Goal: Task Accomplishment & Management: Use online tool/utility

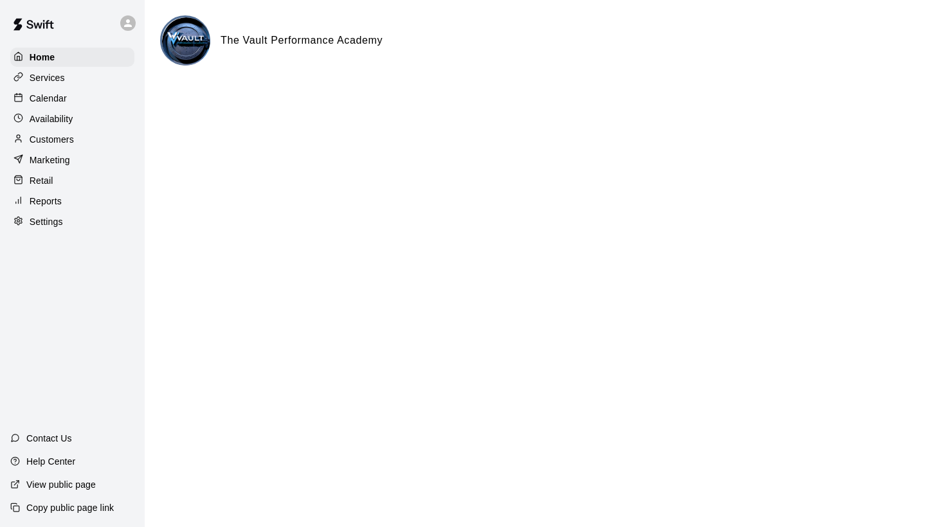
click at [33, 96] on p "Calendar" at bounding box center [48, 98] width 37 height 13
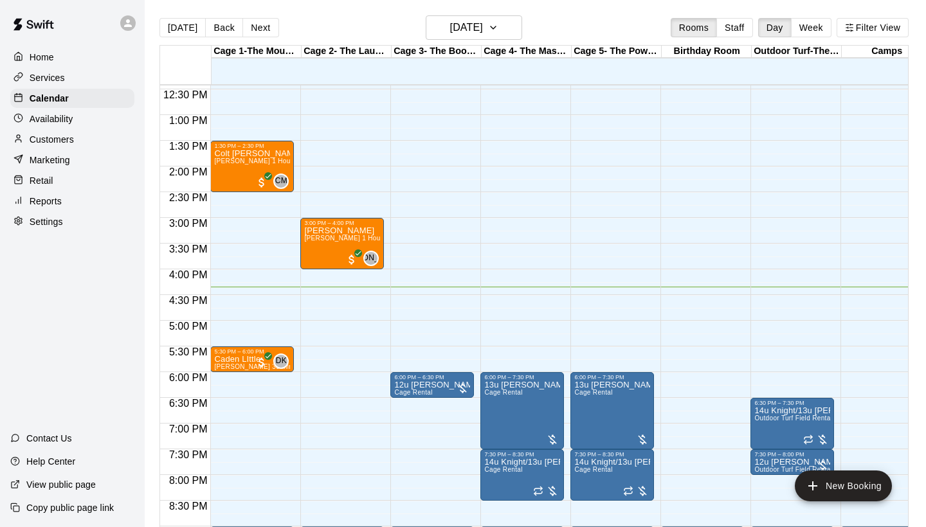
scroll to position [641, 0]
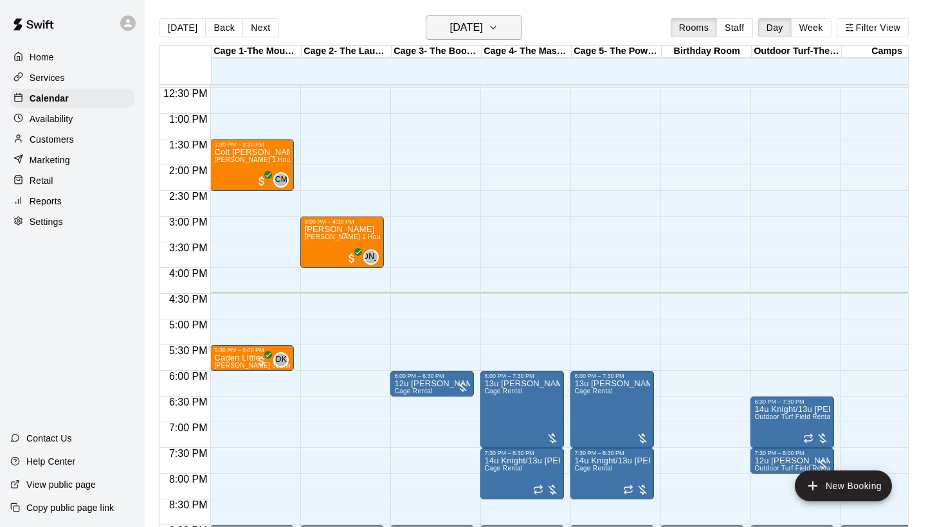
click at [483, 31] on h6 "[DATE]" at bounding box center [466, 28] width 33 height 18
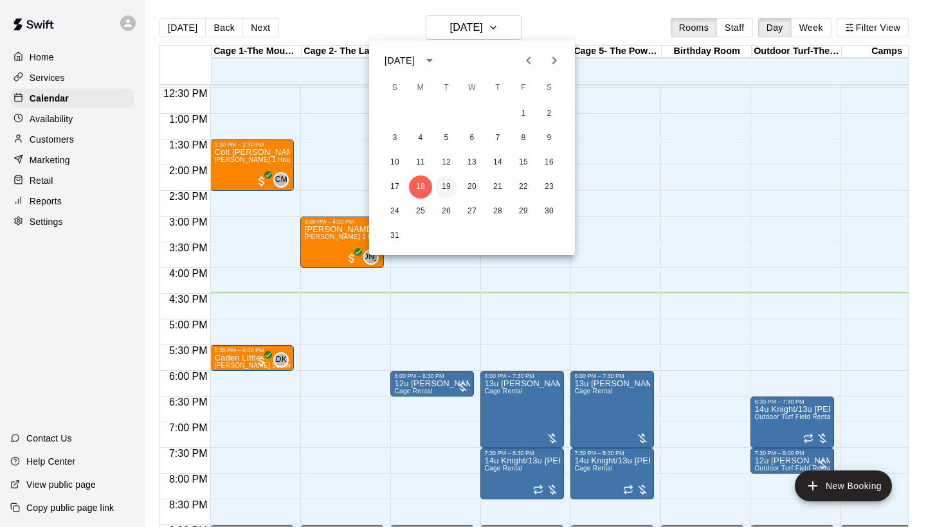
click at [445, 186] on button "19" at bounding box center [446, 187] width 23 height 23
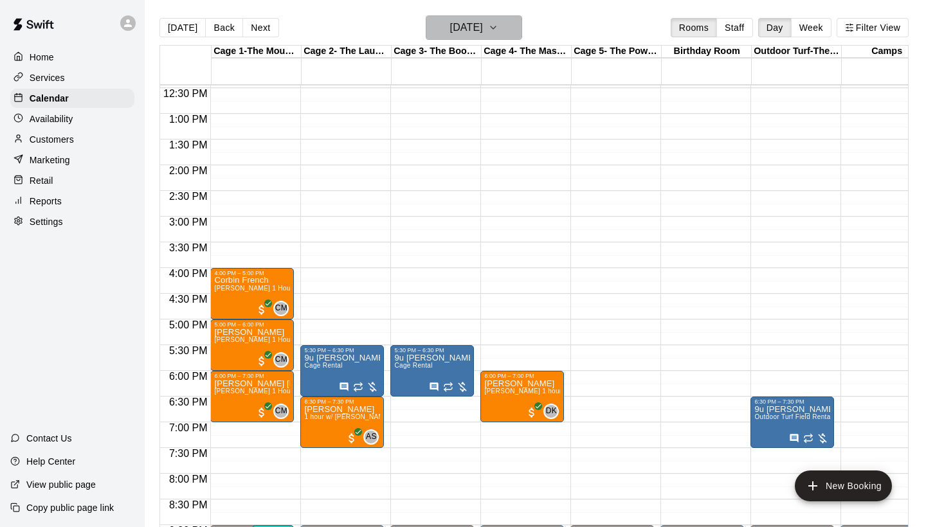
click at [481, 26] on h6 "[DATE]" at bounding box center [466, 28] width 33 height 18
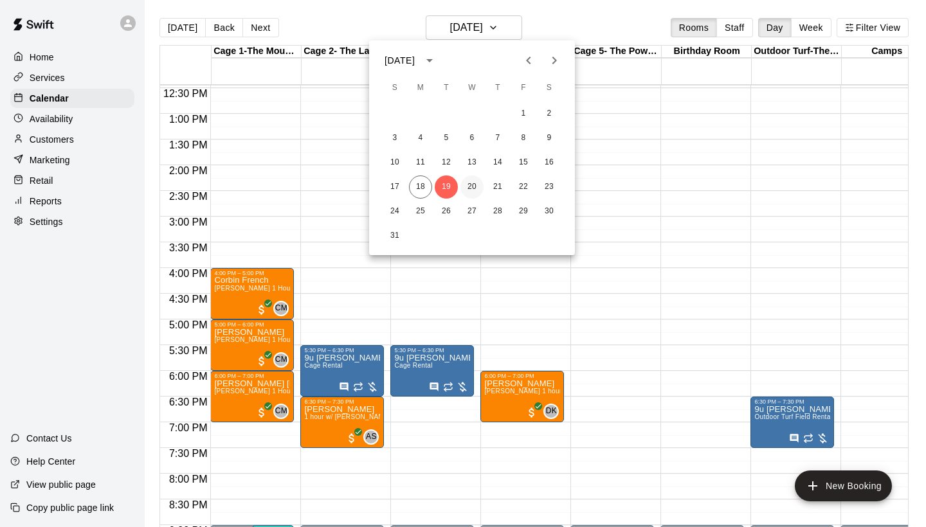
click at [476, 188] on button "20" at bounding box center [472, 187] width 23 height 23
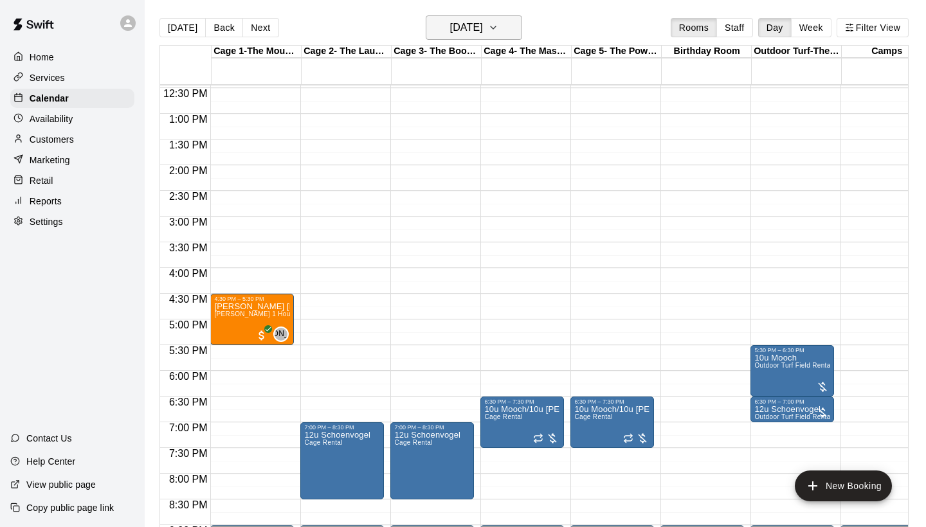
click at [462, 33] on h6 "[DATE]" at bounding box center [466, 28] width 33 height 18
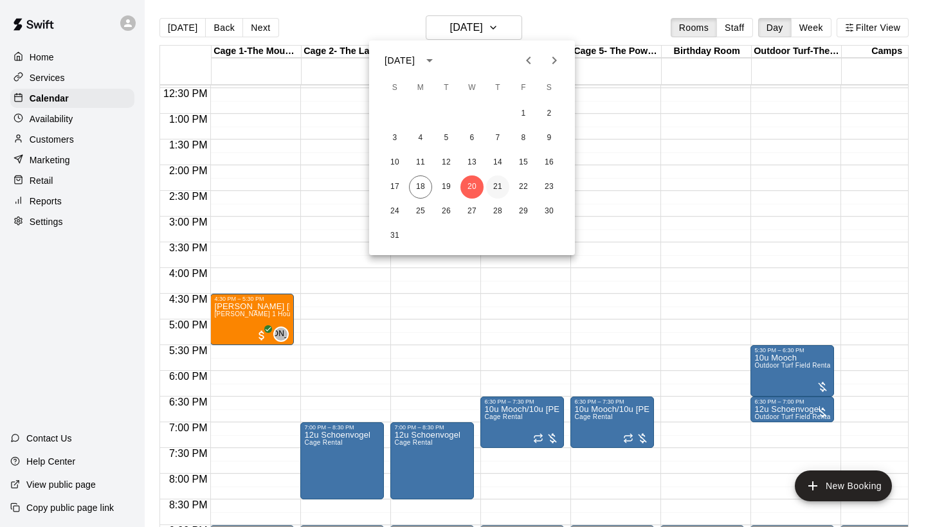
click at [499, 192] on button "21" at bounding box center [497, 187] width 23 height 23
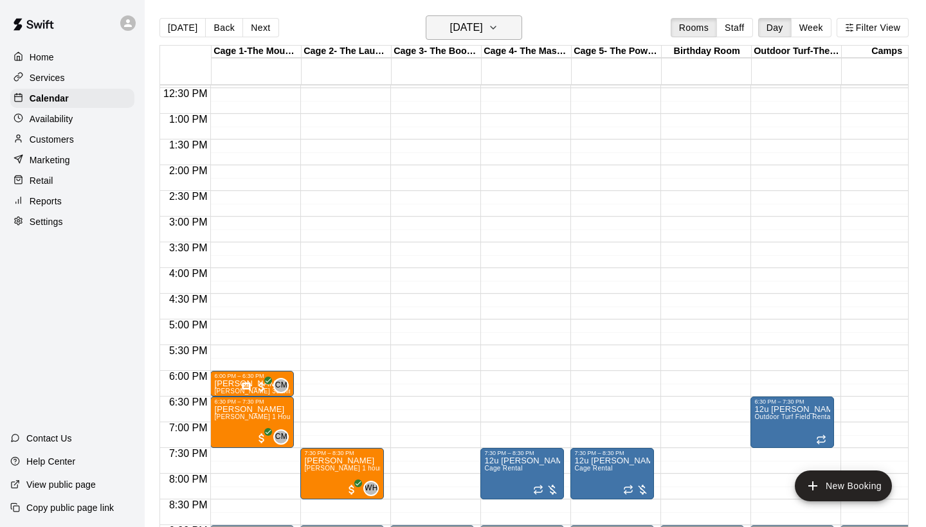
click at [502, 38] on button "[DATE]" at bounding box center [474, 27] width 96 height 24
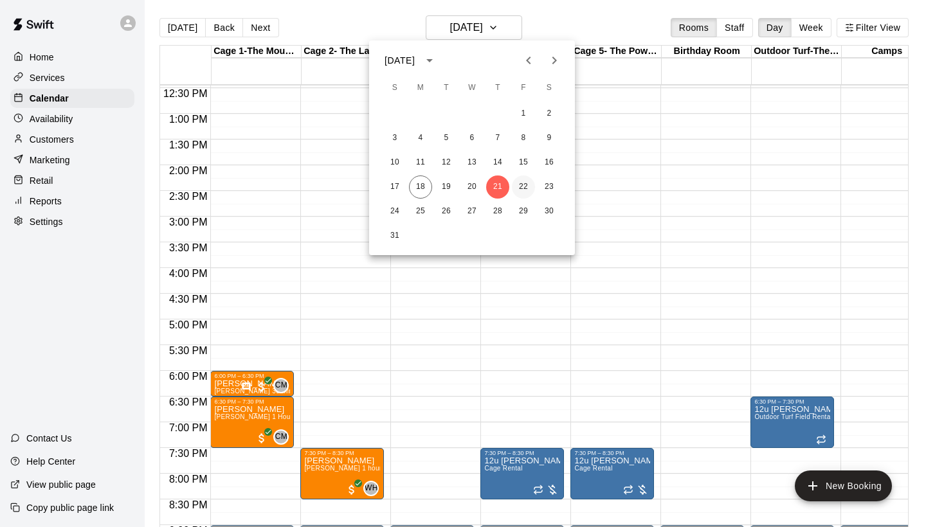
click at [524, 192] on button "22" at bounding box center [523, 187] width 23 height 23
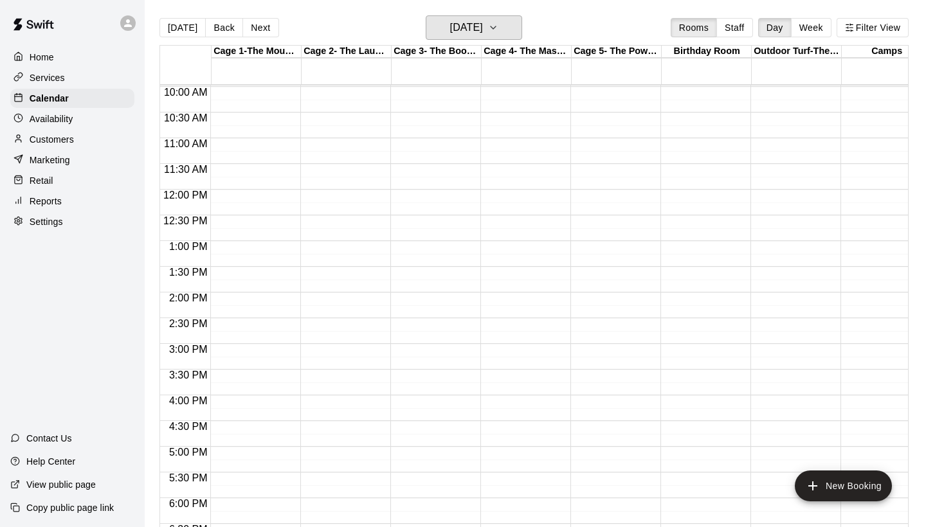
scroll to position [514, 0]
click at [466, 40] on button "[DATE]" at bounding box center [474, 27] width 96 height 24
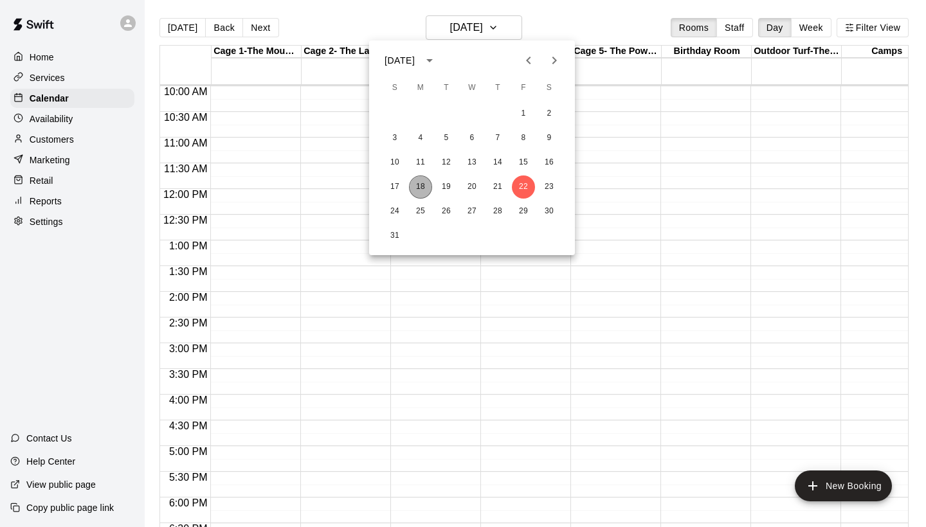
click at [417, 185] on button "18" at bounding box center [420, 187] width 23 height 23
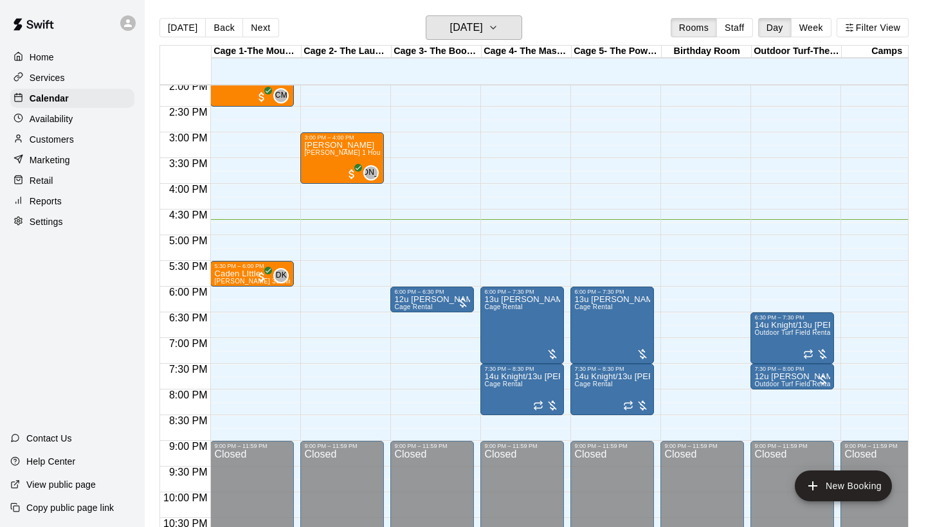
scroll to position [725, 0]
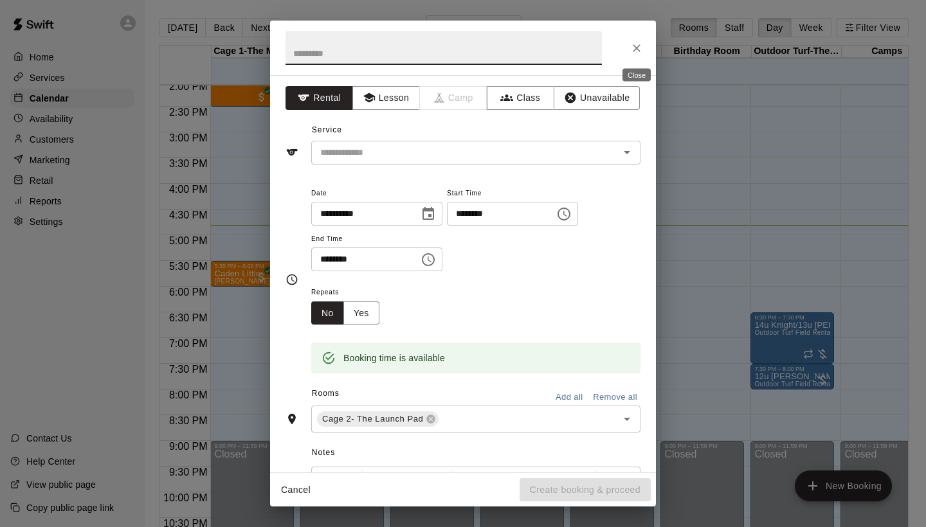
click at [642, 51] on icon "Close" at bounding box center [636, 48] width 13 height 13
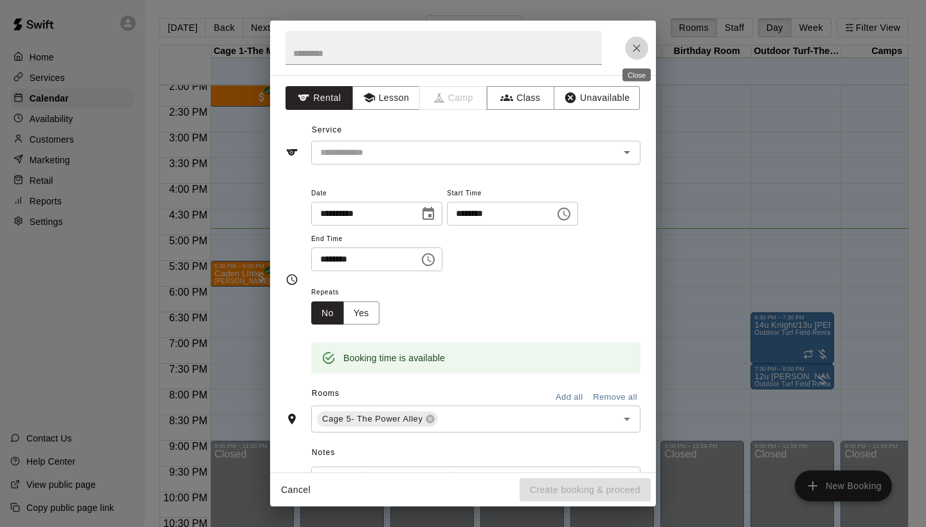
click at [644, 52] on button "Close" at bounding box center [636, 48] width 23 height 23
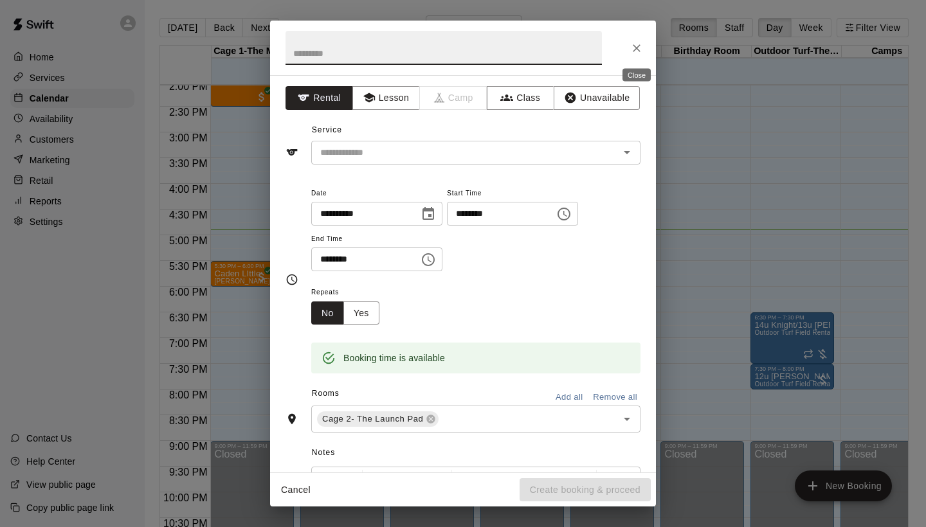
click at [634, 51] on icon "Close" at bounding box center [637, 48] width 8 height 8
click at [639, 42] on icon "Close" at bounding box center [636, 48] width 13 height 13
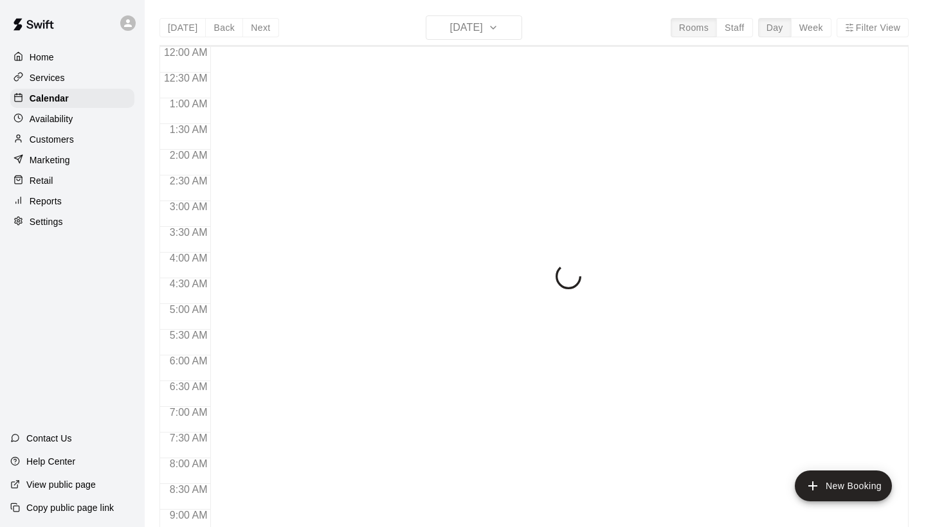
scroll to position [740, 0]
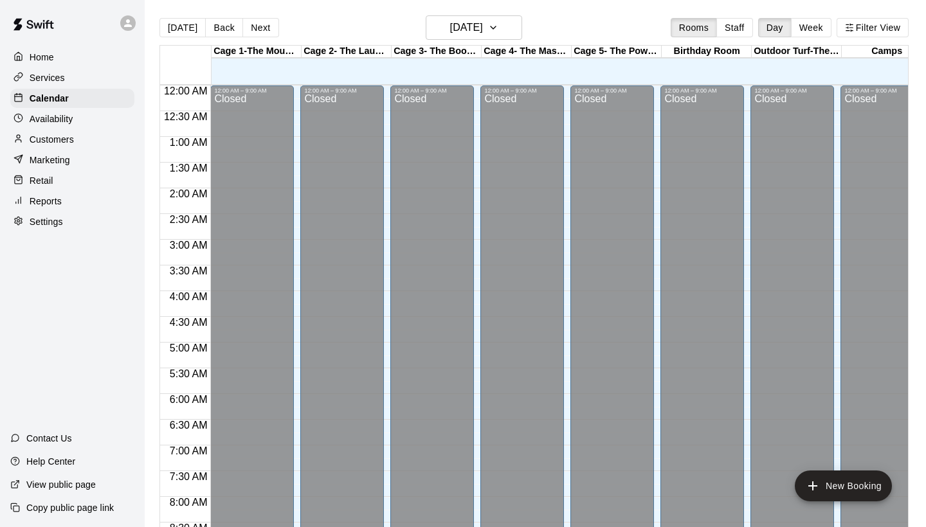
scroll to position [740, 0]
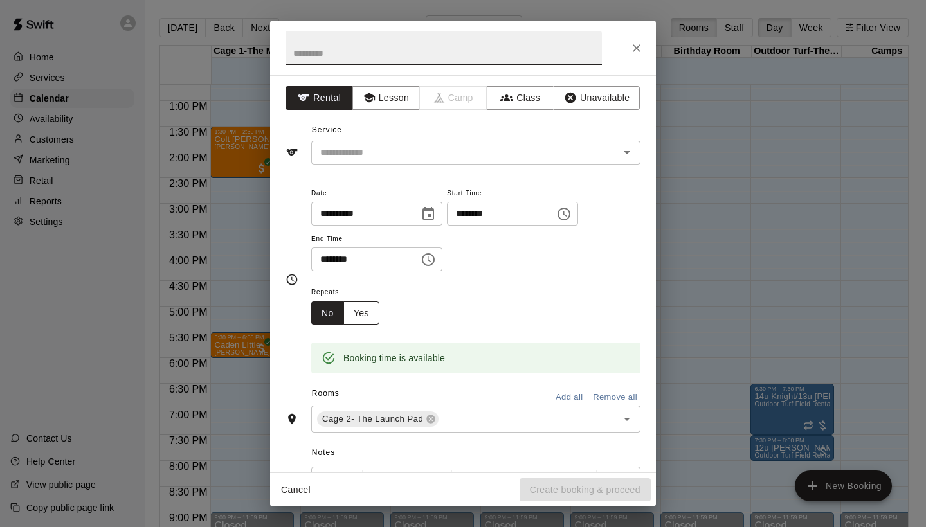
scroll to position [648, 0]
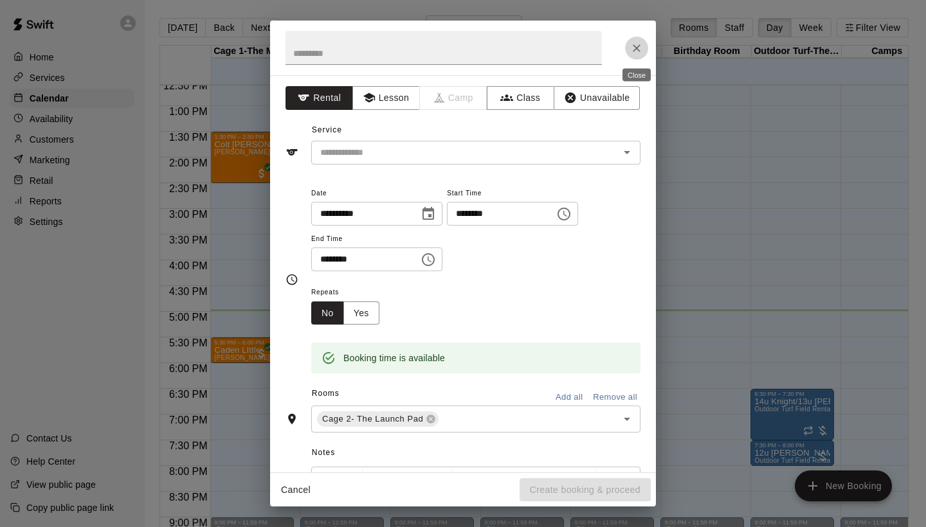
click at [637, 48] on icon "Close" at bounding box center [636, 48] width 13 height 13
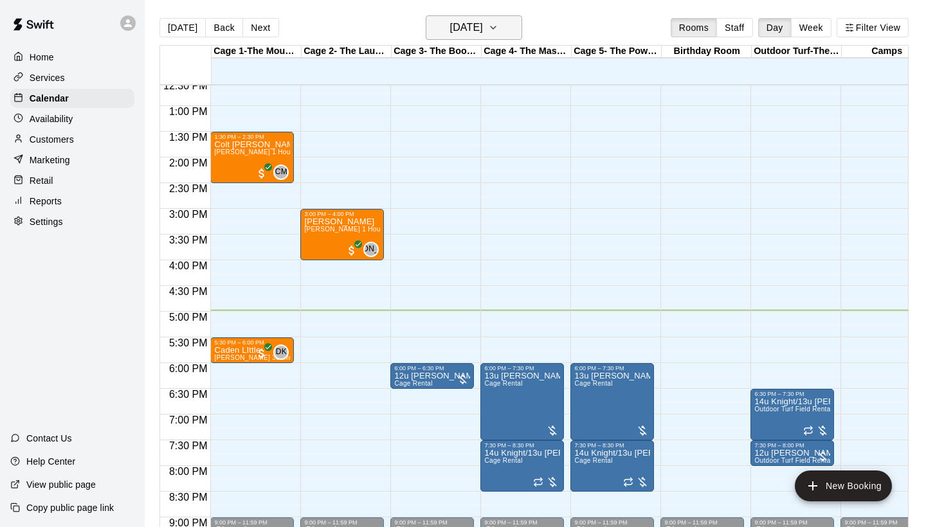
click at [499, 25] on icon "button" at bounding box center [493, 27] width 10 height 15
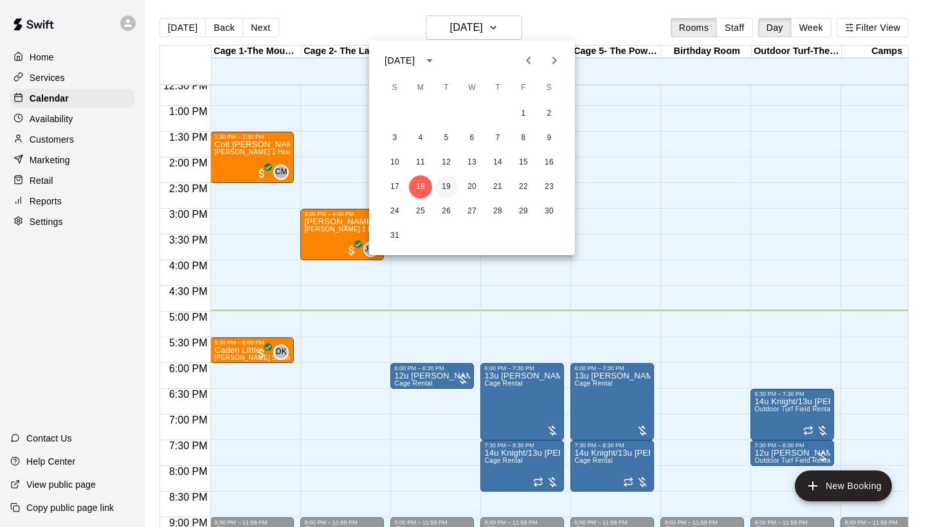
click at [450, 183] on button "19" at bounding box center [446, 187] width 23 height 23
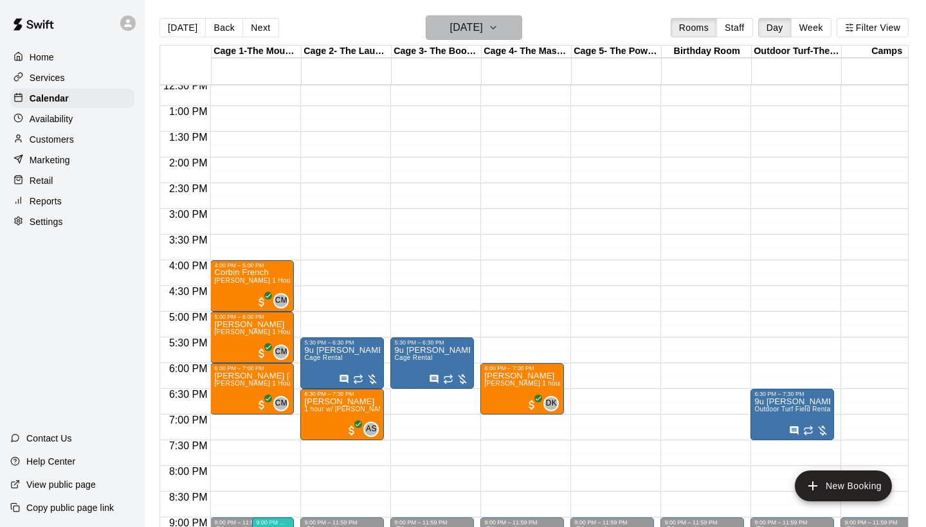
click at [466, 22] on h6 "[DATE]" at bounding box center [466, 28] width 33 height 18
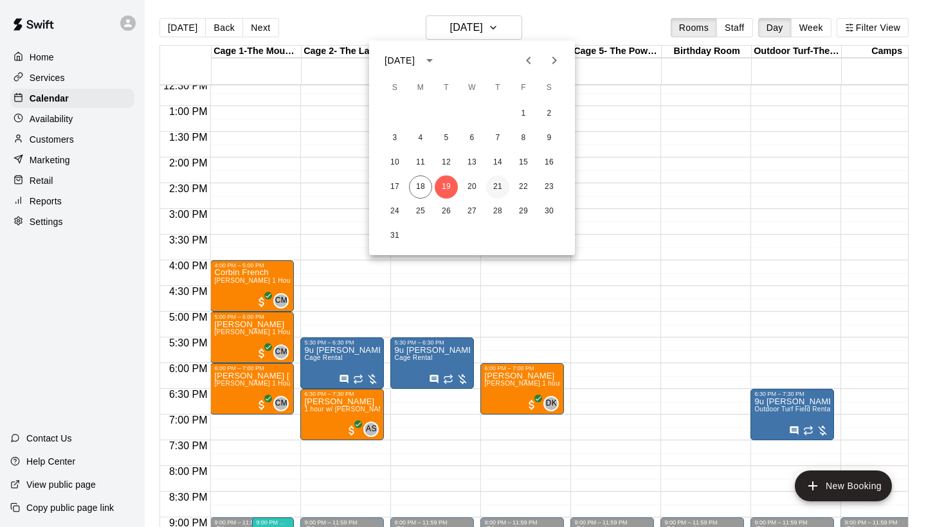
click at [502, 186] on button "21" at bounding box center [497, 187] width 23 height 23
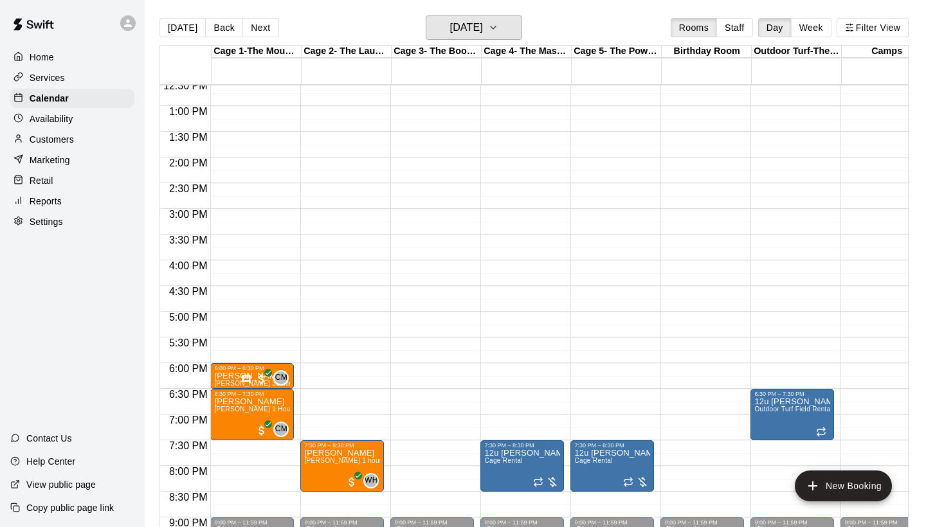
click at [483, 29] on h6 "[DATE]" at bounding box center [466, 28] width 33 height 18
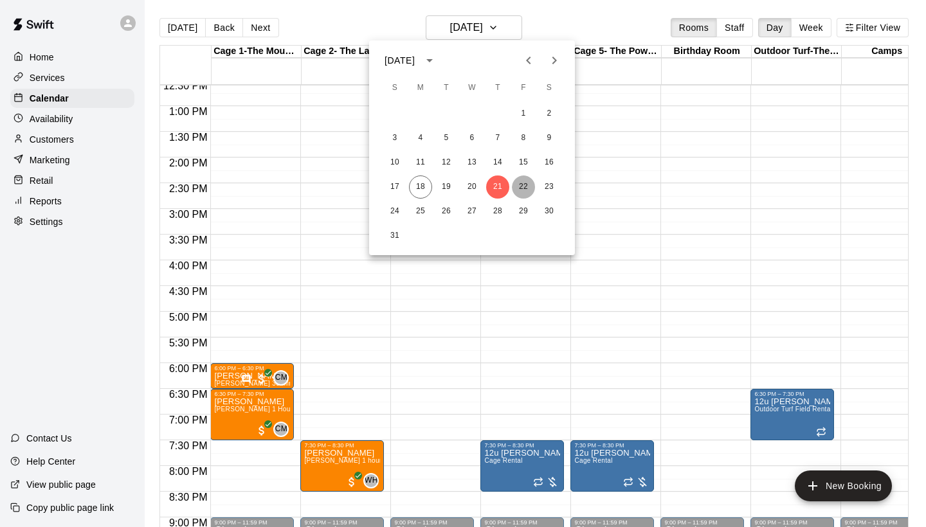
click at [527, 193] on button "22" at bounding box center [523, 187] width 23 height 23
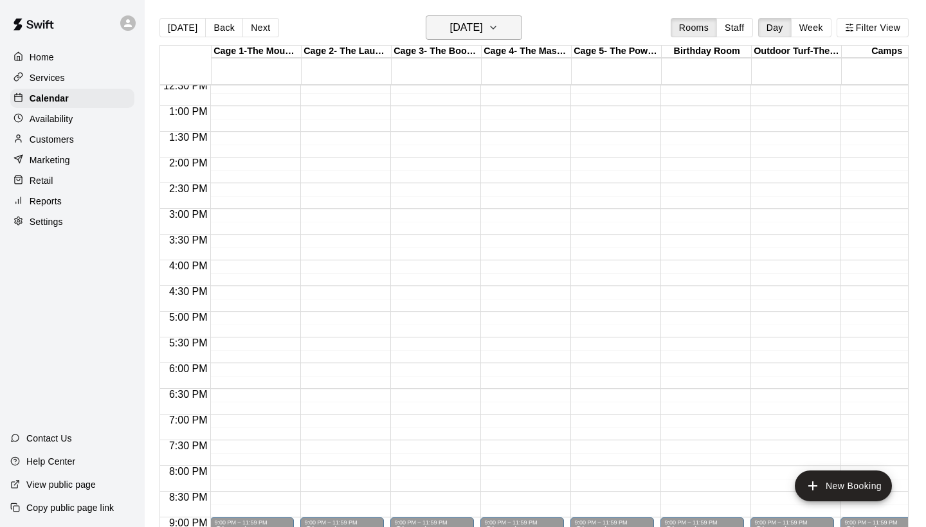
click at [483, 23] on h6 "[DATE]" at bounding box center [466, 28] width 33 height 18
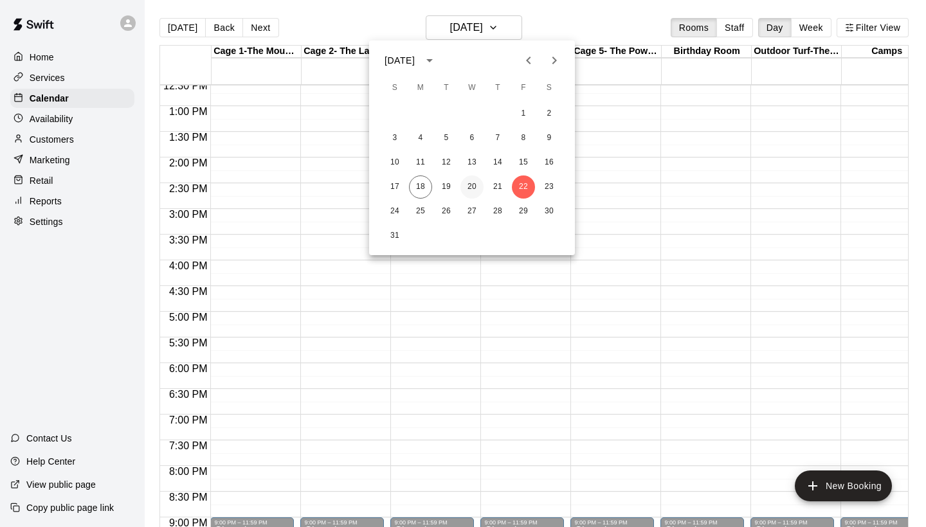
click at [477, 186] on button "20" at bounding box center [472, 187] width 23 height 23
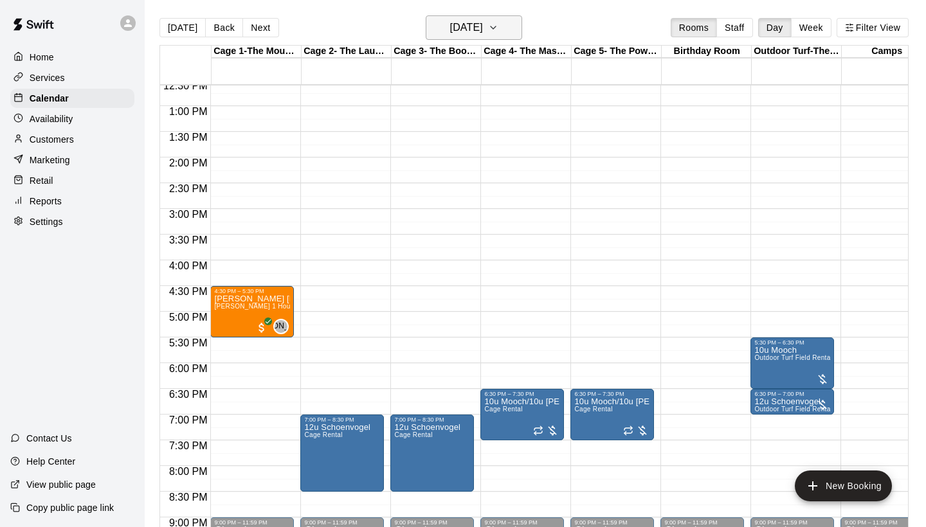
click at [468, 30] on h6 "[DATE]" at bounding box center [466, 28] width 33 height 18
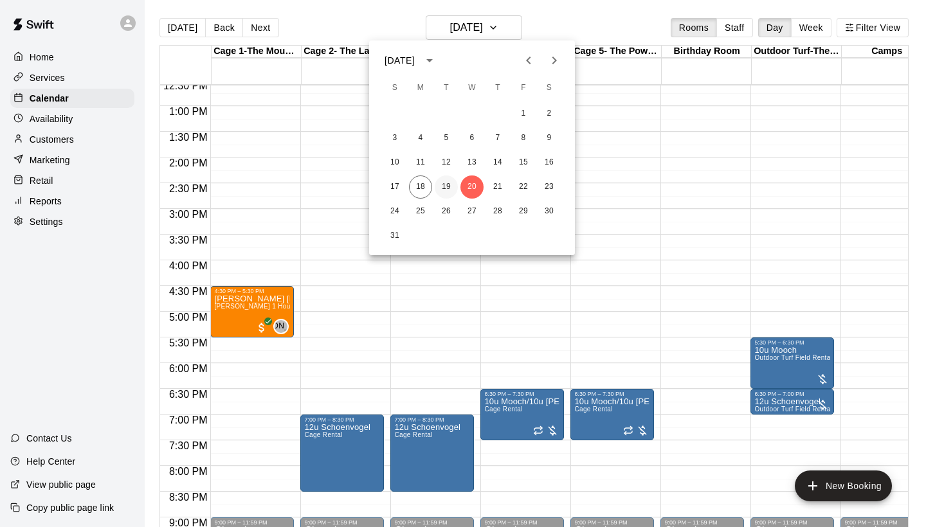
click at [447, 189] on button "19" at bounding box center [446, 187] width 23 height 23
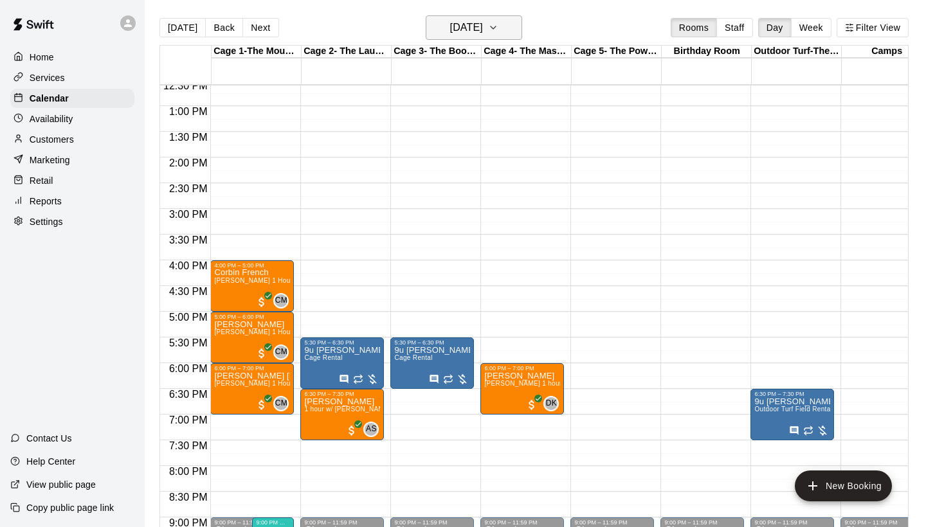
click at [483, 27] on h6 "[DATE]" at bounding box center [466, 28] width 33 height 18
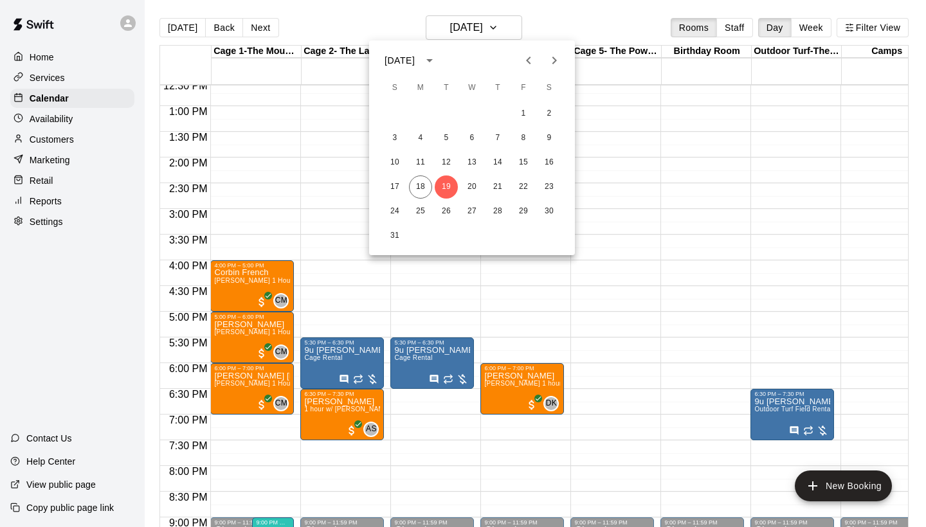
click at [71, 291] on div at bounding box center [463, 263] width 926 height 527
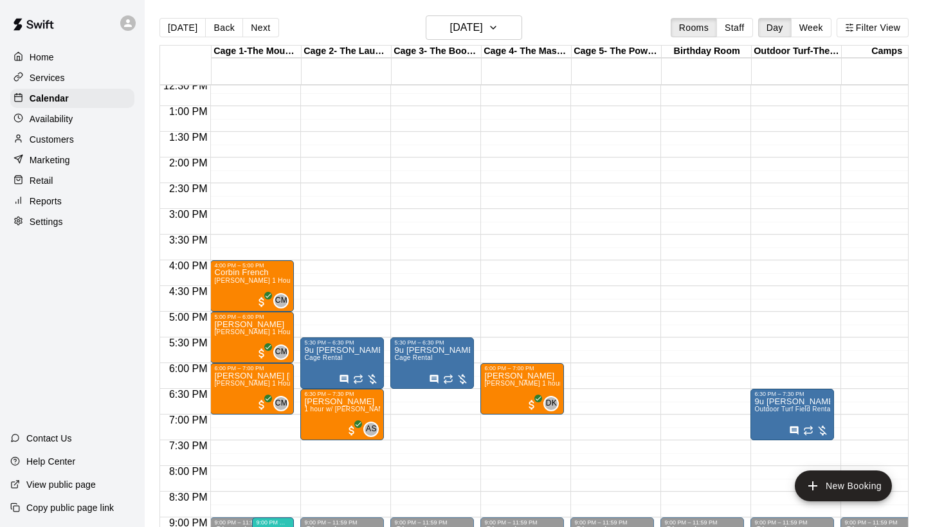
click at [56, 138] on p "Customers" at bounding box center [52, 139] width 44 height 13
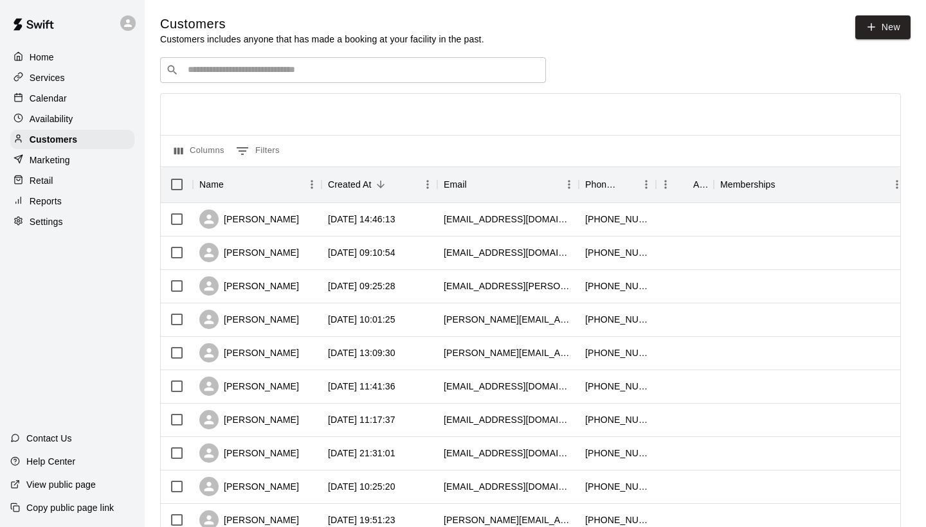
click at [212, 79] on div "​ ​" at bounding box center [353, 70] width 386 height 26
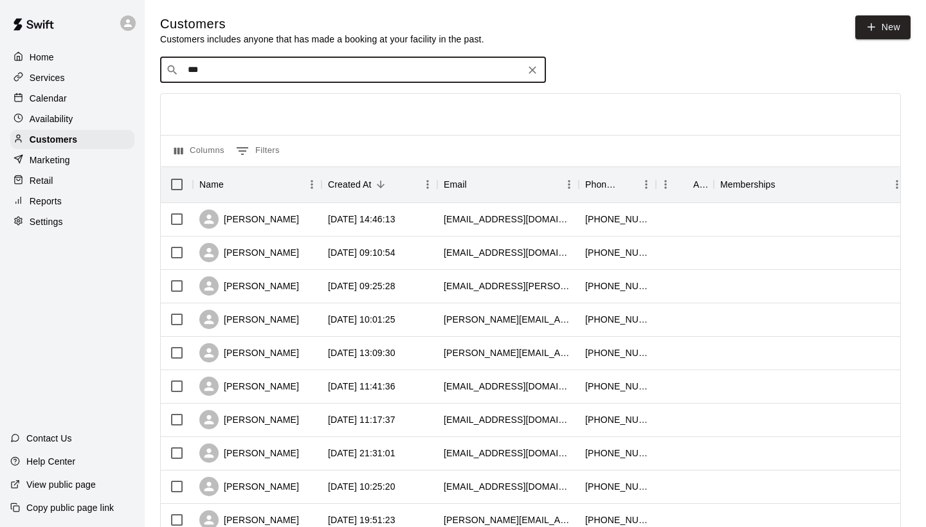
type input "****"
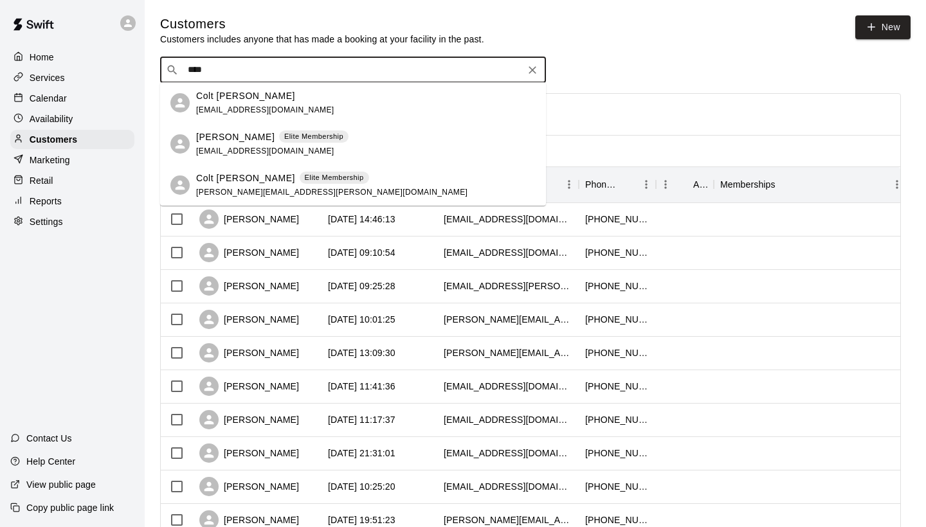
click at [217, 107] on span "[EMAIL_ADDRESS][DOMAIN_NAME]" at bounding box center [265, 109] width 138 height 9
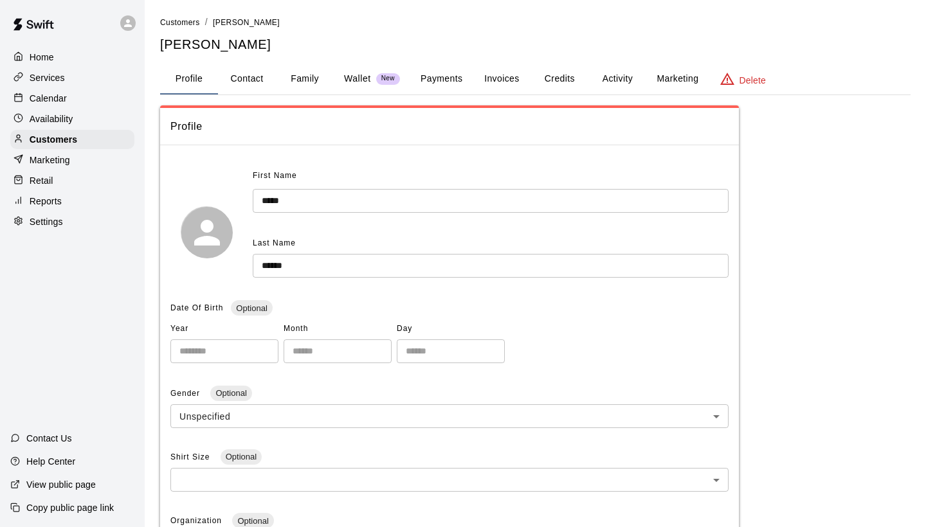
click at [614, 78] on button "Activity" at bounding box center [618, 79] width 58 height 31
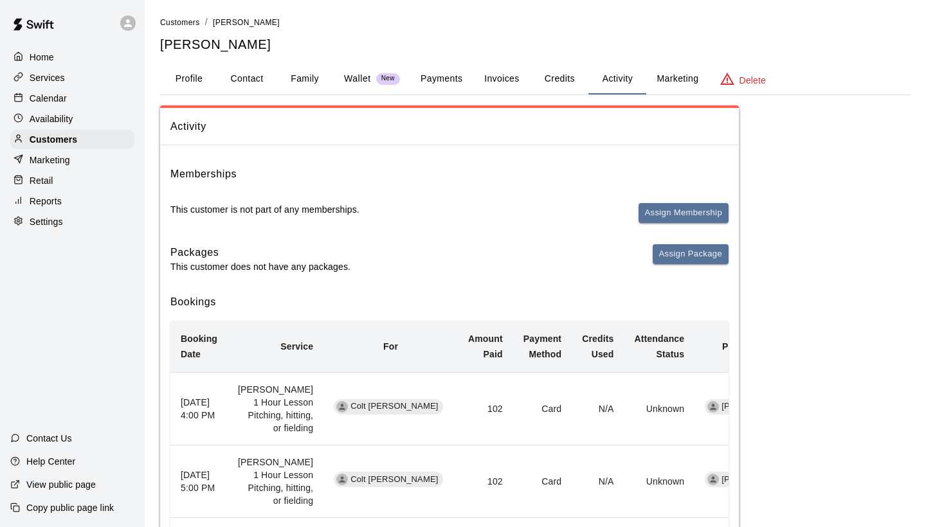
click at [46, 201] on p "Reports" at bounding box center [46, 201] width 32 height 13
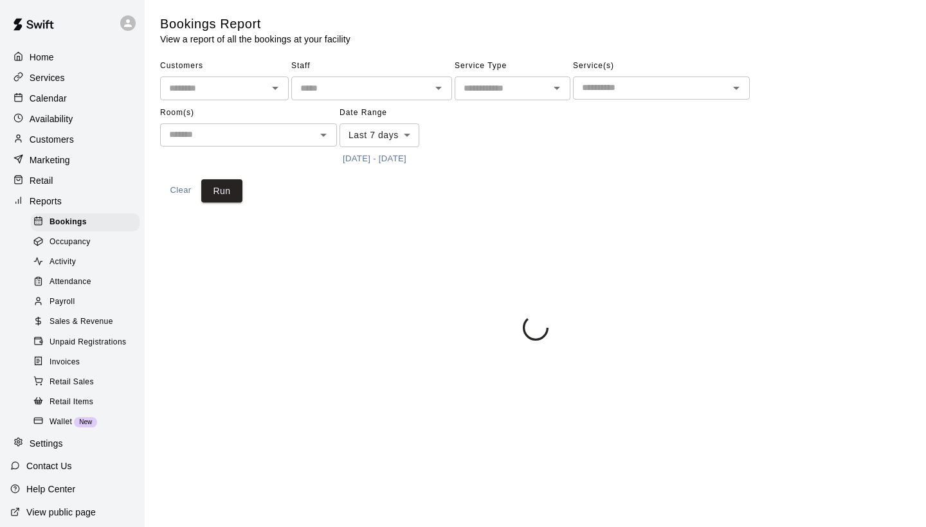
click at [58, 301] on span "Payroll" at bounding box center [62, 302] width 25 height 13
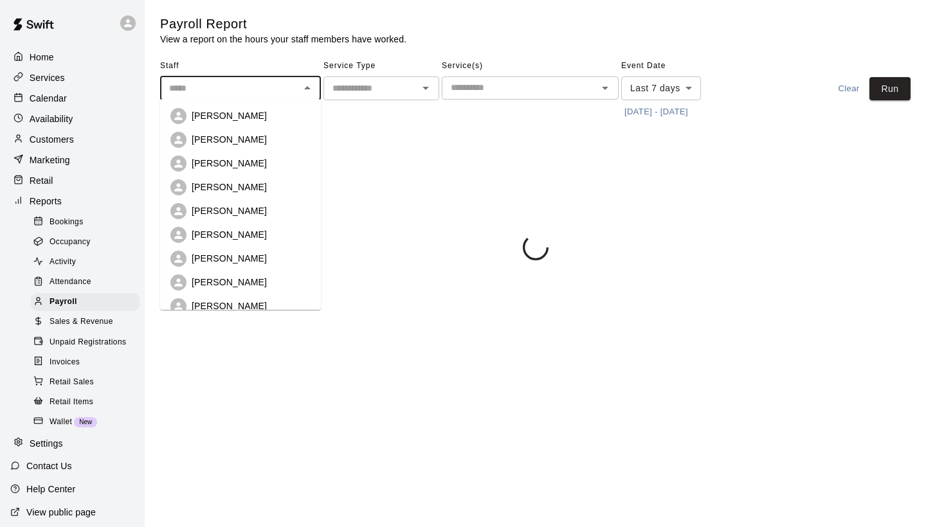
click at [198, 91] on input "text" at bounding box center [230, 88] width 132 height 16
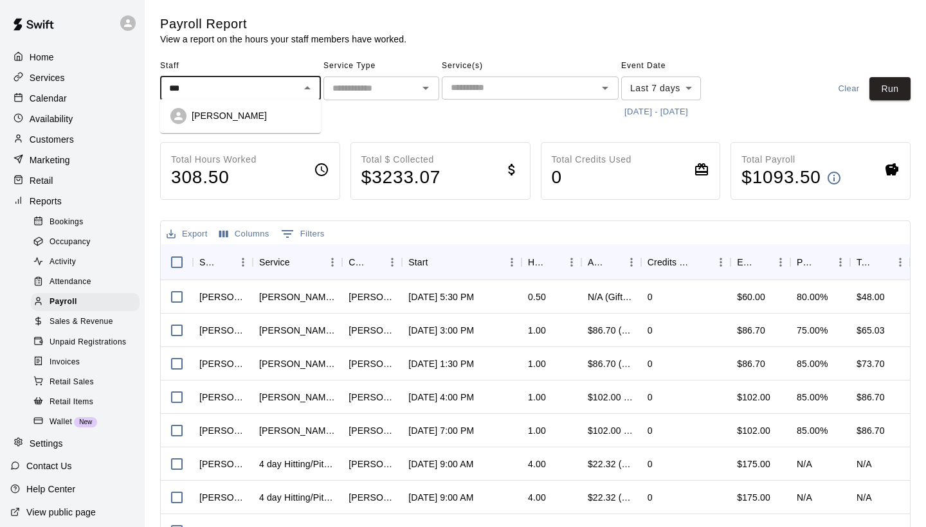
click at [188, 123] on div "[PERSON_NAME]" at bounding box center [240, 116] width 140 height 16
type input "**********"
click at [381, 86] on input "text" at bounding box center [370, 88] width 87 height 16
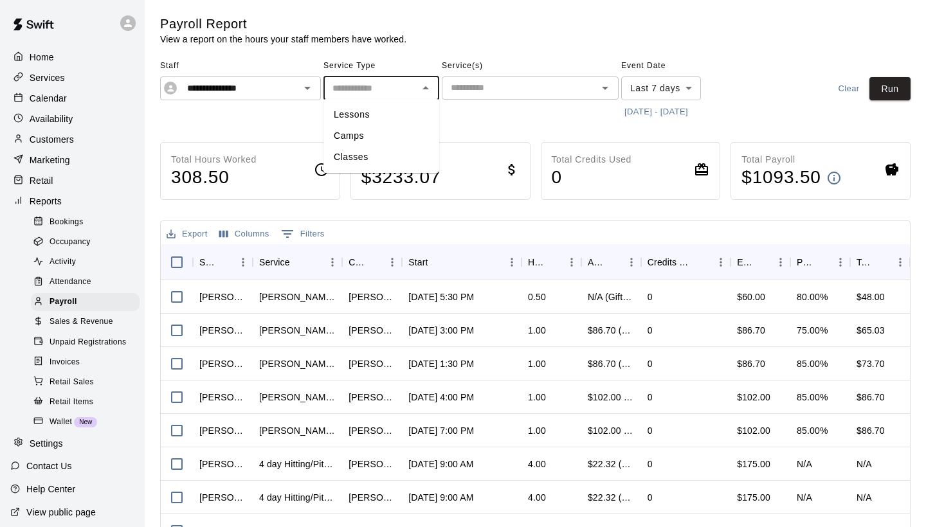
type input "*"
click at [384, 112] on li "Lessons" at bounding box center [382, 114] width 116 height 21
type input "*******"
click at [572, 90] on input "text" at bounding box center [520, 88] width 148 height 16
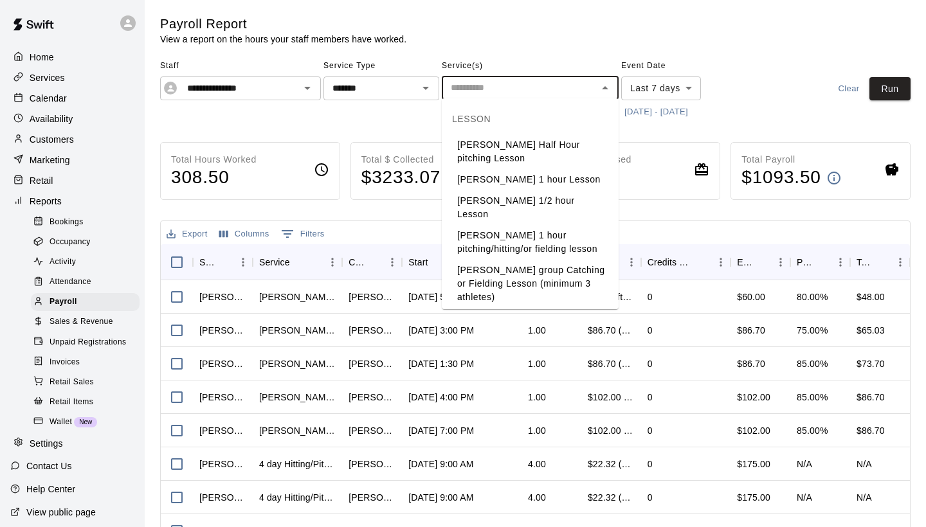
click at [662, 113] on button "[DATE] - [DATE]" at bounding box center [656, 112] width 70 height 20
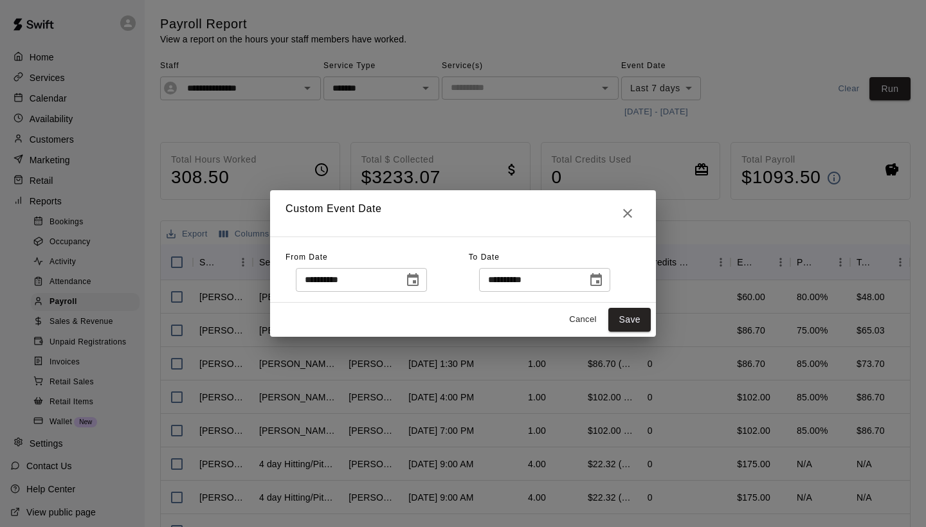
click at [421, 278] on icon "Choose date, selected date is Aug 11, 2025" at bounding box center [412, 280] width 15 height 15
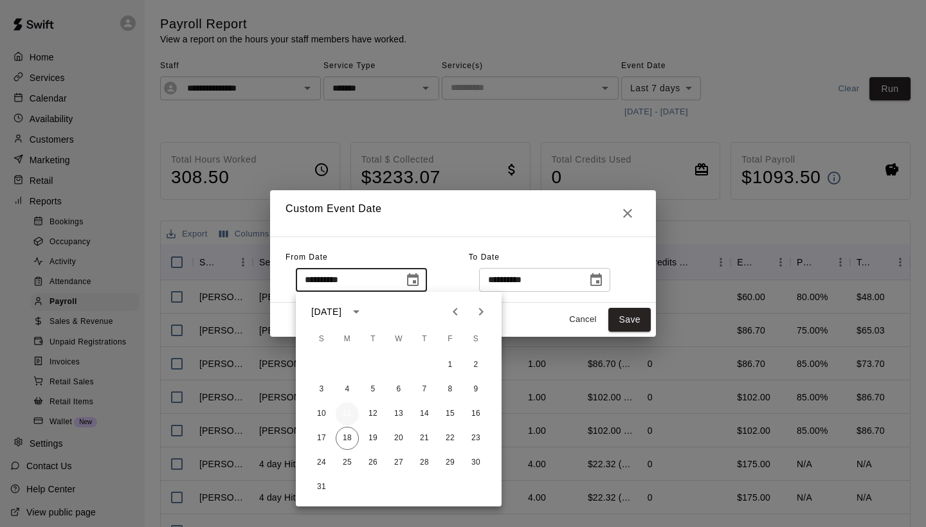
click at [350, 412] on button "11" at bounding box center [347, 414] width 23 height 23
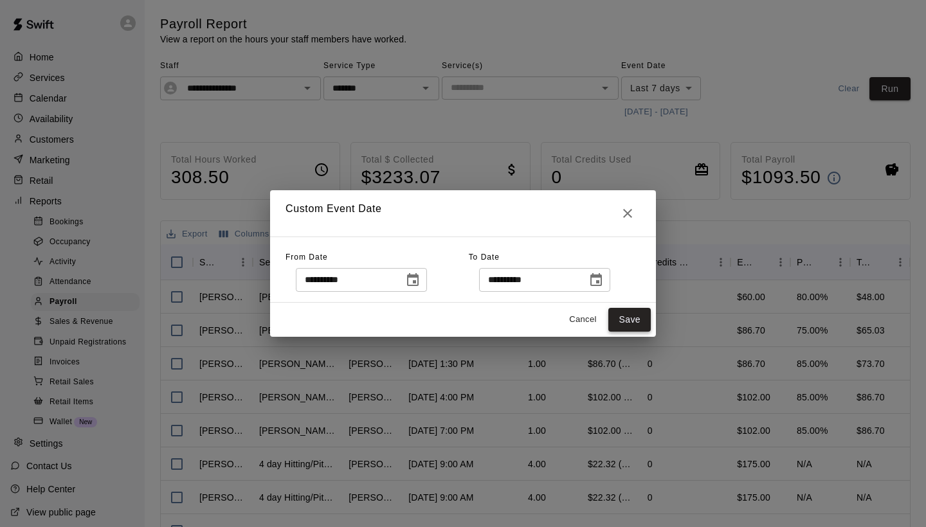
click at [625, 318] on button "Save" at bounding box center [630, 320] width 42 height 24
type input "******"
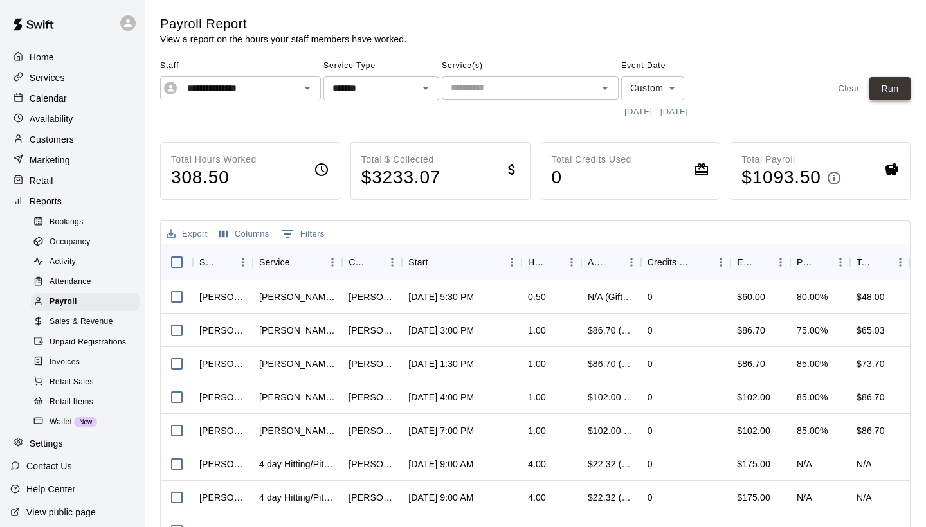
click at [895, 89] on button "Run" at bounding box center [890, 89] width 41 height 24
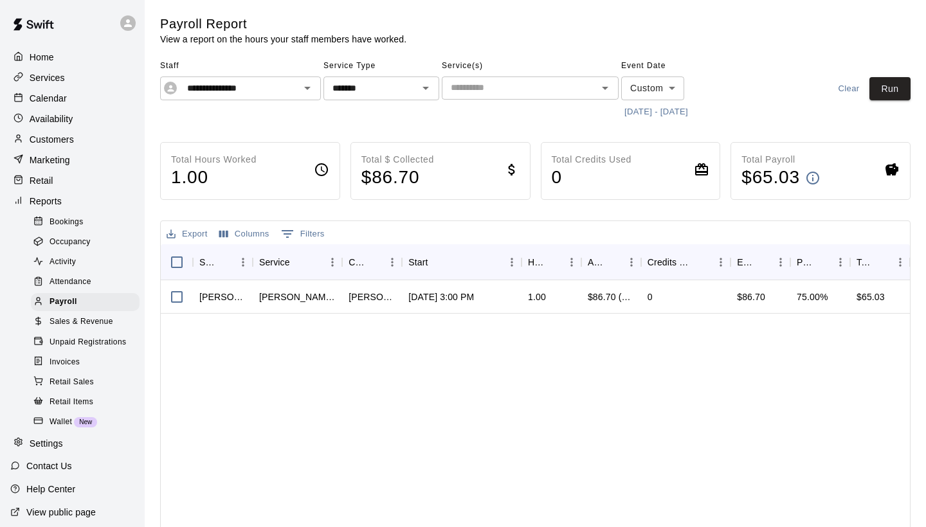
click at [43, 78] on p "Services" at bounding box center [47, 77] width 35 height 13
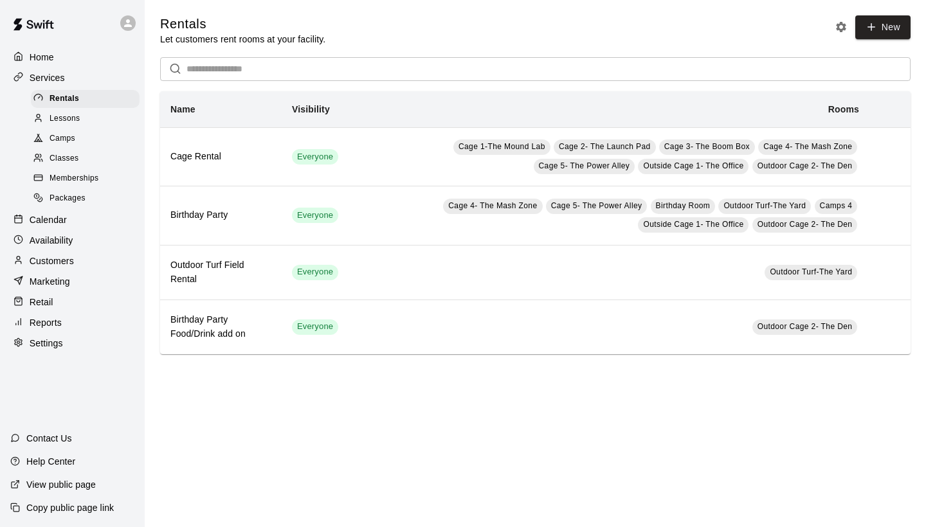
click at [64, 158] on span "Classes" at bounding box center [64, 158] width 29 height 13
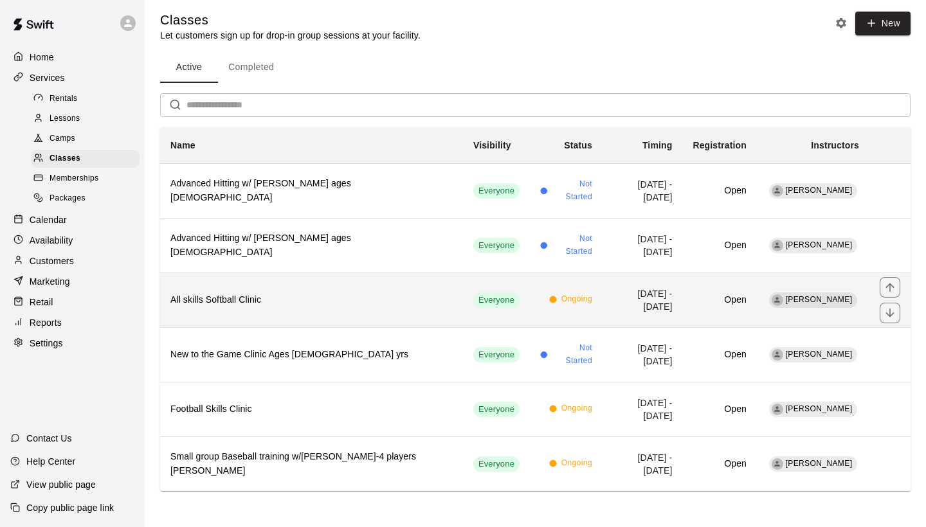
scroll to position [3, 0]
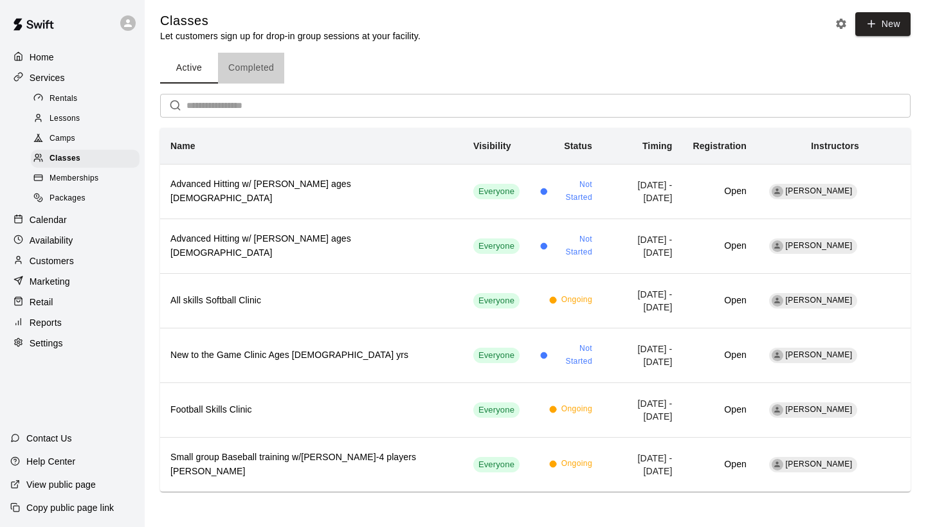
click at [258, 73] on button "Completed" at bounding box center [251, 68] width 66 height 31
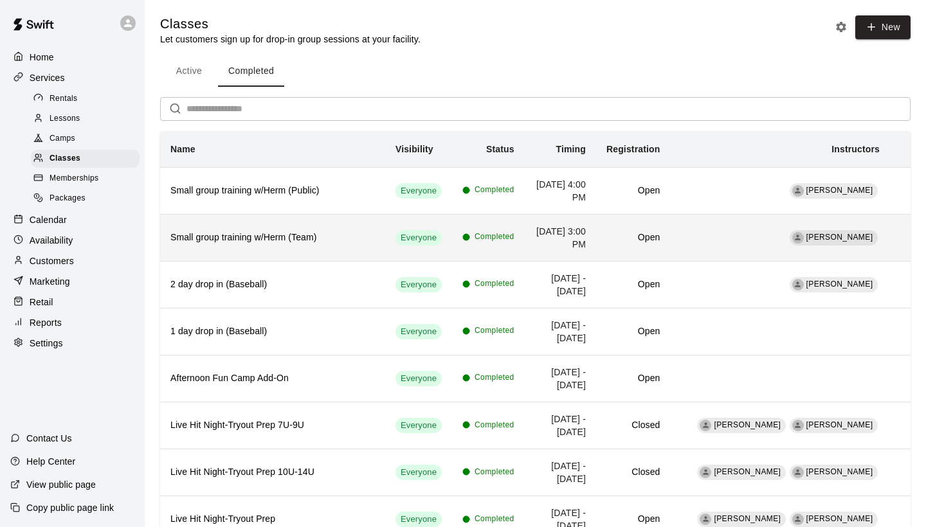
click at [375, 233] on h6 "Small group training w/Herm (Team)" at bounding box center [272, 238] width 205 height 14
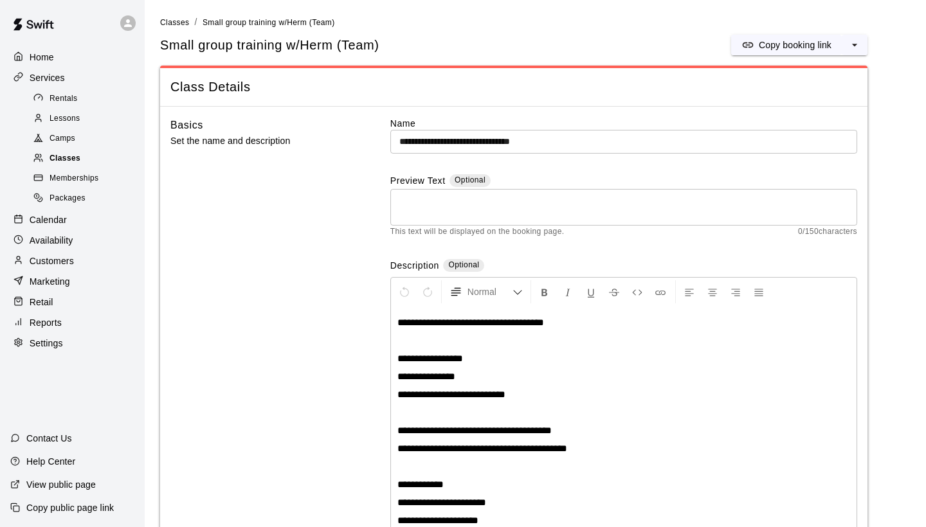
click at [75, 157] on span "Classes" at bounding box center [65, 158] width 31 height 13
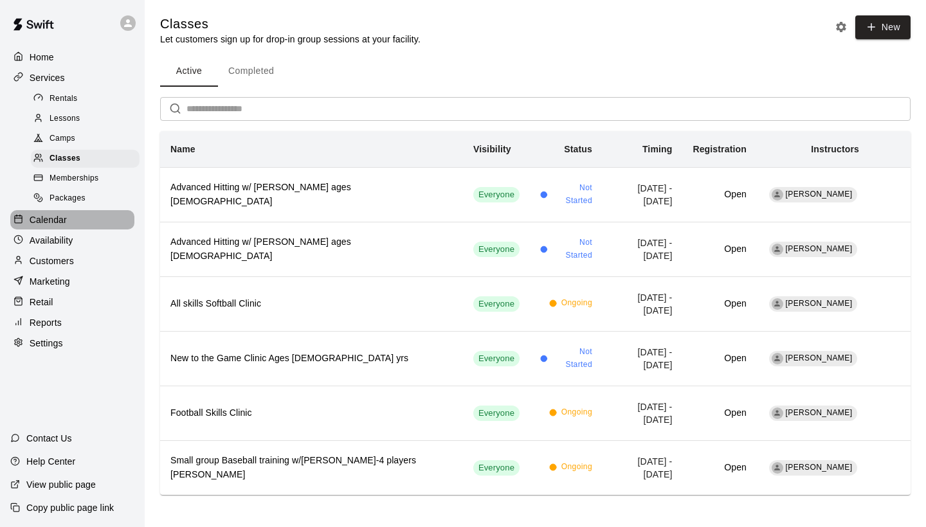
click at [57, 219] on p "Calendar" at bounding box center [48, 220] width 37 height 13
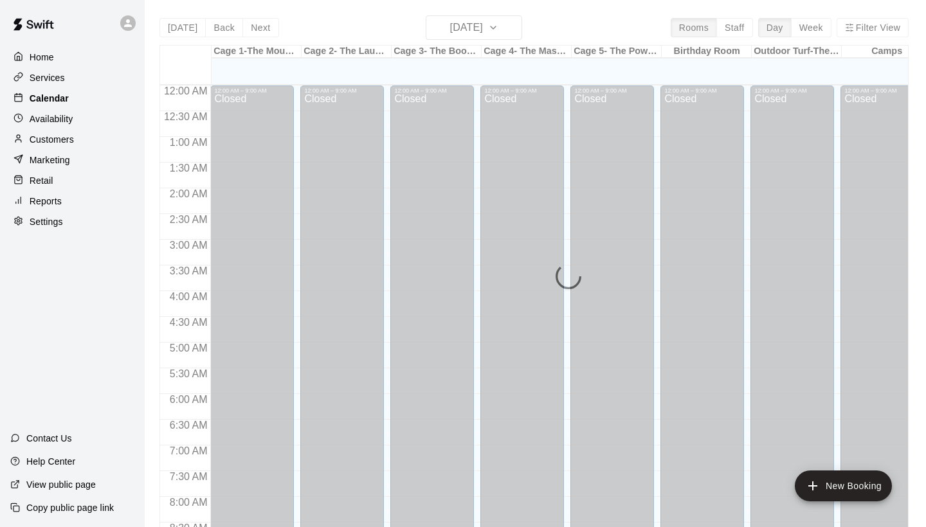
scroll to position [740, 0]
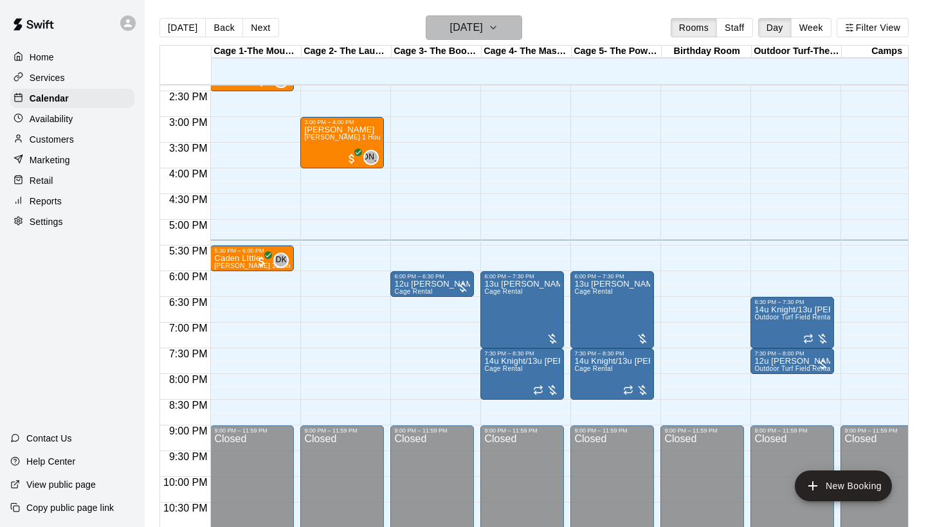
click at [481, 28] on h6 "[DATE]" at bounding box center [466, 28] width 33 height 18
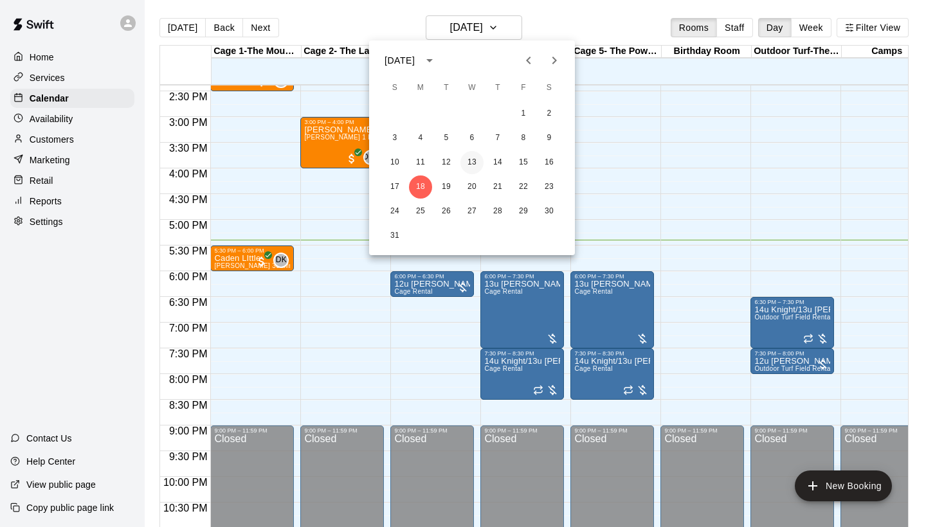
click at [473, 165] on button "13" at bounding box center [472, 162] width 23 height 23
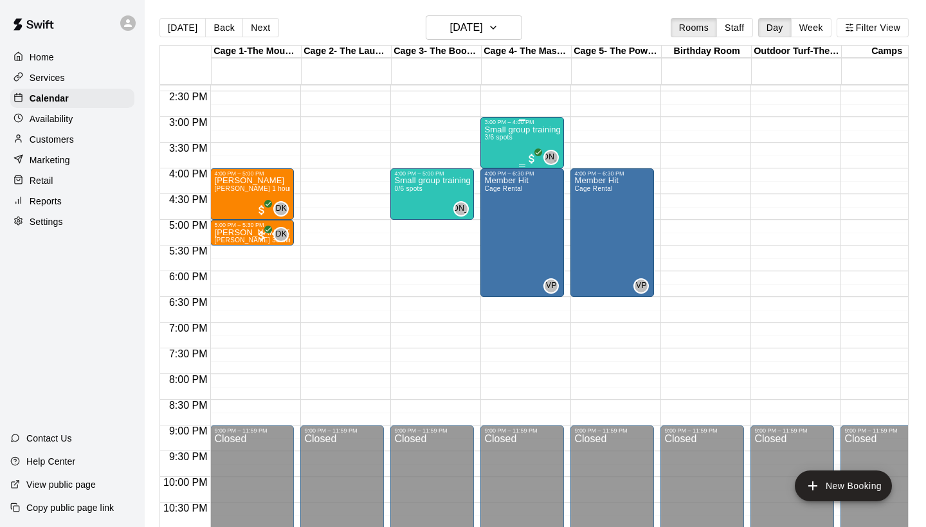
click at [515, 145] on div "Small group training w/Herm 3/6 spots" at bounding box center [522, 388] width 76 height 527
click at [499, 172] on img "edit" at bounding box center [498, 170] width 15 height 15
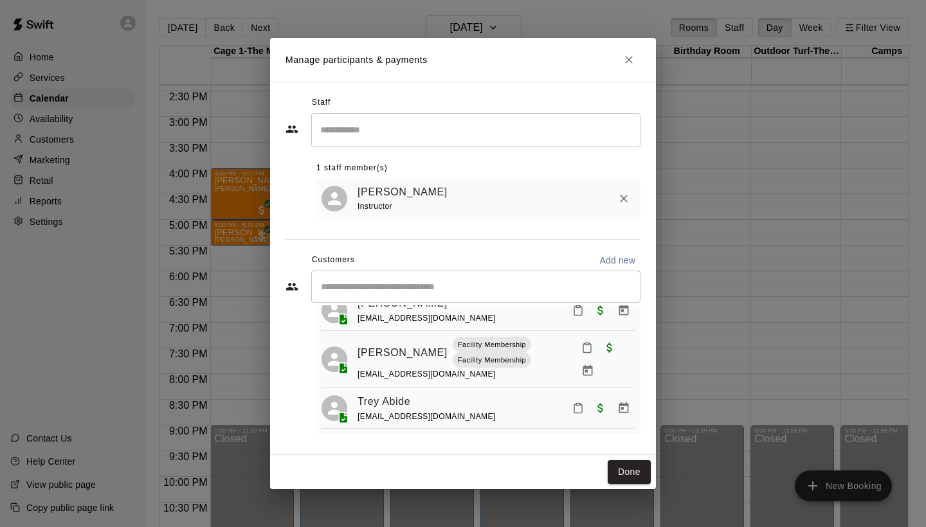
scroll to position [46, 0]
click at [616, 471] on button "Done" at bounding box center [629, 473] width 43 height 24
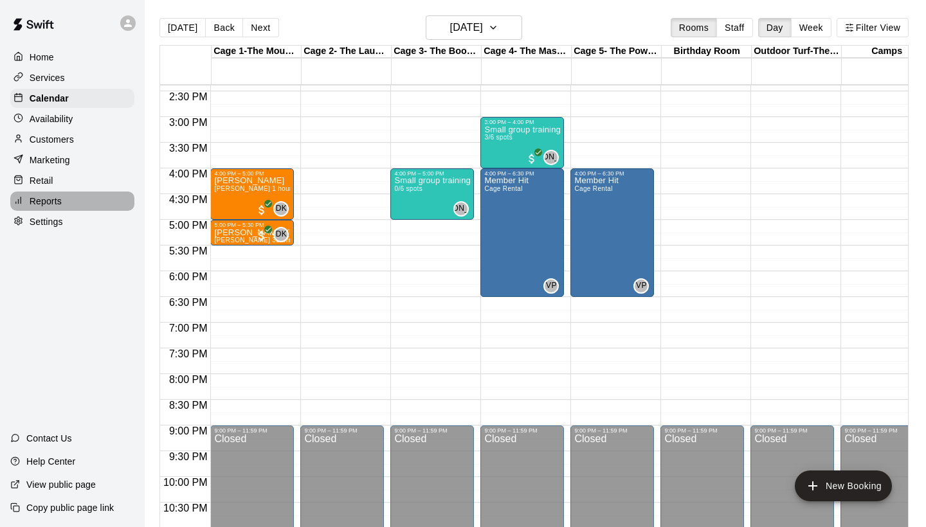
click at [70, 201] on div "Reports" at bounding box center [72, 201] width 124 height 19
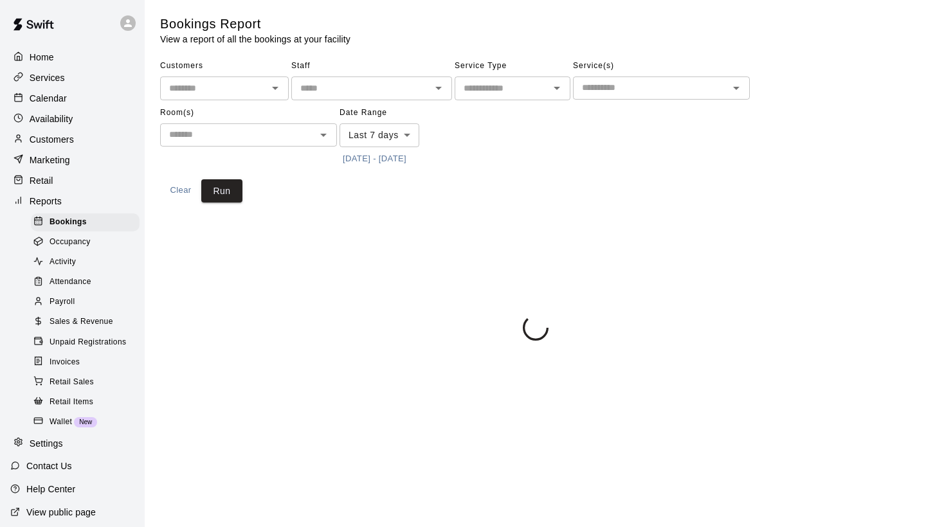
click at [67, 296] on span "Payroll" at bounding box center [62, 302] width 25 height 13
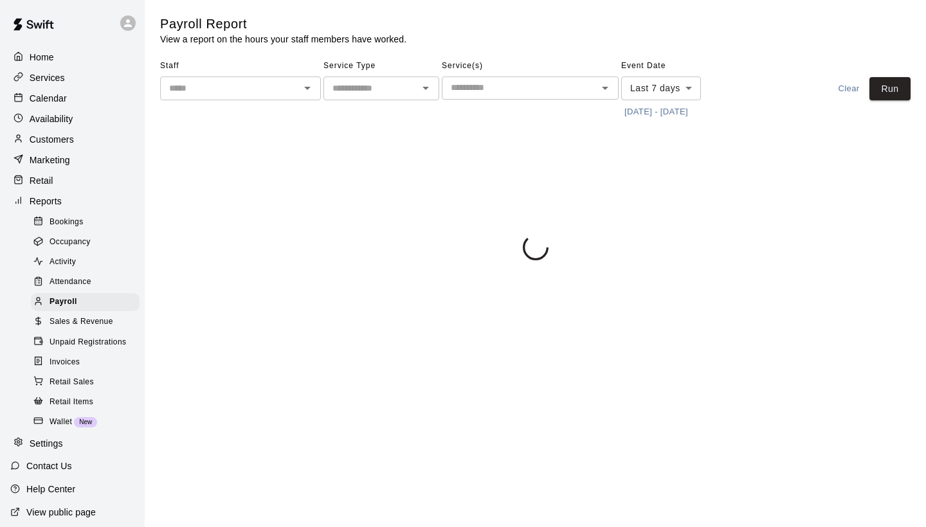
click at [256, 95] on input "text" at bounding box center [230, 88] width 132 height 16
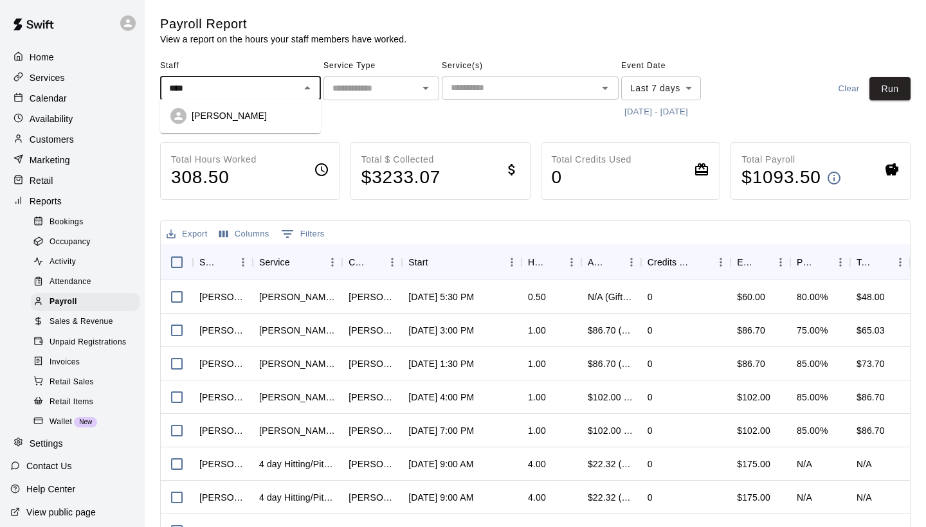
click at [258, 119] on p "[PERSON_NAME]" at bounding box center [229, 115] width 75 height 13
type input "**********"
click at [356, 82] on input "text" at bounding box center [370, 88] width 87 height 16
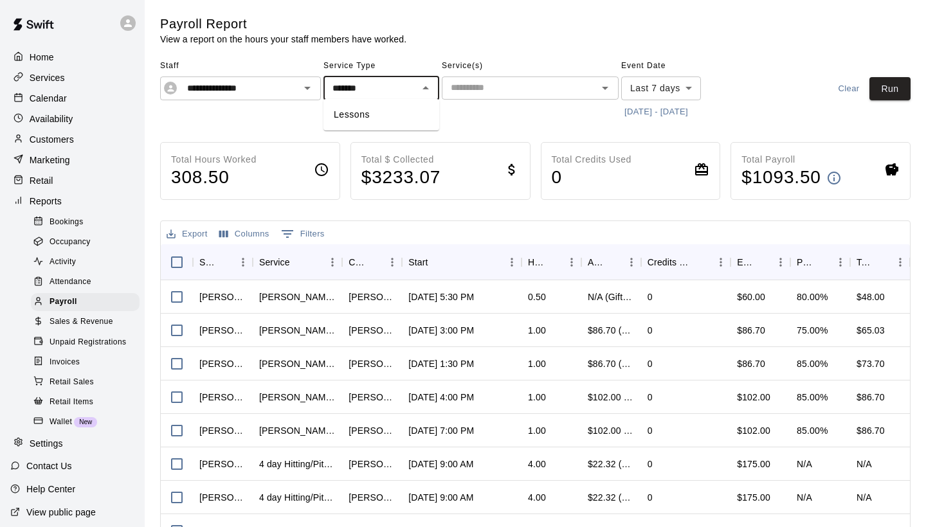
click at [372, 116] on li "Lessons" at bounding box center [382, 114] width 116 height 21
click at [900, 91] on button "Run" at bounding box center [890, 89] width 41 height 24
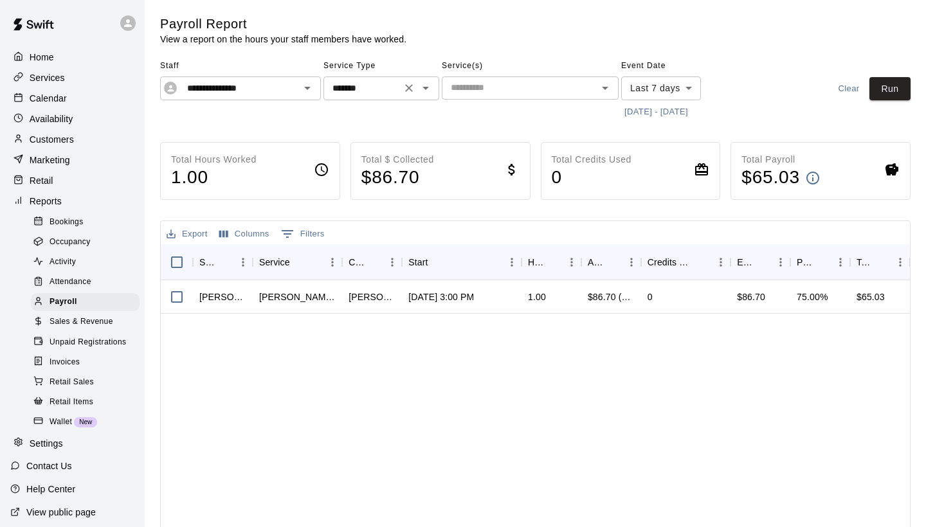
click at [426, 89] on icon "Open" at bounding box center [425, 87] width 15 height 15
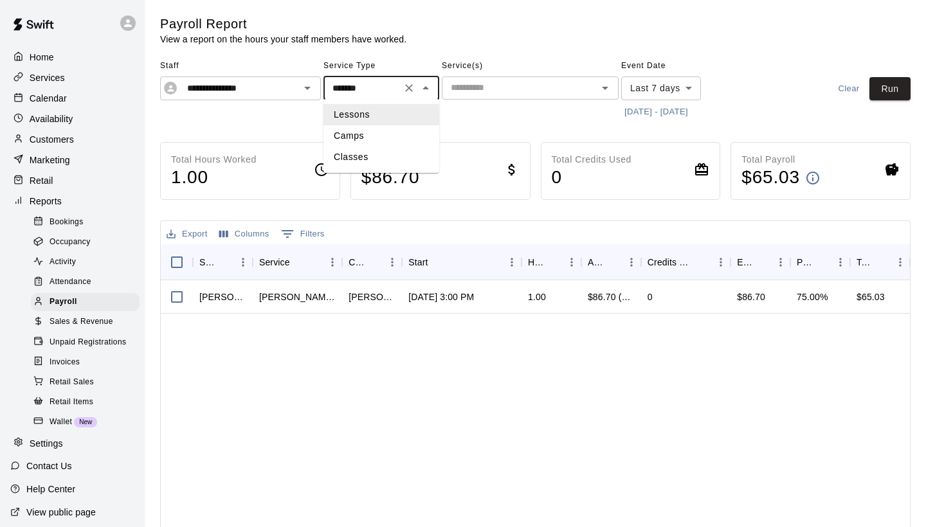
click at [368, 158] on li "Classes" at bounding box center [382, 157] width 116 height 21
type input "*******"
click at [680, 107] on button "[DATE] - [DATE]" at bounding box center [656, 112] width 70 height 20
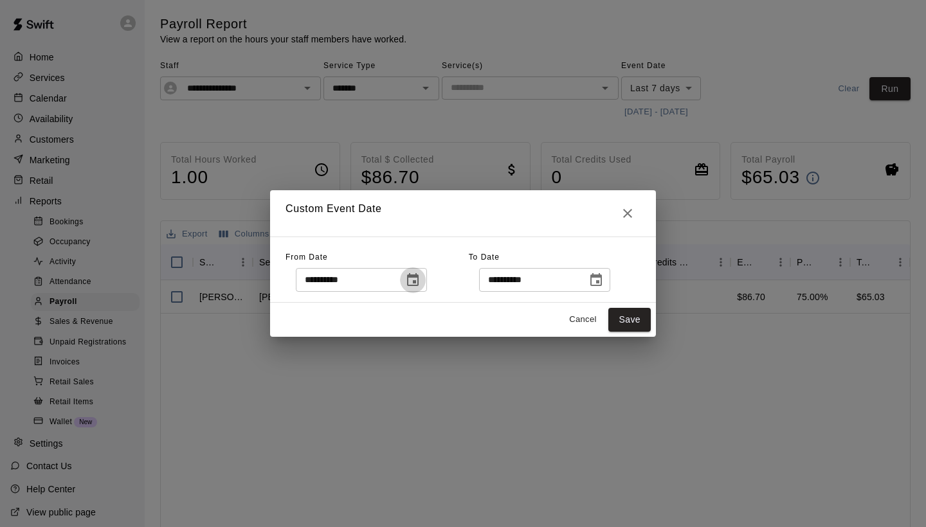
click at [419, 281] on icon "Choose date, selected date is Aug 11, 2025" at bounding box center [413, 279] width 12 height 13
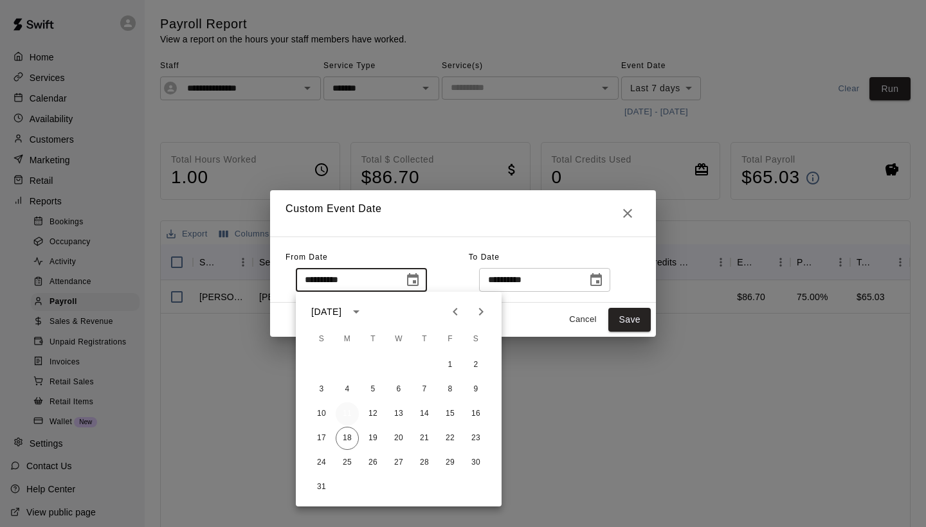
click at [352, 416] on button "11" at bounding box center [347, 414] width 23 height 23
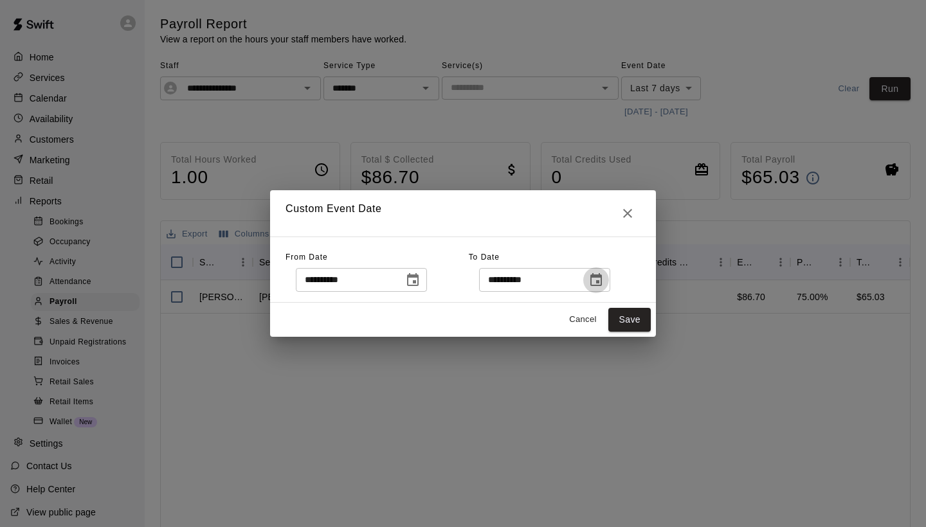
click at [604, 274] on icon "Choose date, selected date is Aug 18, 2025" at bounding box center [596, 280] width 15 height 15
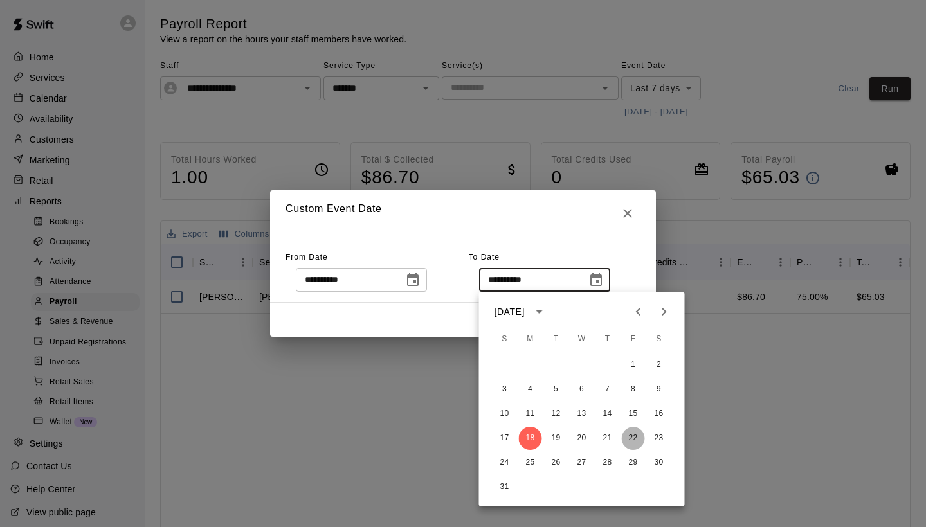
click at [636, 437] on button "22" at bounding box center [633, 438] width 23 height 23
type input "**********"
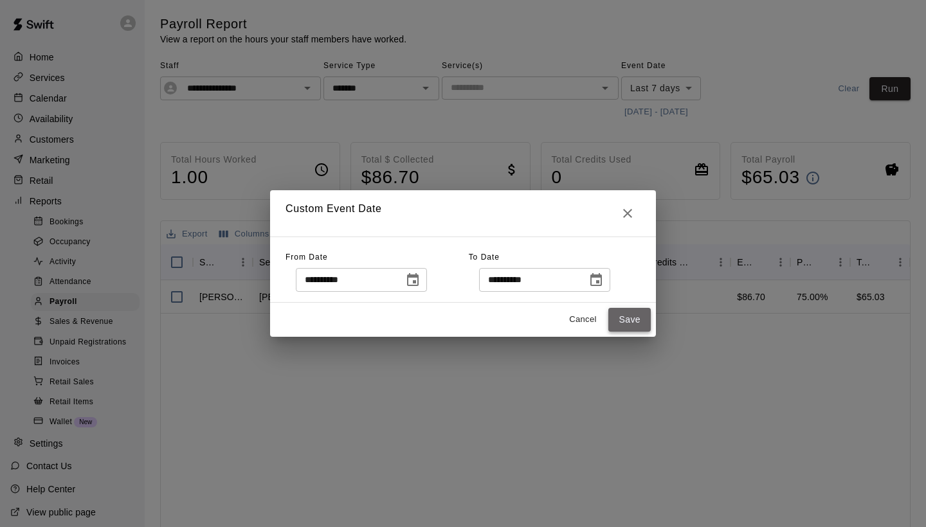
click at [628, 311] on button "Save" at bounding box center [630, 320] width 42 height 24
type input "******"
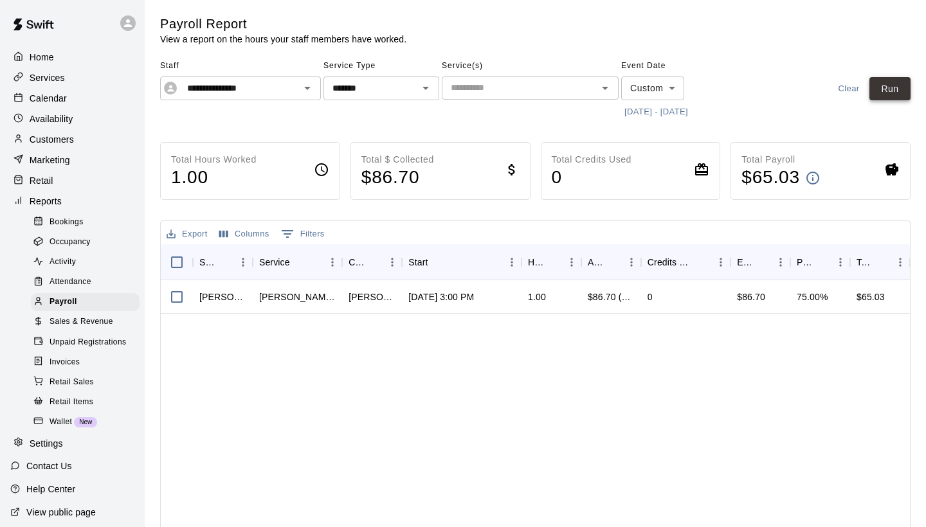
click at [884, 87] on button "Run" at bounding box center [890, 89] width 41 height 24
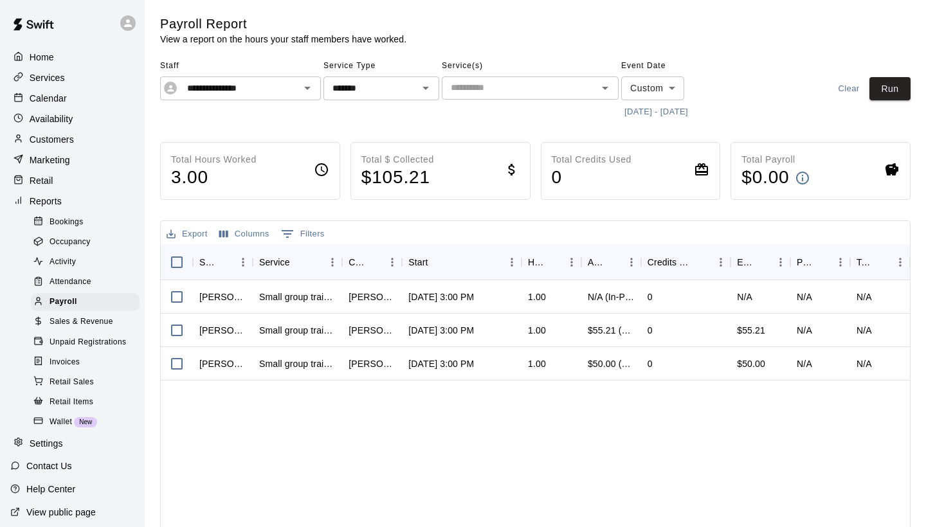
click at [60, 98] on p "Calendar" at bounding box center [48, 98] width 37 height 13
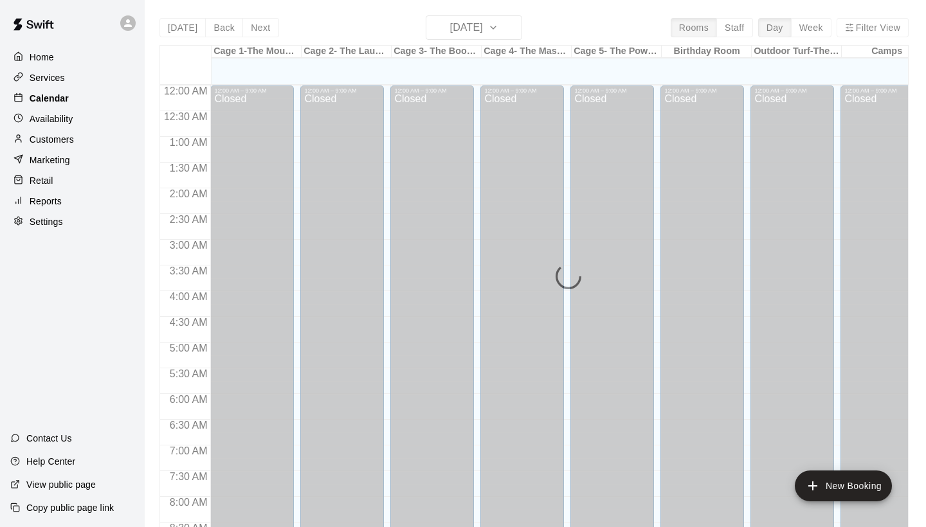
scroll to position [740, 0]
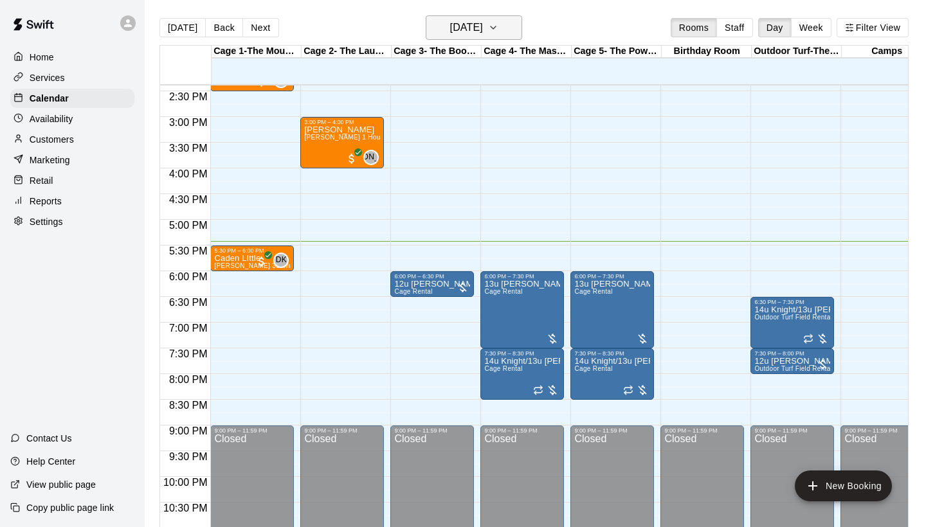
click at [477, 24] on h6 "[DATE]" at bounding box center [466, 28] width 33 height 18
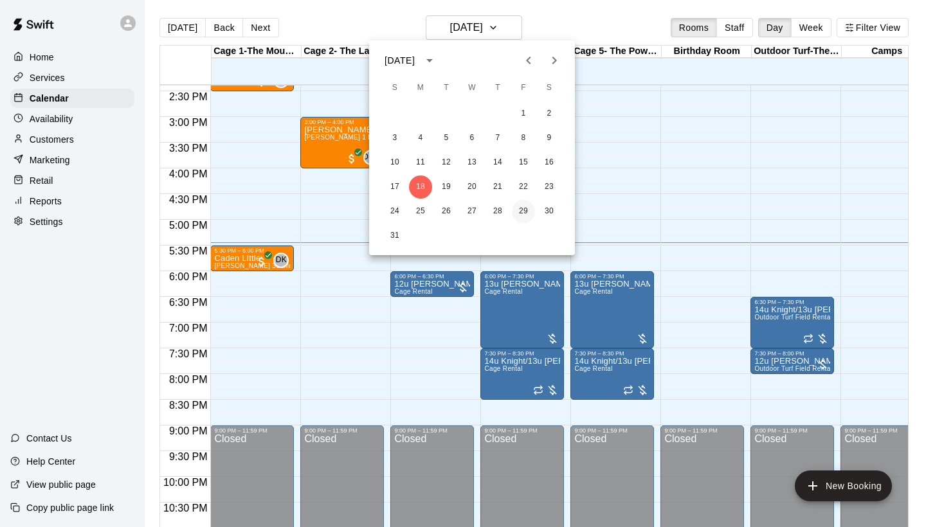
click at [526, 207] on button "29" at bounding box center [523, 211] width 23 height 23
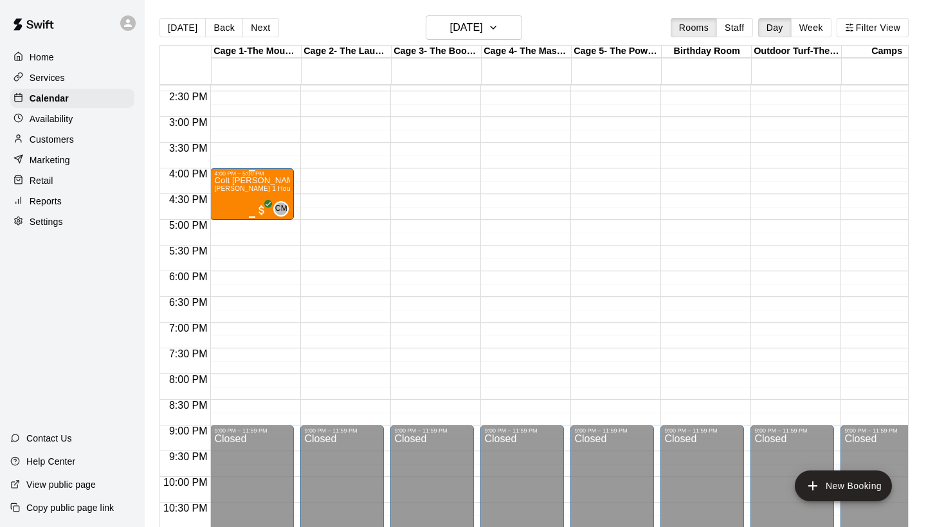
click at [236, 176] on div "4:00 PM – 5:00 PM" at bounding box center [252, 173] width 76 height 6
click at [228, 182] on icon "edit" at bounding box center [228, 184] width 12 height 12
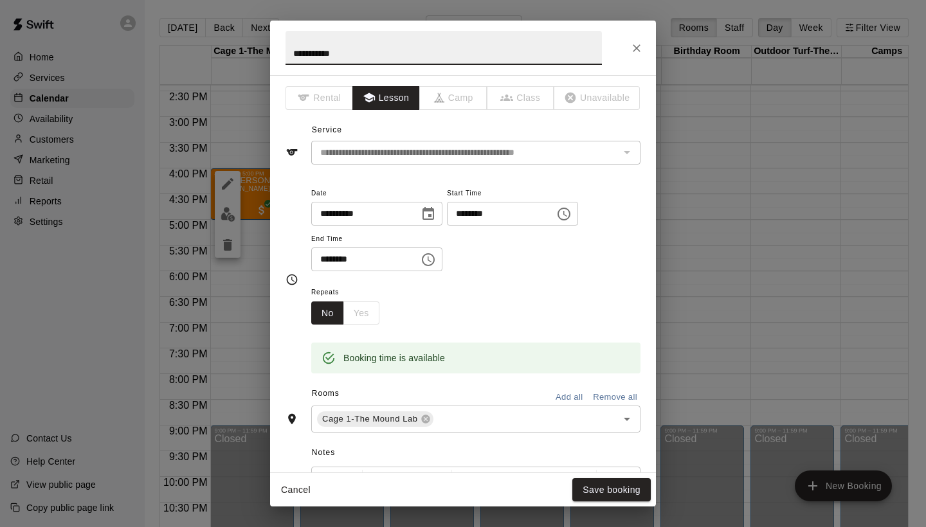
click at [441, 211] on button "Choose date, selected date is Aug 29, 2025" at bounding box center [429, 214] width 26 height 26
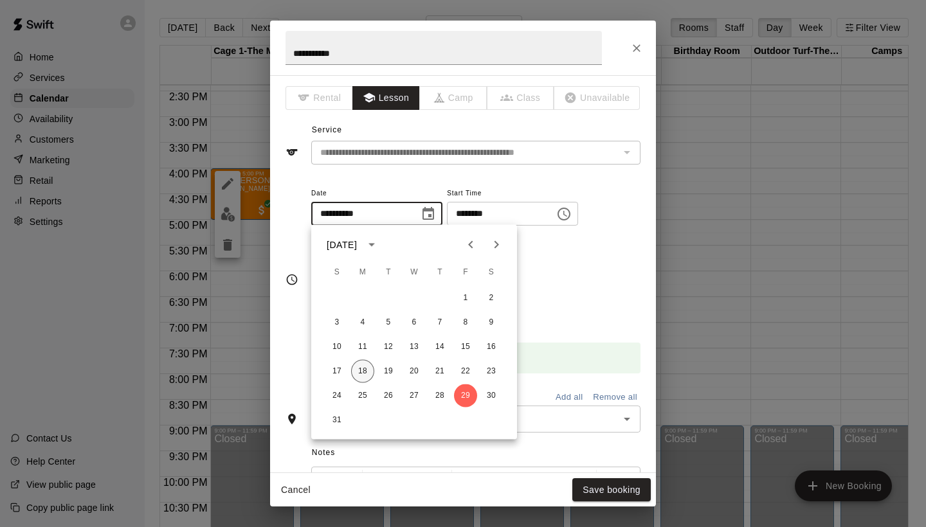
click at [364, 369] on button "18" at bounding box center [362, 371] width 23 height 23
type input "**********"
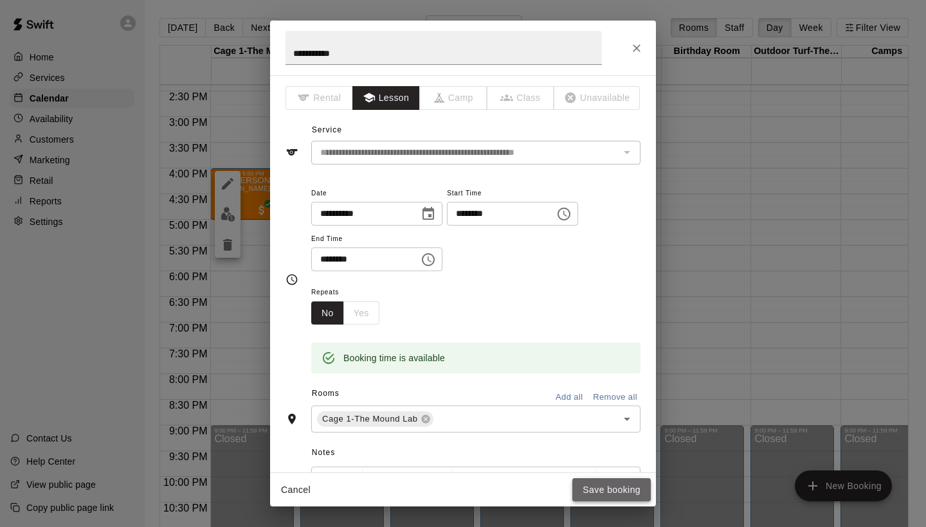
click at [597, 483] on button "Save booking" at bounding box center [611, 491] width 78 height 24
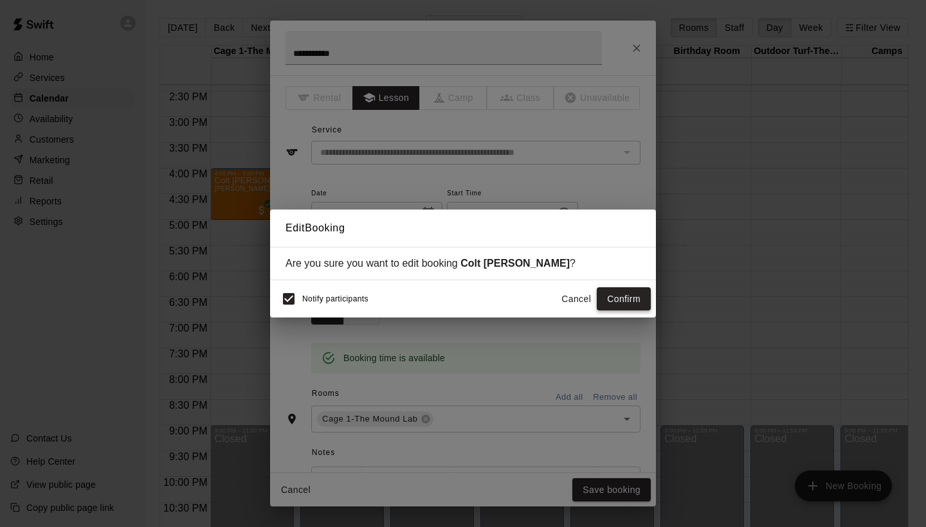
click at [614, 294] on button "Confirm" at bounding box center [624, 300] width 54 height 24
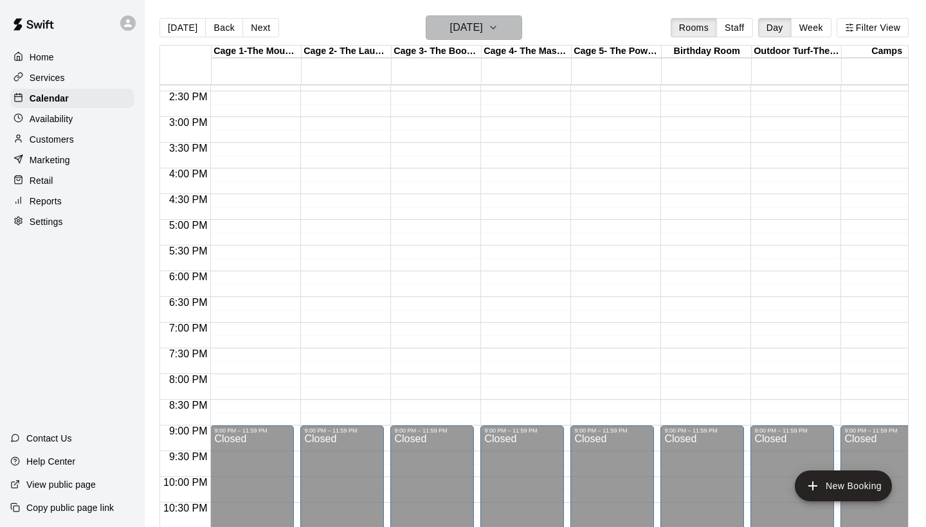
click at [483, 31] on h6 "[DATE]" at bounding box center [466, 28] width 33 height 18
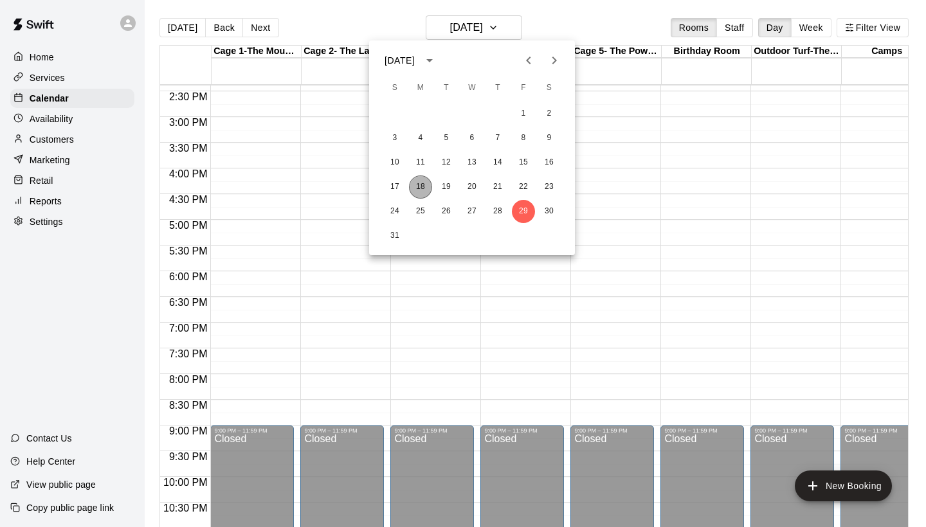
click at [426, 185] on button "18" at bounding box center [420, 187] width 23 height 23
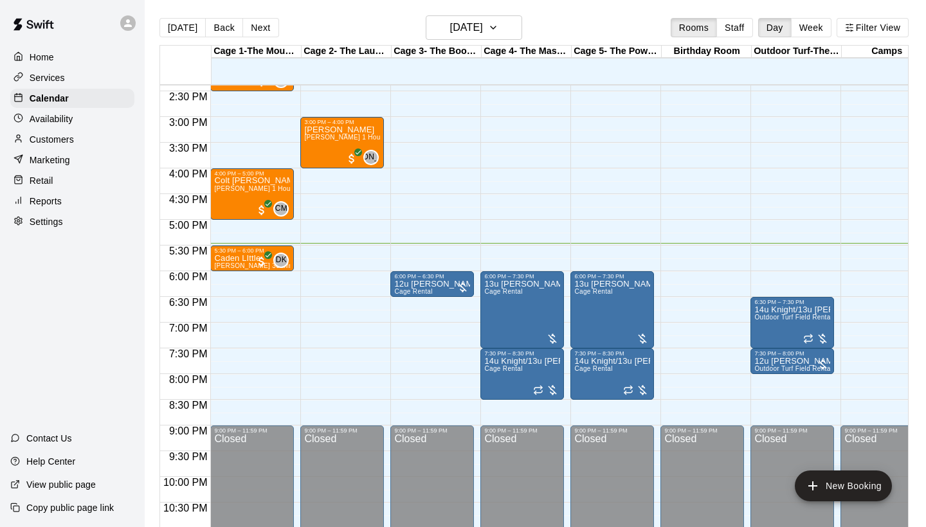
click at [31, 199] on p "Reports" at bounding box center [46, 201] width 32 height 13
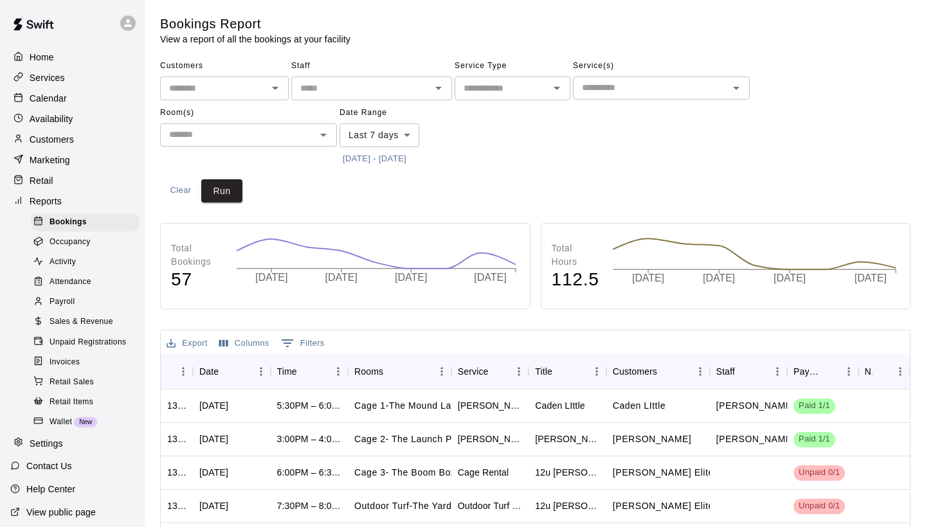
click at [70, 296] on span "Payroll" at bounding box center [62, 302] width 25 height 13
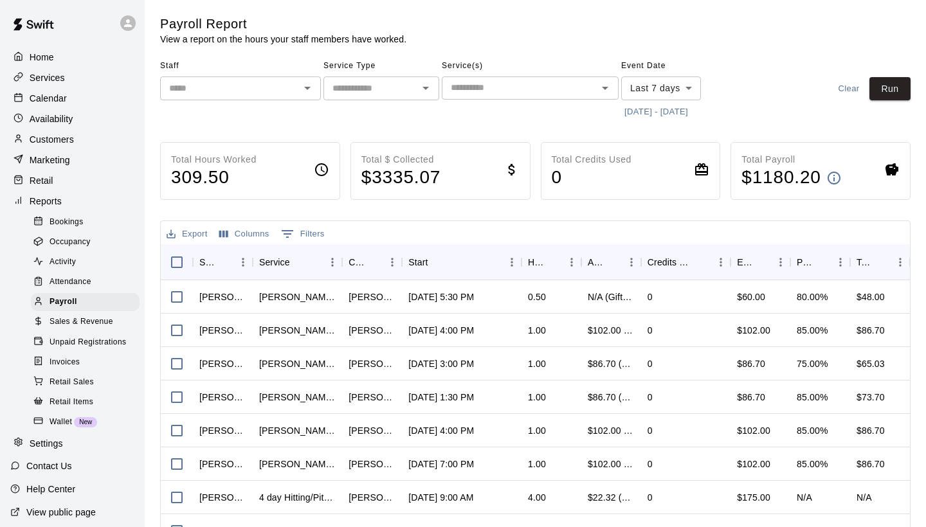
click at [275, 92] on input "text" at bounding box center [230, 88] width 132 height 16
click at [206, 124] on li "[PERSON_NAME]" at bounding box center [240, 116] width 161 height 24
type input "**********"
click at [369, 94] on input "text" at bounding box center [370, 88] width 87 height 16
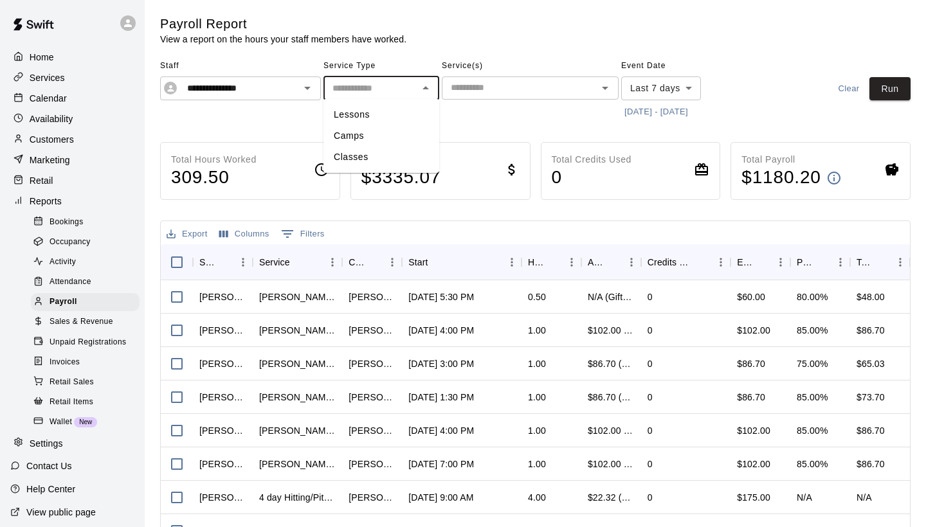
click at [347, 114] on li "Lessons" at bounding box center [382, 114] width 116 height 21
type input "*******"
click at [892, 91] on button "Run" at bounding box center [890, 89] width 41 height 24
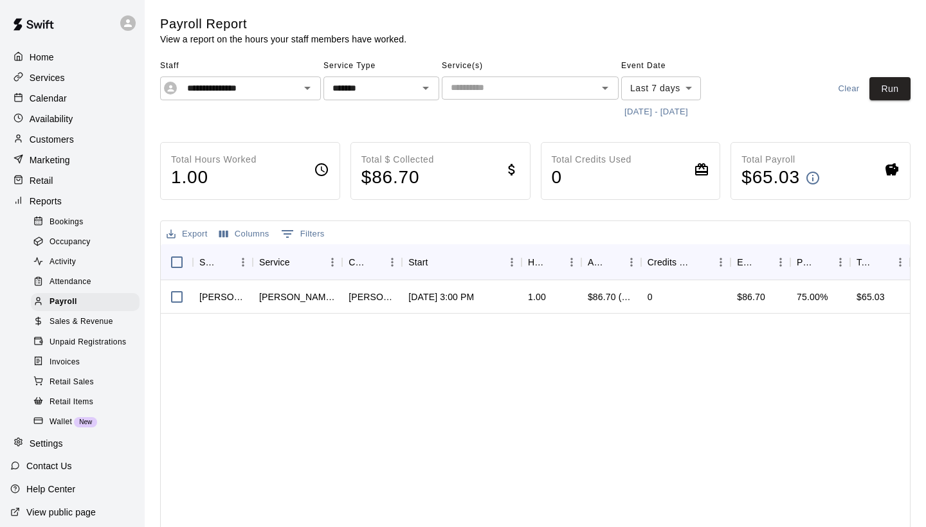
click at [60, 57] on div "Home" at bounding box center [72, 57] width 124 height 19
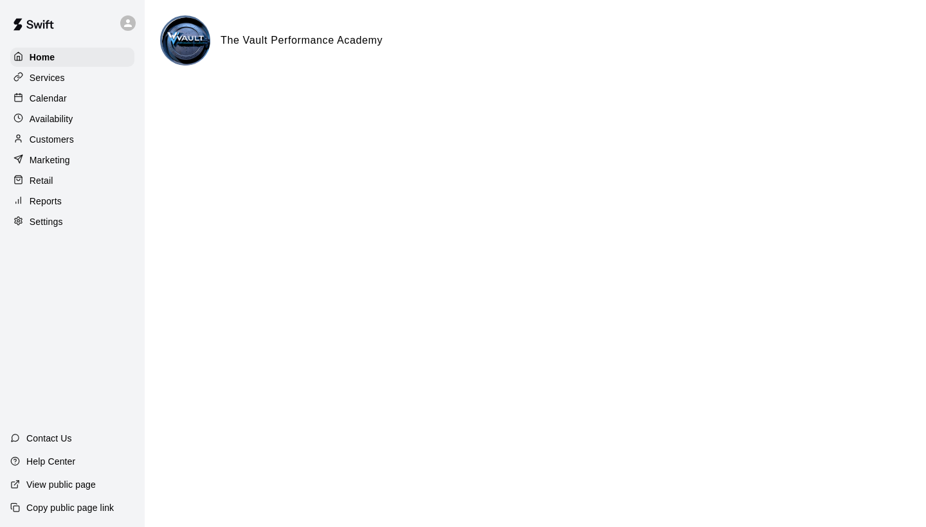
click at [45, 103] on p "Calendar" at bounding box center [48, 98] width 37 height 13
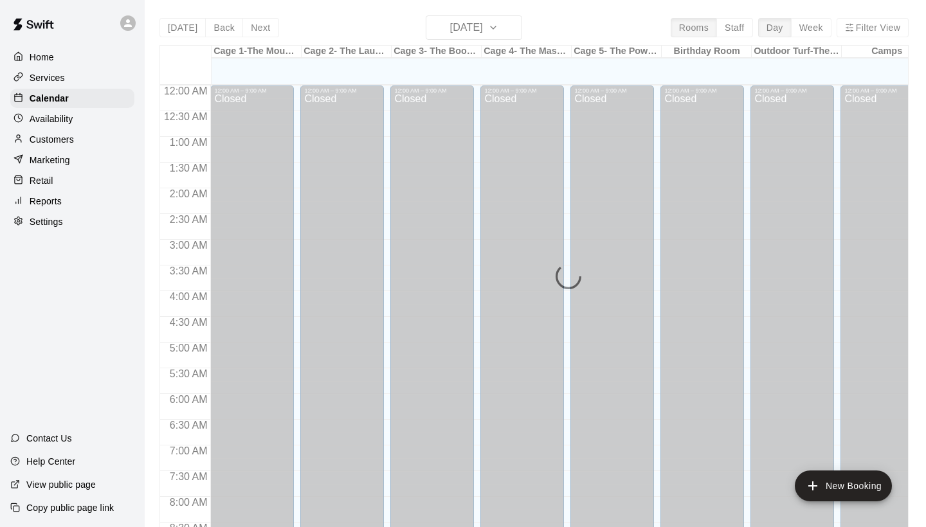
scroll to position [740, 0]
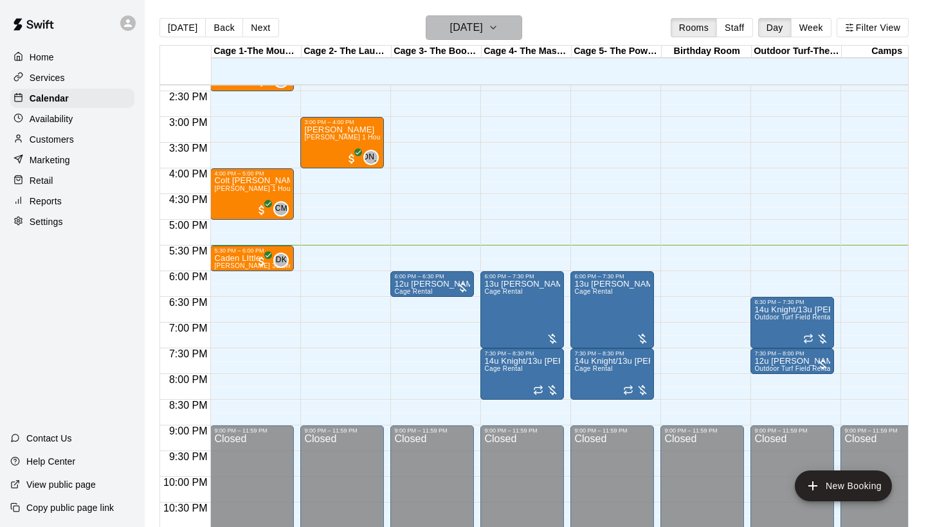
click at [501, 30] on button "[DATE]" at bounding box center [474, 27] width 96 height 24
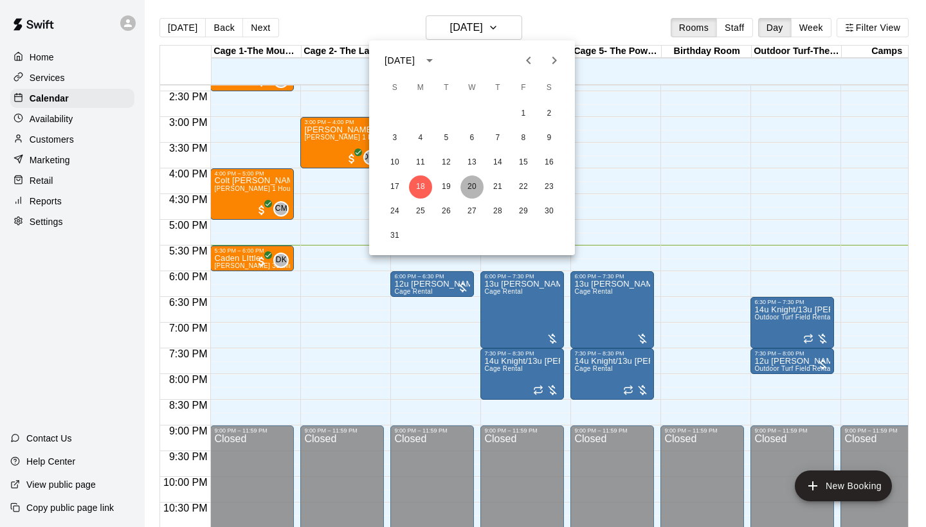
click at [475, 190] on button "20" at bounding box center [472, 187] width 23 height 23
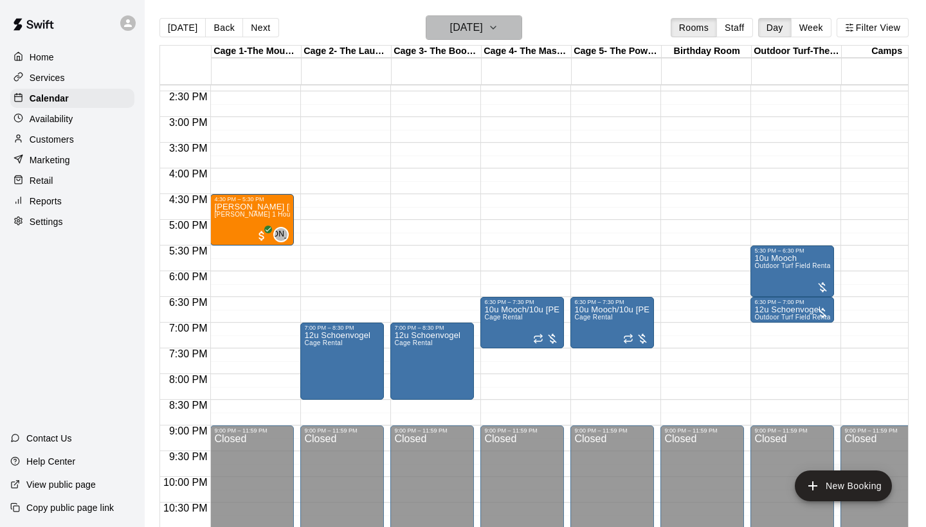
click at [513, 33] on button "[DATE]" at bounding box center [474, 27] width 96 height 24
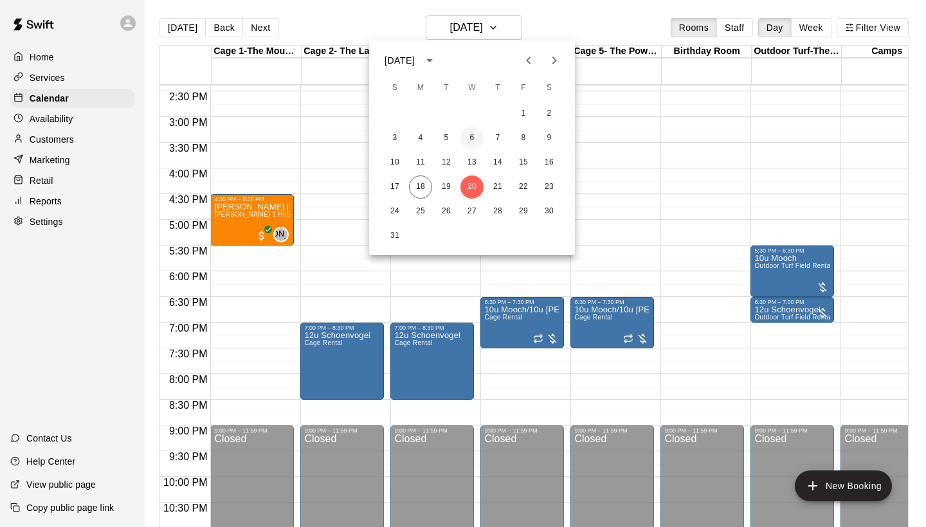
click at [473, 138] on button "6" at bounding box center [472, 138] width 23 height 23
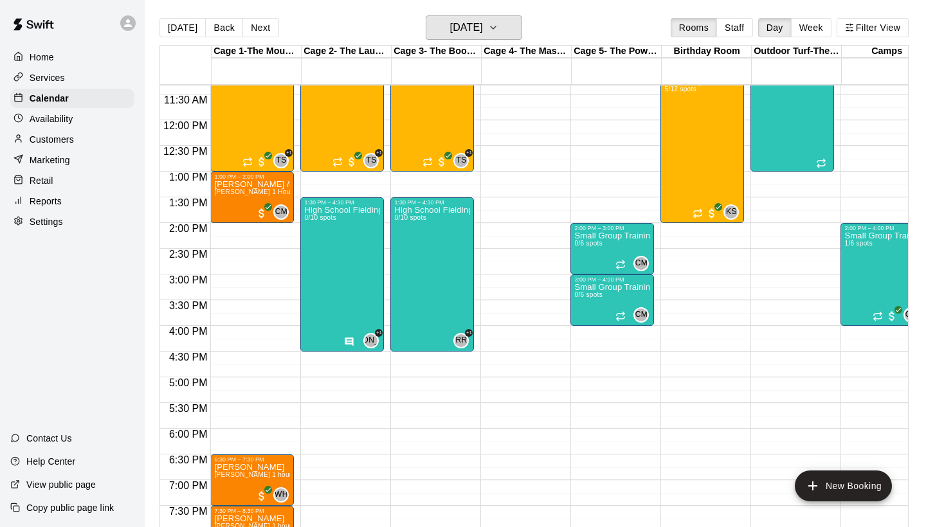
scroll to position [574, 0]
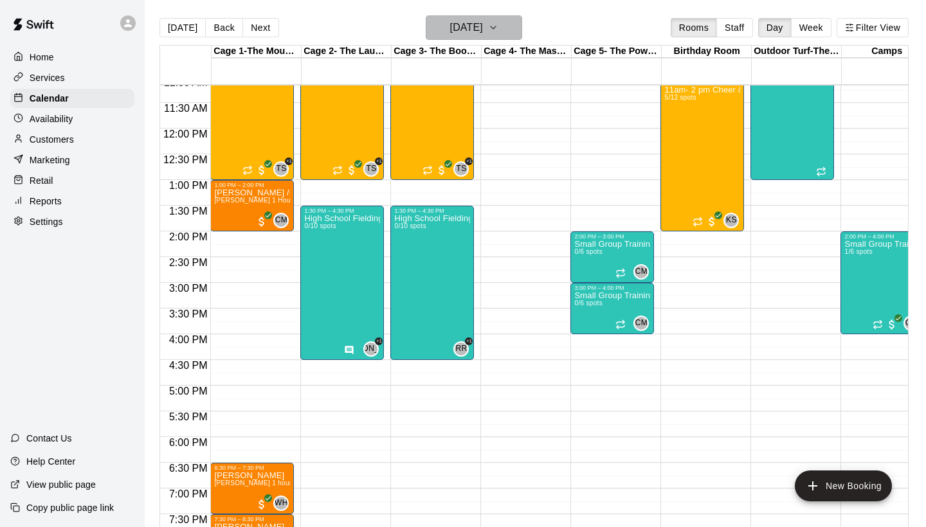
click at [483, 33] on h6 "[DATE]" at bounding box center [466, 28] width 33 height 18
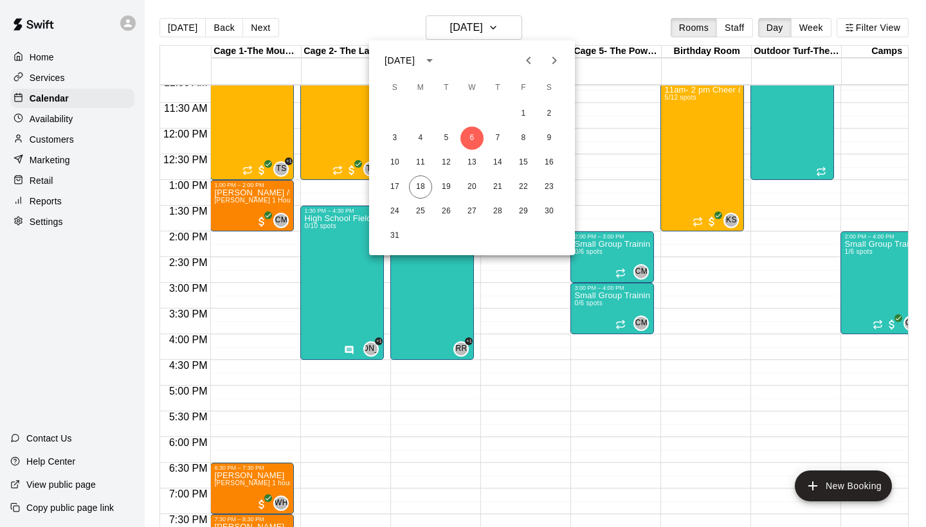
click at [527, 63] on icon "Previous month" at bounding box center [528, 60] width 15 height 15
click at [471, 190] on button "23" at bounding box center [472, 187] width 23 height 23
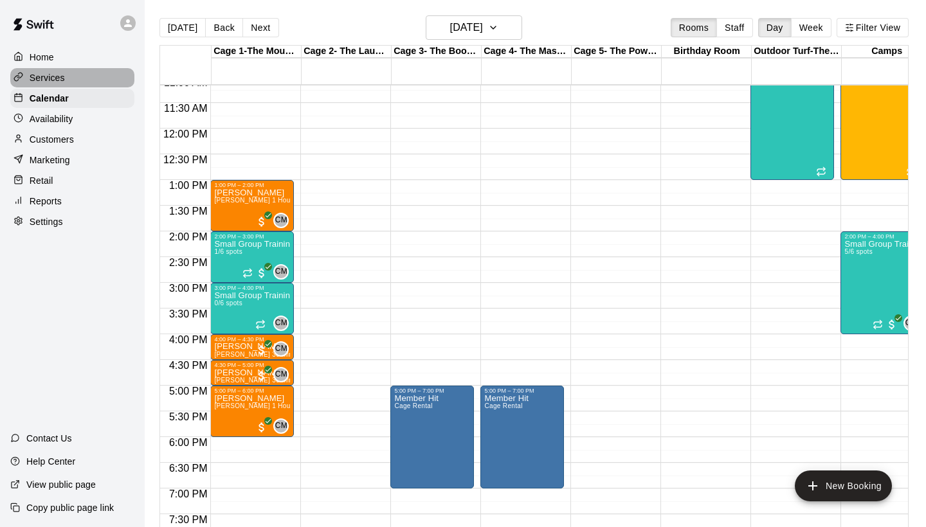
click at [42, 82] on p "Services" at bounding box center [47, 77] width 35 height 13
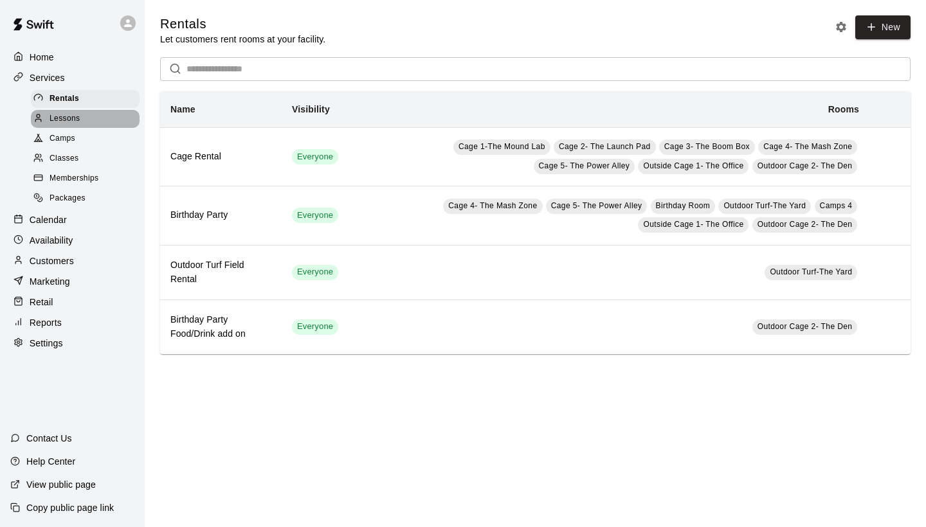
click at [57, 120] on span "Lessons" at bounding box center [65, 119] width 31 height 13
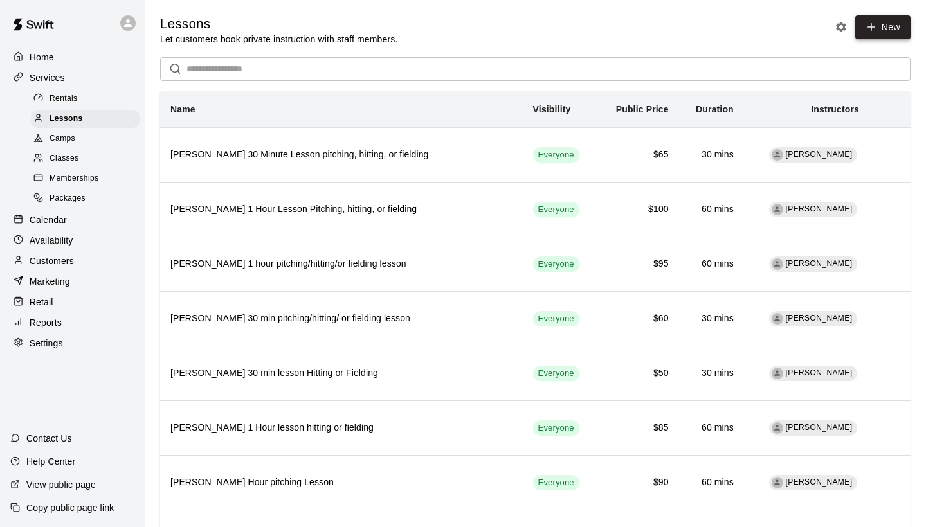
click at [889, 31] on link "New" at bounding box center [883, 27] width 55 height 24
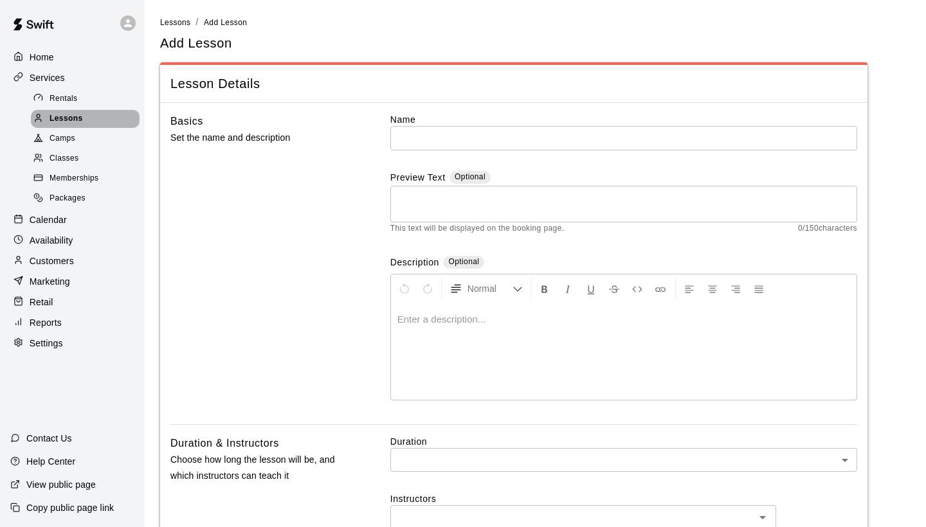
click at [62, 119] on span "Lessons" at bounding box center [66, 119] width 33 height 13
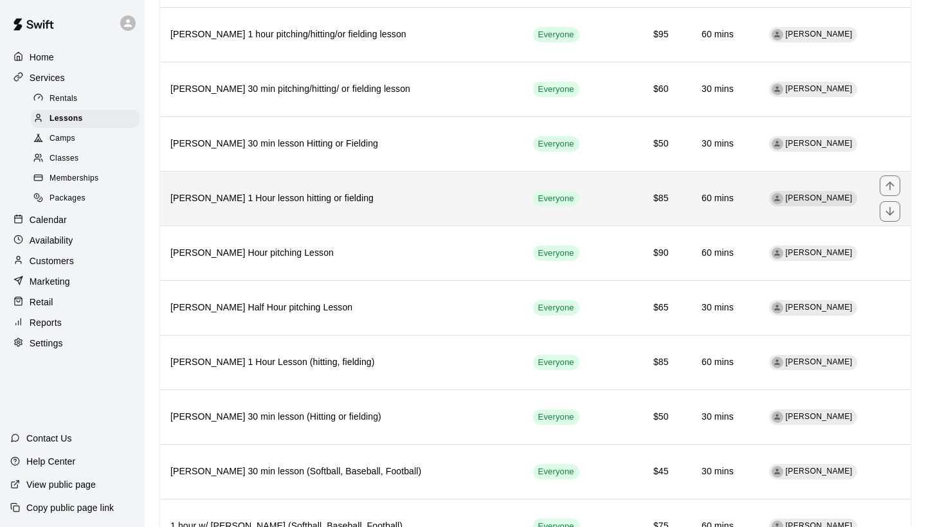
scroll to position [230, 0]
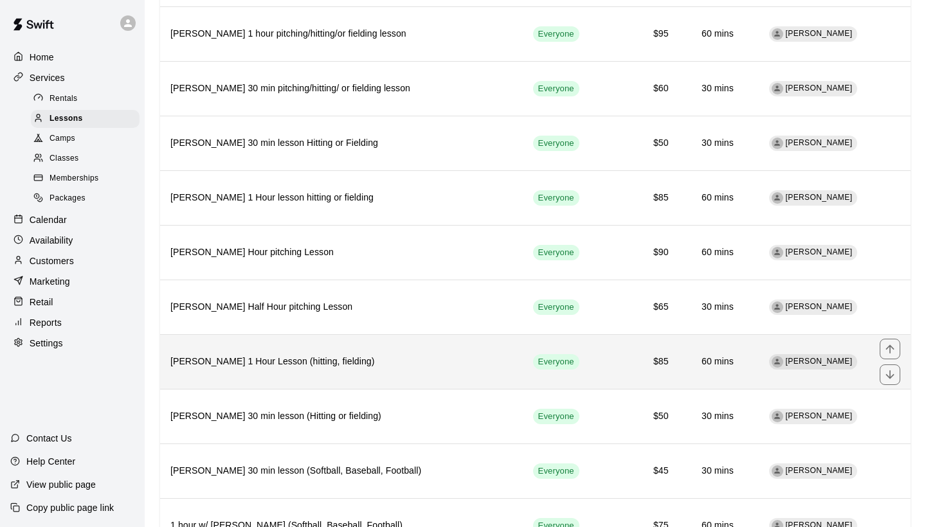
click at [305, 367] on h6 "[PERSON_NAME] 1 Hour Lesson (hitting, fielding)" at bounding box center [341, 362] width 342 height 14
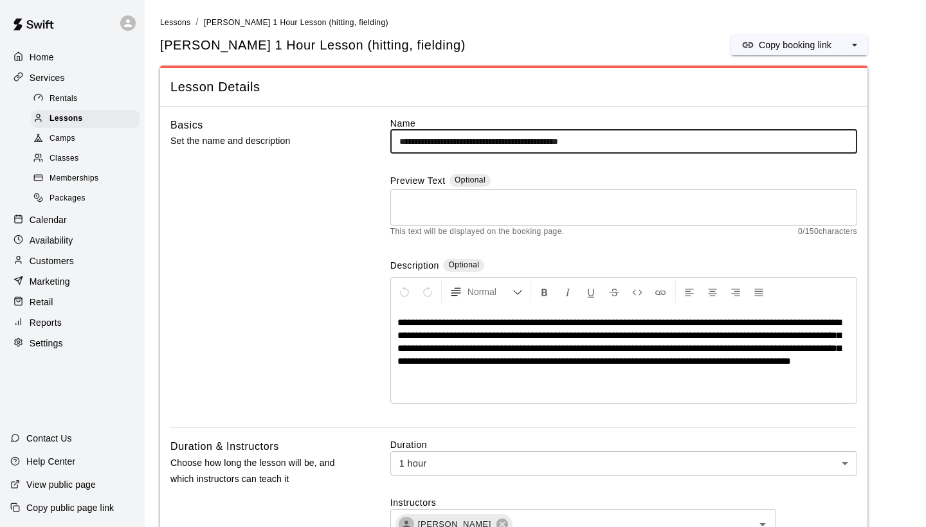
drag, startPoint x: 624, startPoint y: 147, endPoint x: 384, endPoint y: 143, distance: 240.0
click at [384, 143] on div "**********" at bounding box center [513, 272] width 687 height 311
click at [854, 46] on icon "select merge strategy" at bounding box center [854, 45] width 13 height 13
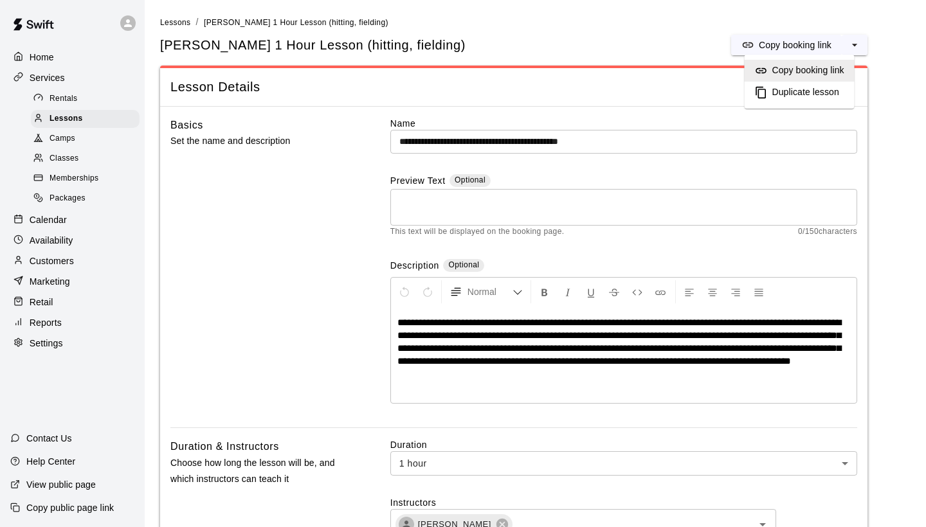
click at [822, 87] on h6 "Duplicate lesson" at bounding box center [806, 93] width 67 height 14
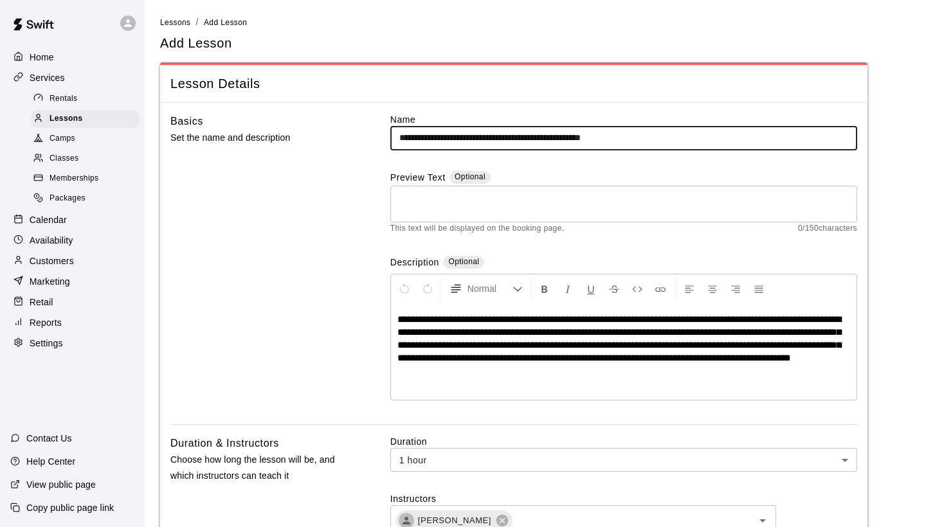
click at [677, 134] on input "**********" at bounding box center [623, 138] width 467 height 24
drag, startPoint x: 674, startPoint y: 135, endPoint x: 544, endPoint y: 140, distance: 130.7
click at [544, 140] on input "**********" at bounding box center [623, 138] width 467 height 24
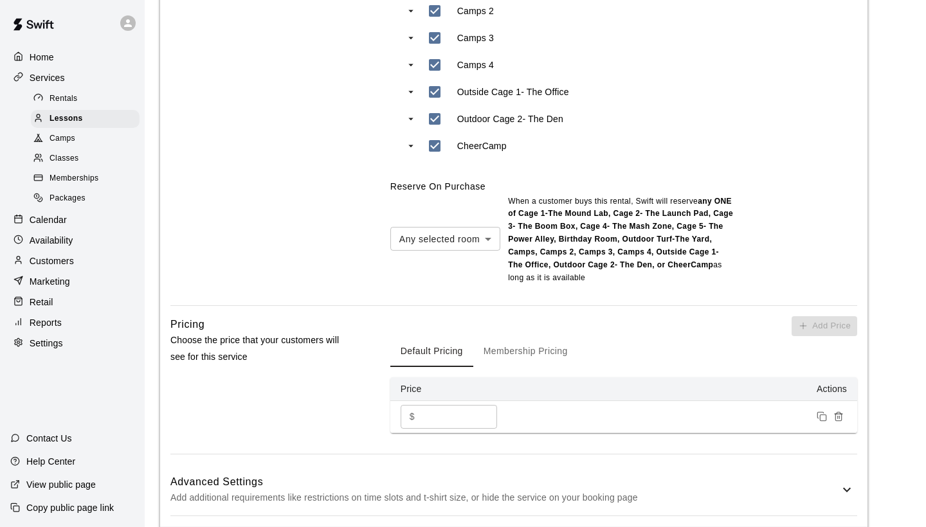
scroll to position [829, 0]
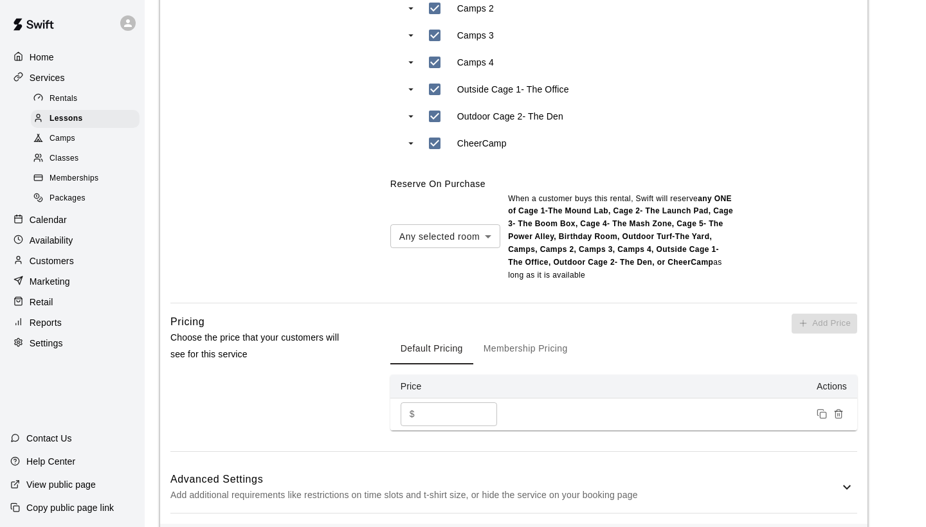
type input "**********"
click at [441, 413] on input "**" at bounding box center [458, 415] width 77 height 24
type input "*"
type input "***"
click at [521, 345] on button "Membership Pricing" at bounding box center [525, 349] width 105 height 31
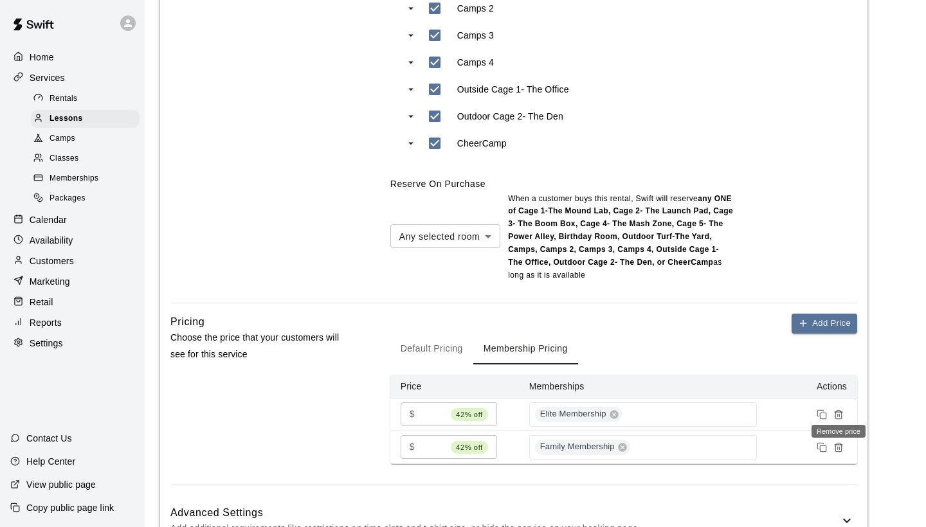
click at [838, 411] on icon "Remove price" at bounding box center [839, 415] width 10 height 10
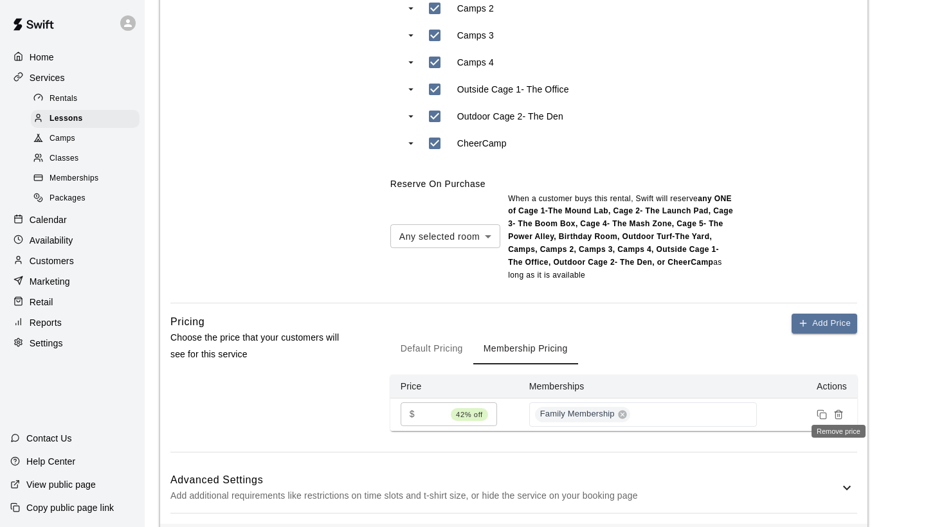
click at [838, 414] on line "Remove price" at bounding box center [838, 415] width 0 height 3
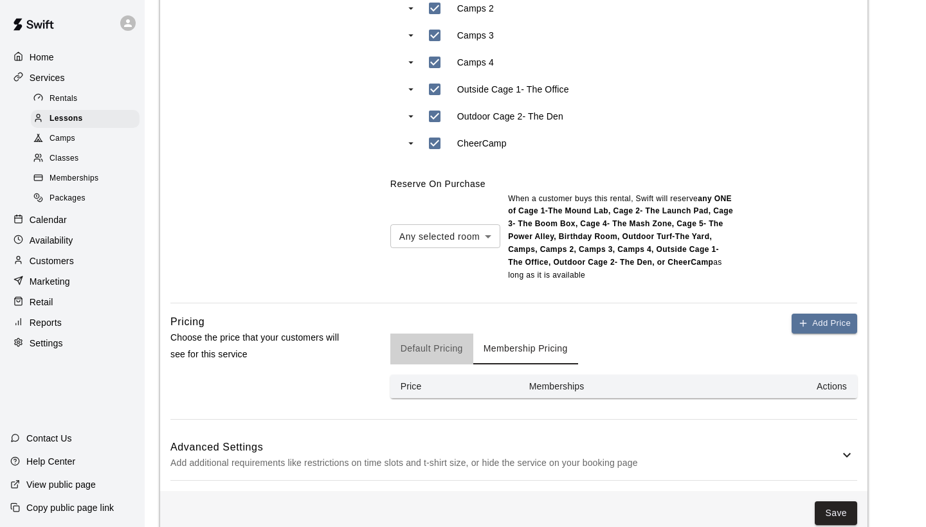
click at [416, 338] on button "Default Pricing" at bounding box center [431, 349] width 83 height 31
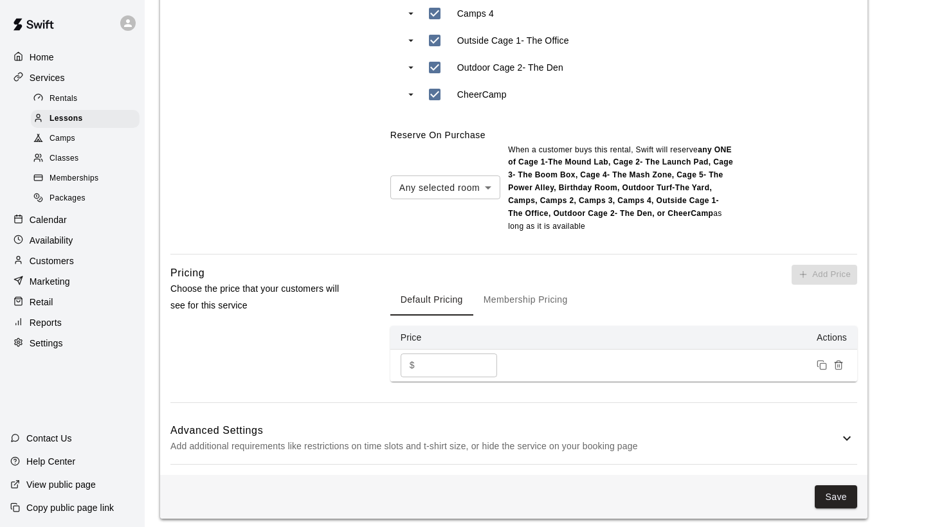
scroll to position [877, 0]
click at [845, 437] on icon at bounding box center [847, 439] width 8 height 5
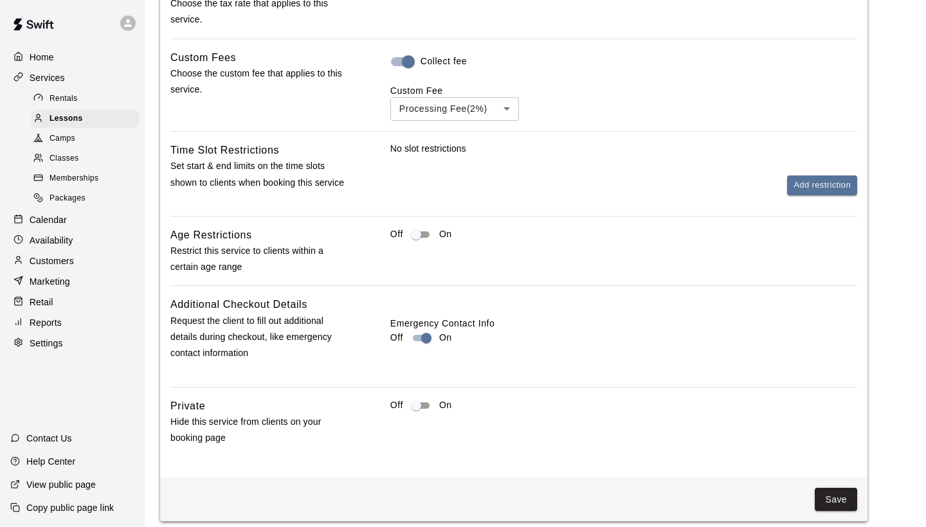
scroll to position [1384, 0]
click at [823, 489] on button "Save" at bounding box center [836, 501] width 42 height 24
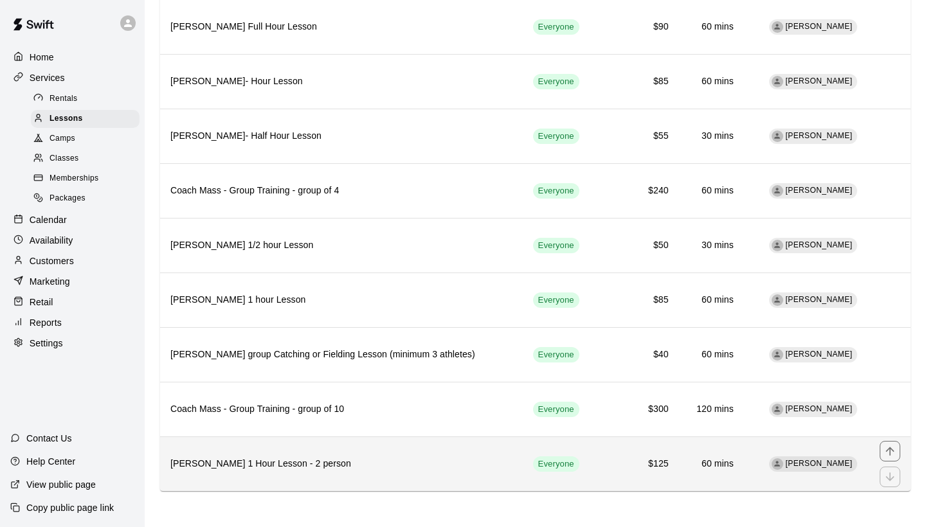
scroll to position [838, 0]
click at [692, 473] on td "60 mins" at bounding box center [711, 464] width 65 height 55
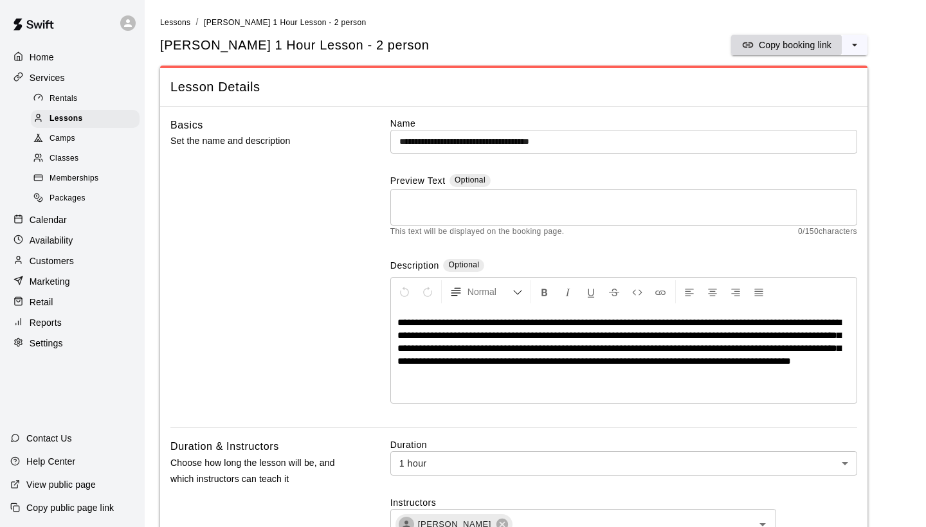
click at [801, 39] on p "Copy booking link" at bounding box center [795, 45] width 73 height 13
click at [53, 235] on p "Availability" at bounding box center [52, 240] width 44 height 13
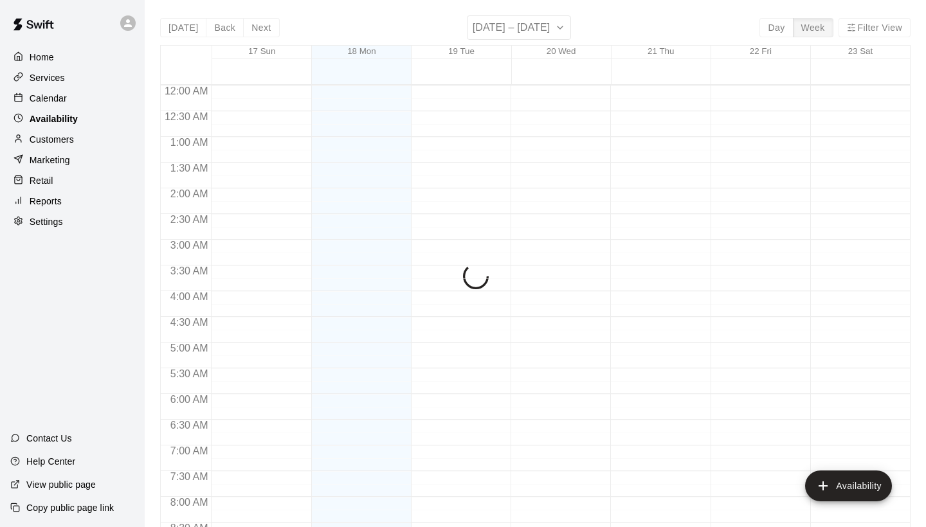
scroll to position [779, 0]
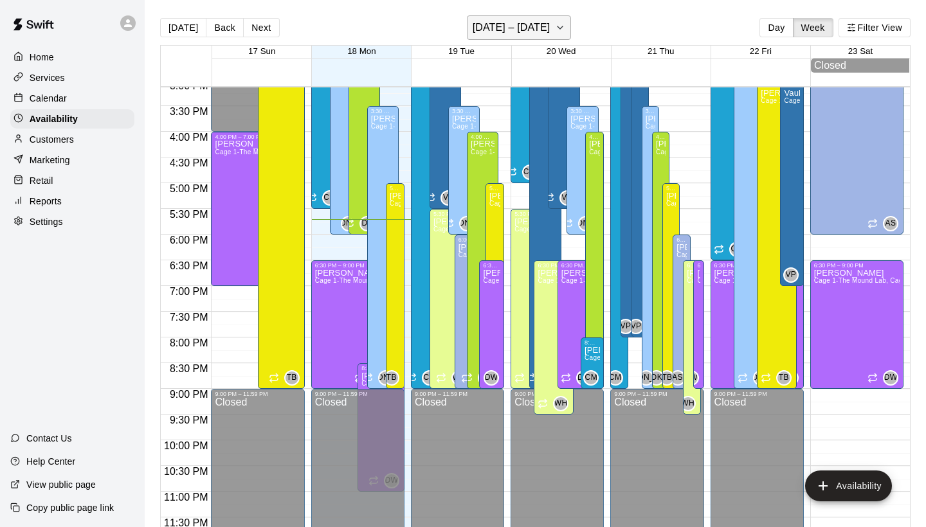
click at [555, 33] on icon "button" at bounding box center [560, 27] width 10 height 15
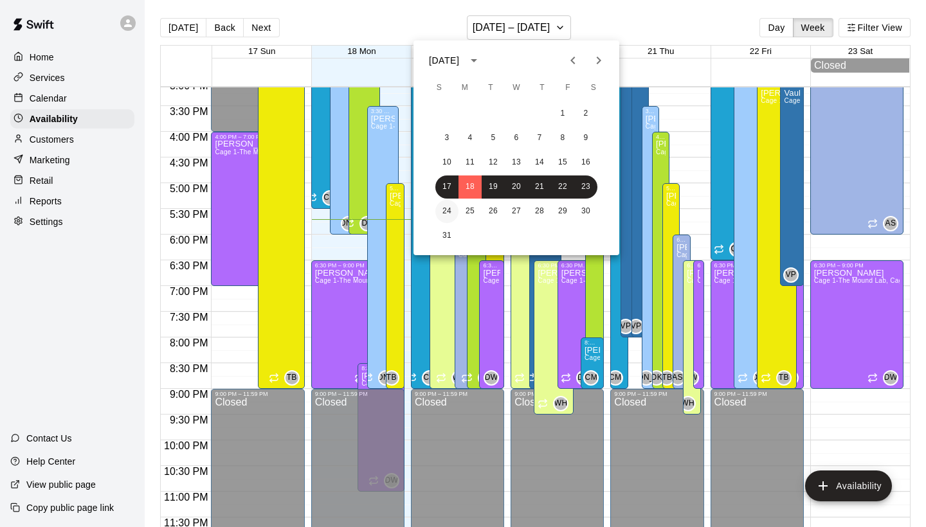
click at [450, 211] on button "24" at bounding box center [446, 211] width 23 height 23
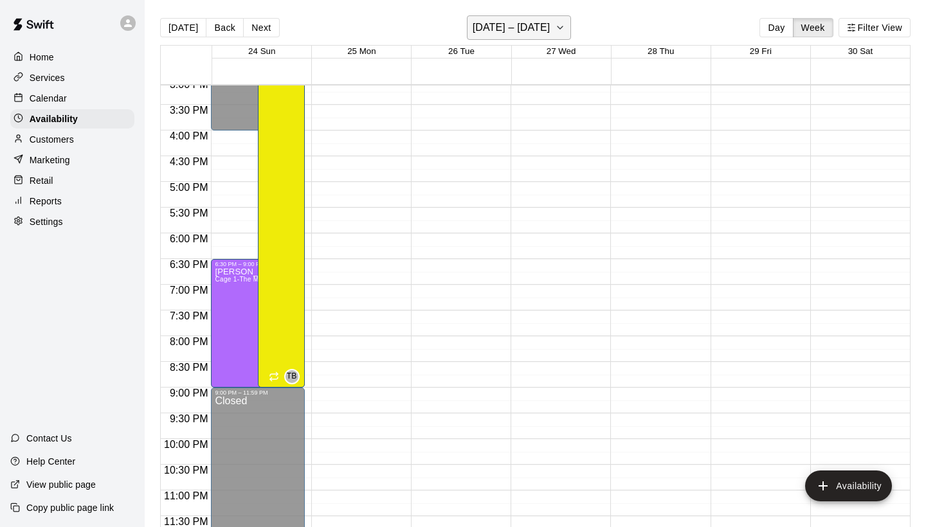
click at [558, 23] on icon "button" at bounding box center [560, 27] width 10 height 15
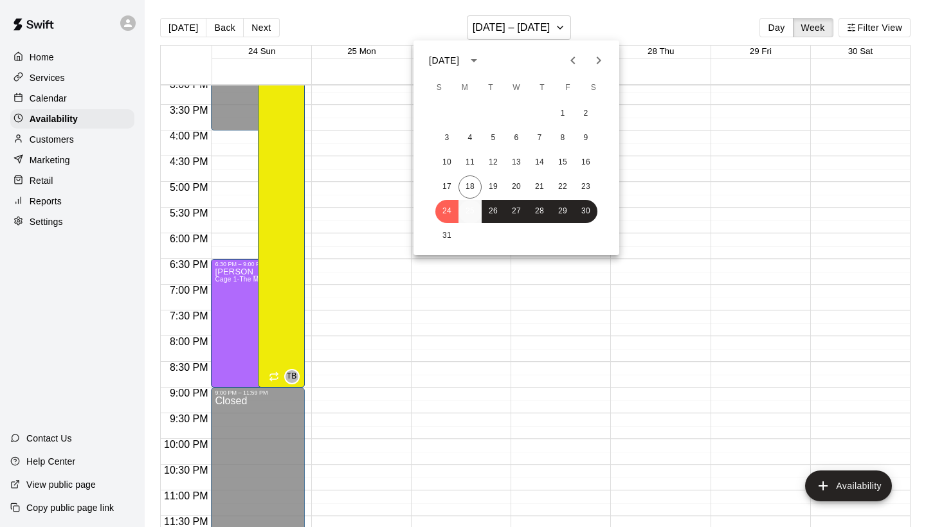
click at [469, 217] on button "25" at bounding box center [470, 211] width 23 height 23
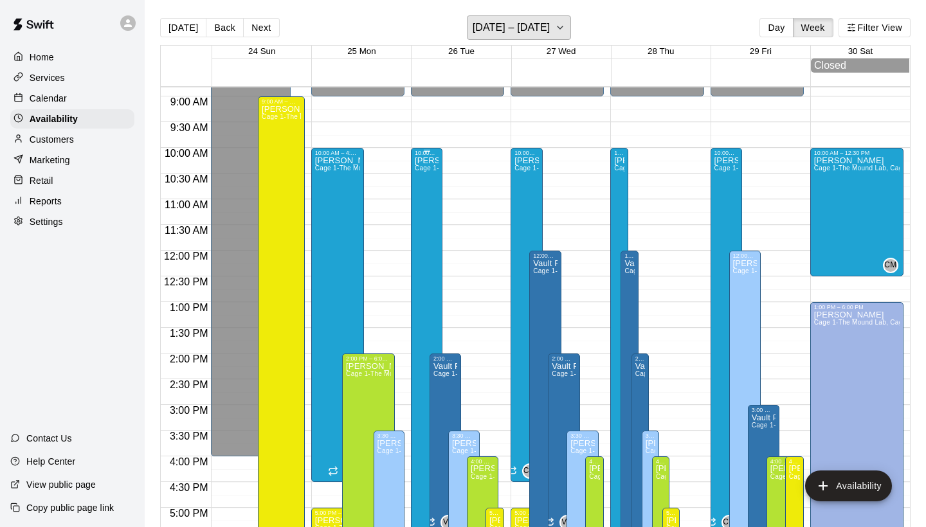
scroll to position [452, 0]
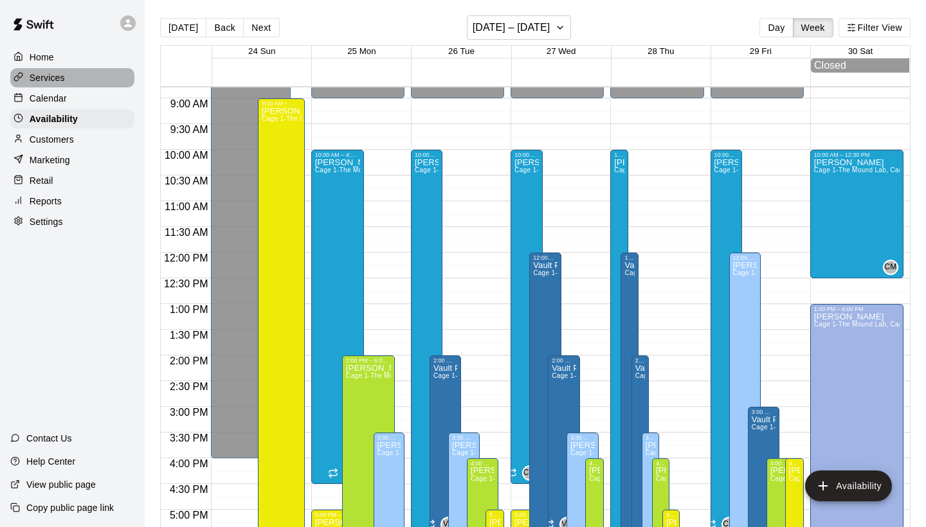
click at [52, 68] on div "Services" at bounding box center [72, 77] width 124 height 19
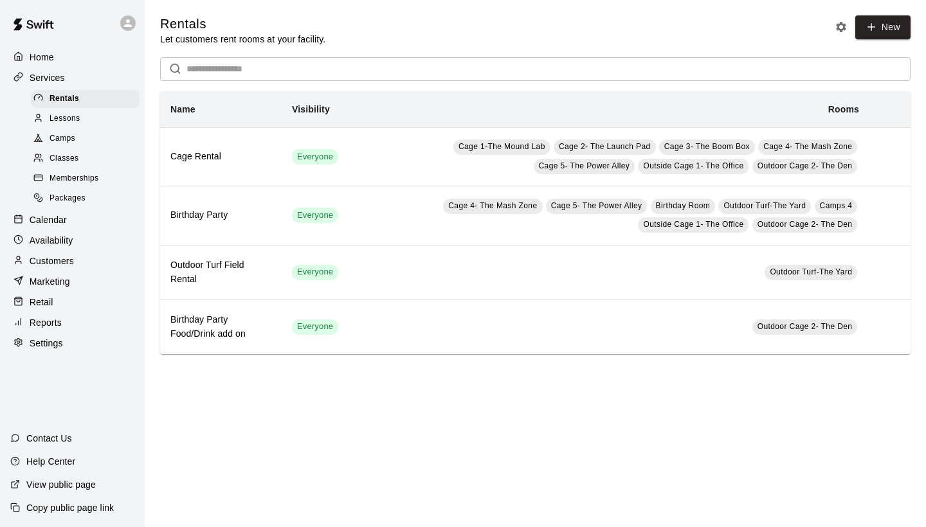
click at [53, 220] on p "Calendar" at bounding box center [48, 220] width 37 height 13
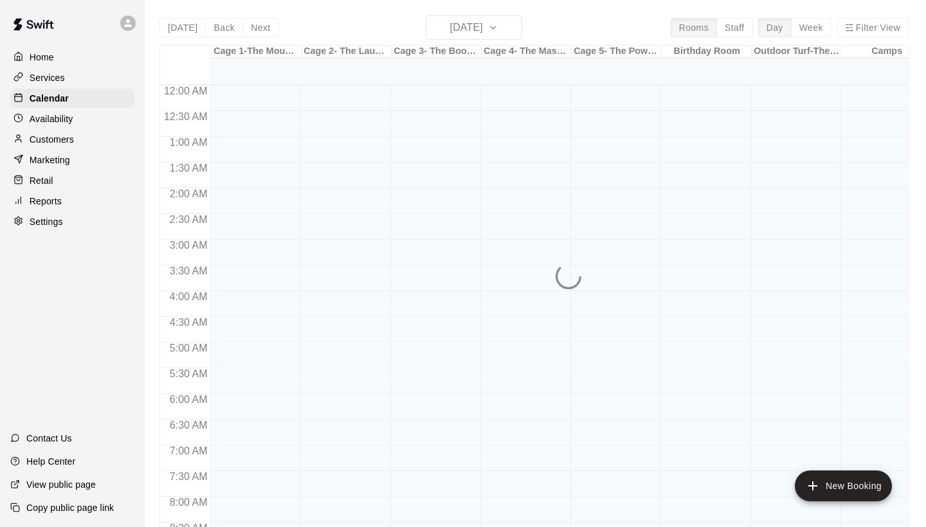
scroll to position [740, 0]
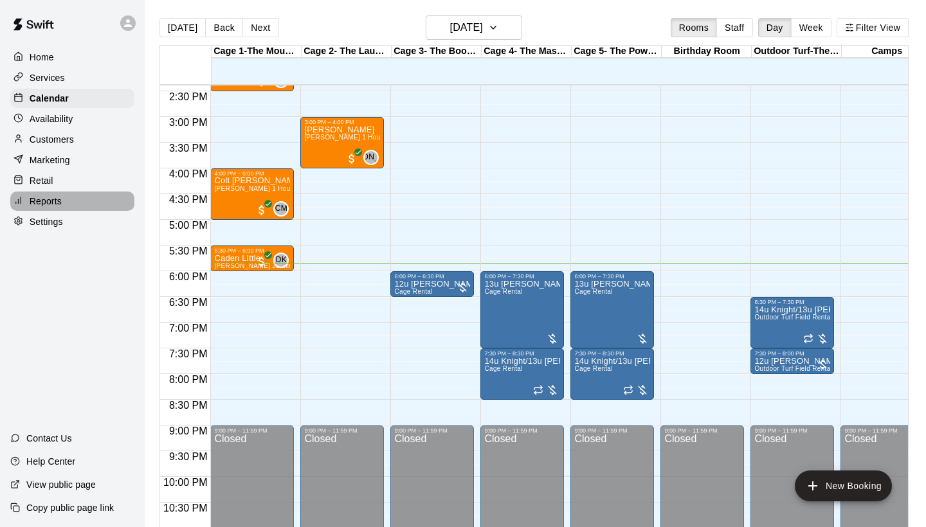
click at [54, 200] on p "Reports" at bounding box center [46, 201] width 32 height 13
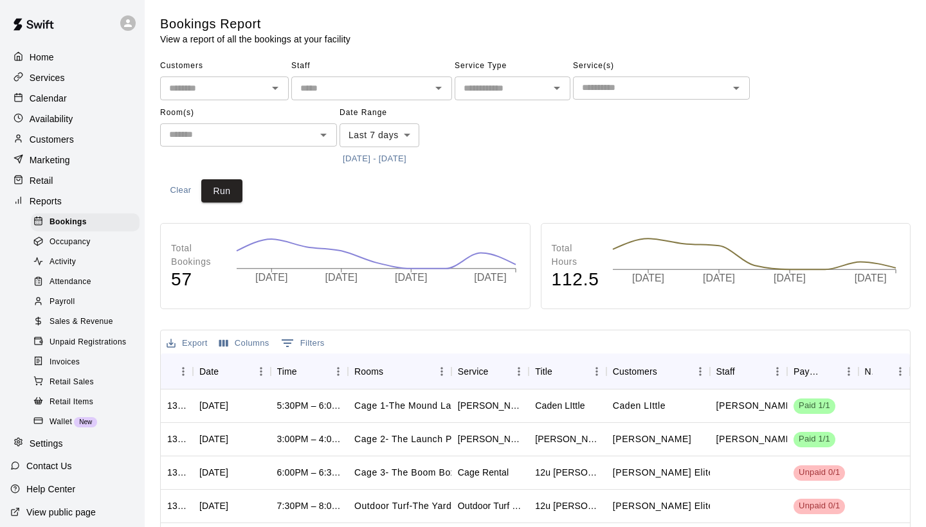
click at [434, 86] on icon "Open" at bounding box center [438, 87] width 15 height 15
click at [58, 301] on span "Payroll" at bounding box center [62, 302] width 25 height 13
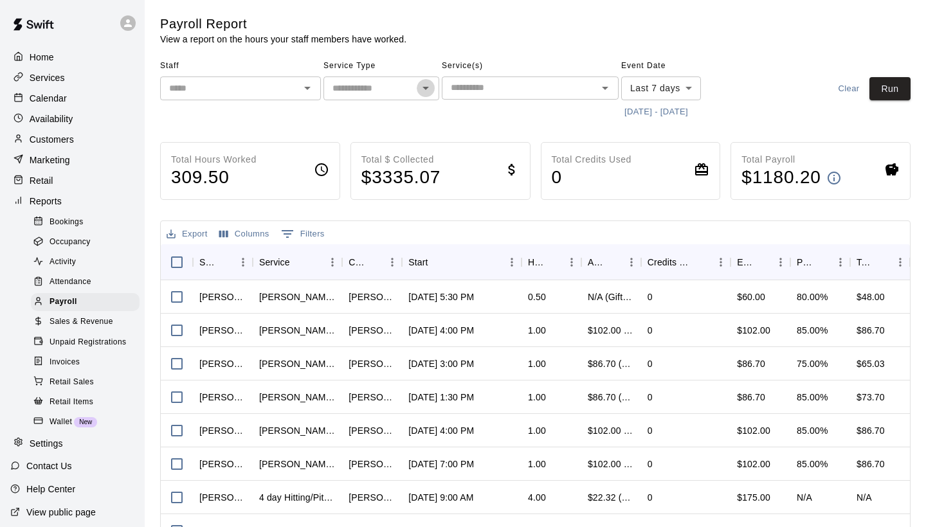
click at [423, 93] on icon "Open" at bounding box center [425, 87] width 15 height 15
click at [389, 119] on li "Lessons" at bounding box center [382, 114] width 116 height 21
type input "*******"
click at [314, 90] on icon "Open" at bounding box center [307, 87] width 15 height 15
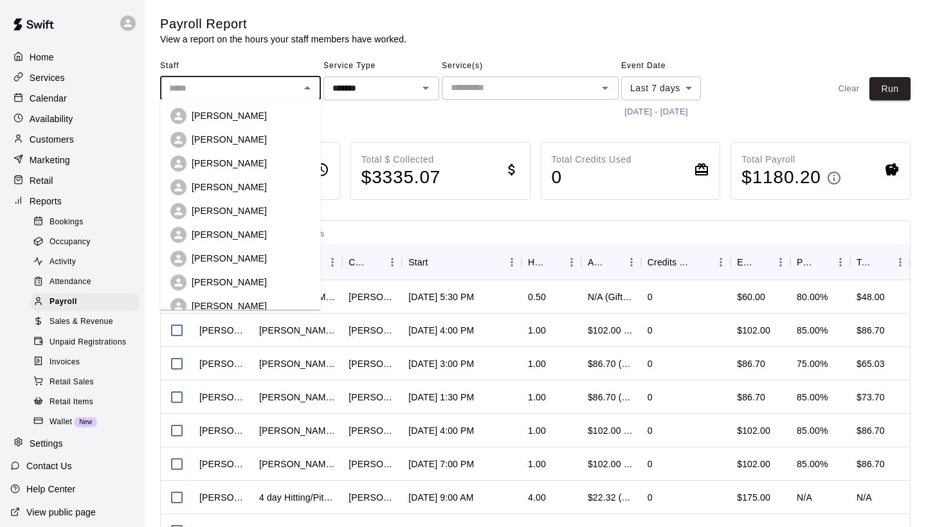
click at [238, 279] on p "[PERSON_NAME]" at bounding box center [229, 282] width 75 height 13
type input "**********"
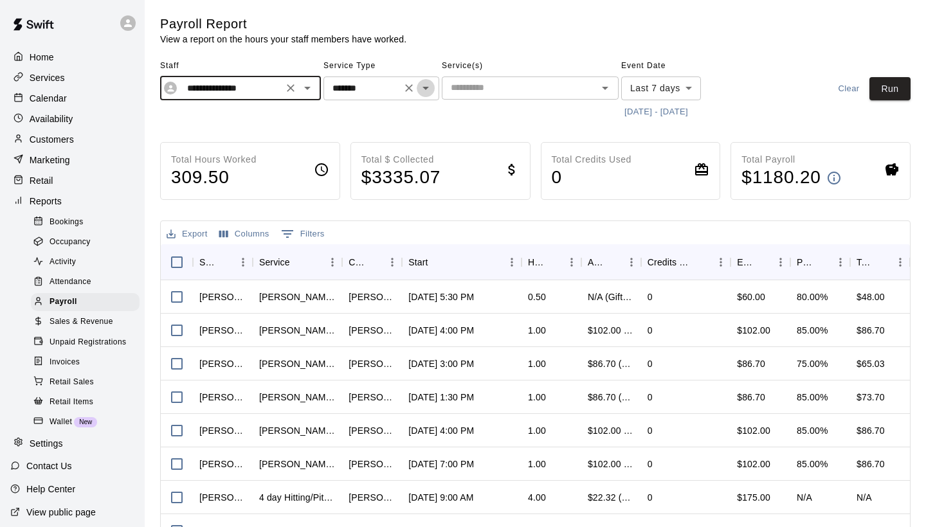
click at [421, 87] on icon "Open" at bounding box center [425, 87] width 15 height 15
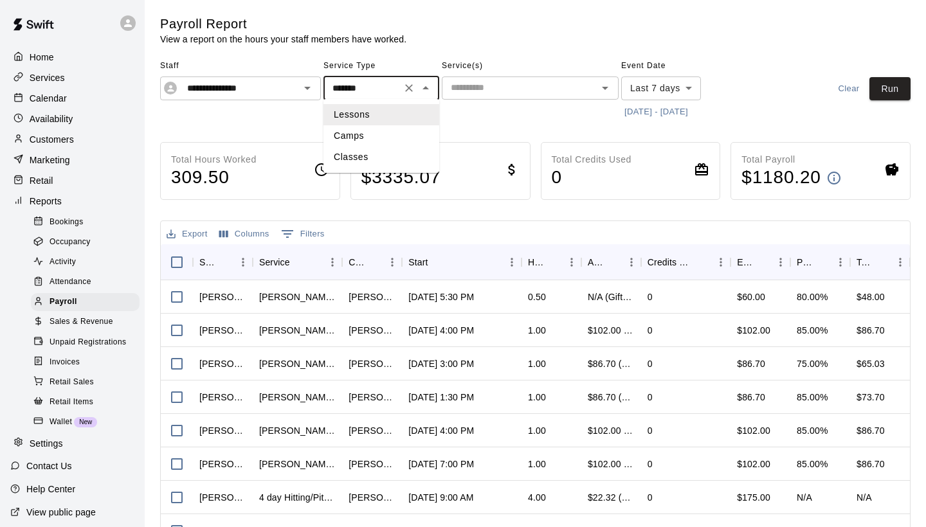
click at [370, 155] on li "Classes" at bounding box center [382, 157] width 116 height 21
type input "*******"
click at [688, 87] on body "**********" at bounding box center [463, 338] width 926 height 676
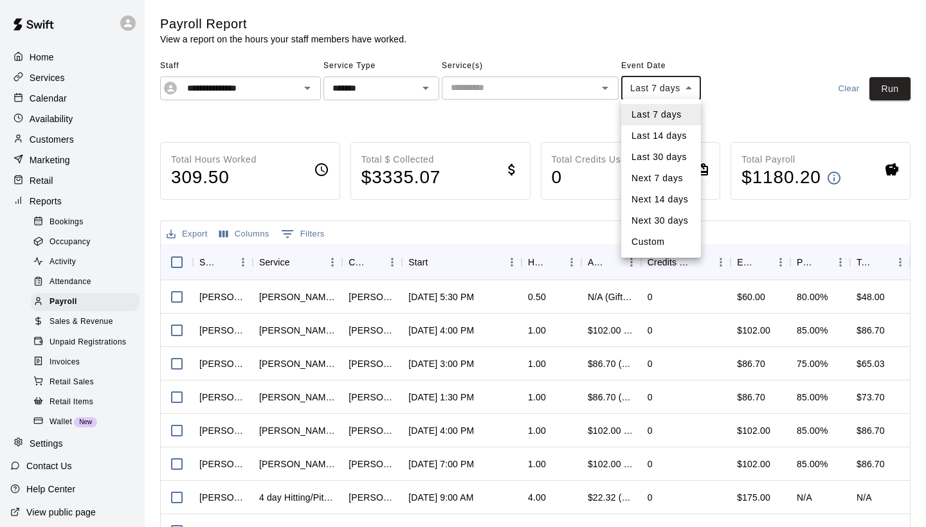
click at [646, 136] on li "Last 14 days" at bounding box center [661, 135] width 80 height 21
type input "******"
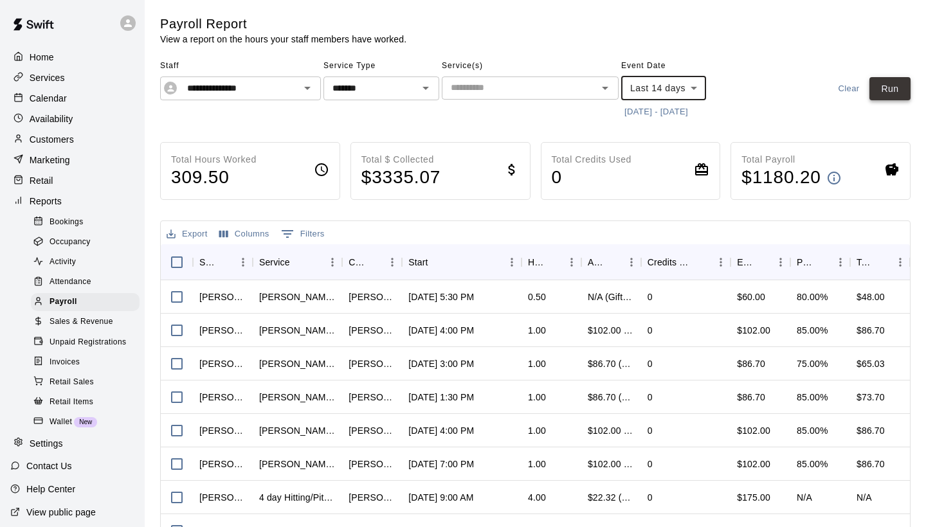
drag, startPoint x: 882, startPoint y: 87, endPoint x: 872, endPoint y: 87, distance: 10.3
click at [872, 87] on button "Run" at bounding box center [890, 89] width 41 height 24
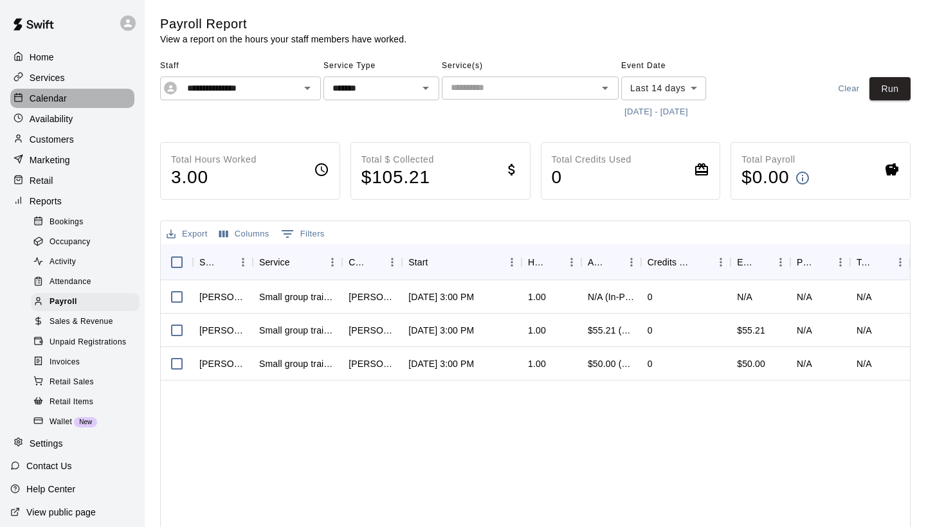
click at [32, 95] on p "Calendar" at bounding box center [48, 98] width 37 height 13
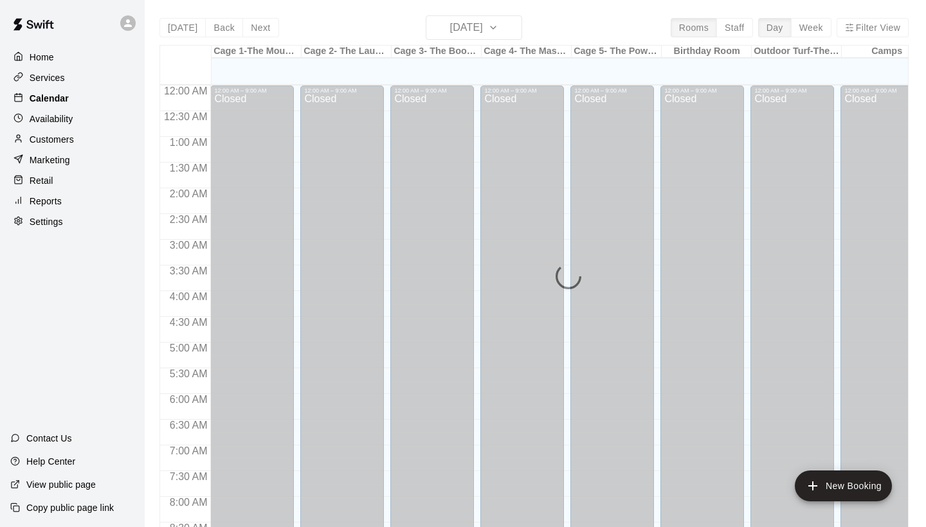
scroll to position [740, 0]
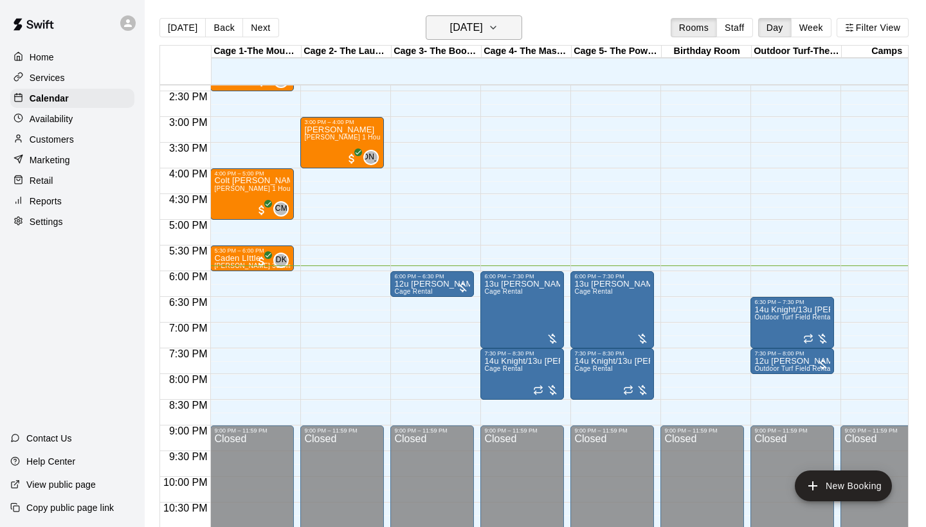
click at [499, 30] on icon "button" at bounding box center [493, 27] width 10 height 15
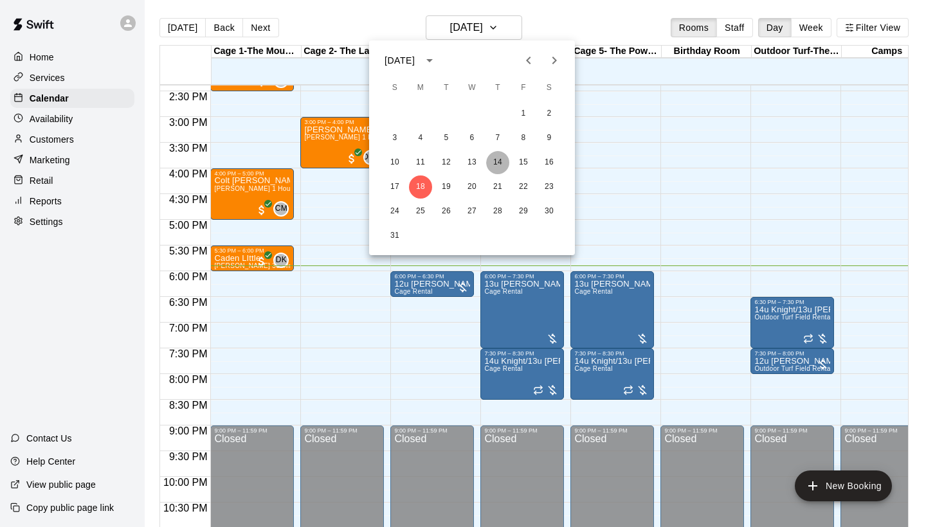
click at [496, 158] on button "14" at bounding box center [497, 162] width 23 height 23
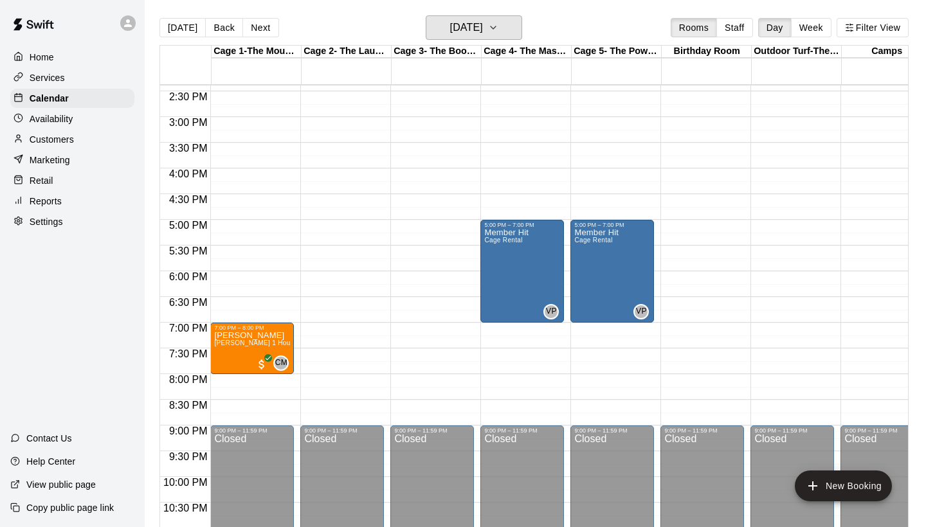
scroll to position [0, 0]
click at [499, 32] on icon "button" at bounding box center [493, 27] width 10 height 15
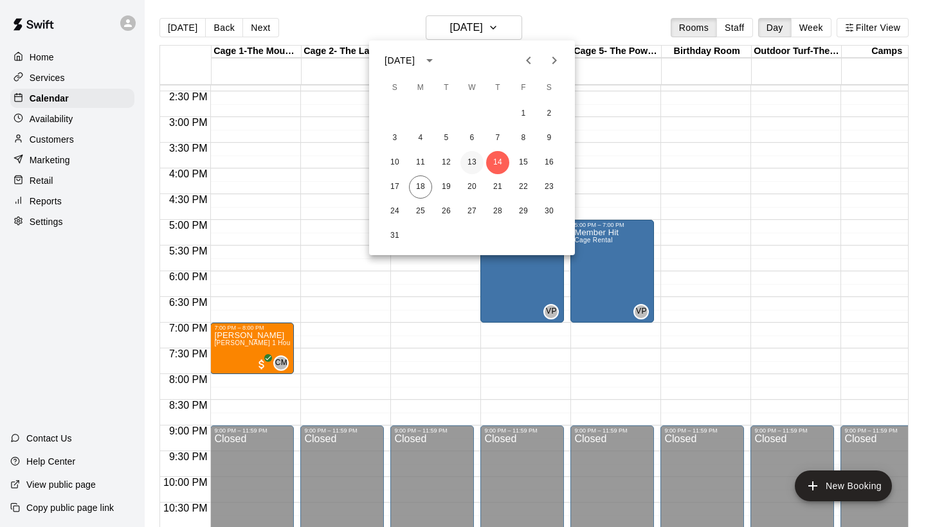
click at [475, 163] on button "13" at bounding box center [472, 162] width 23 height 23
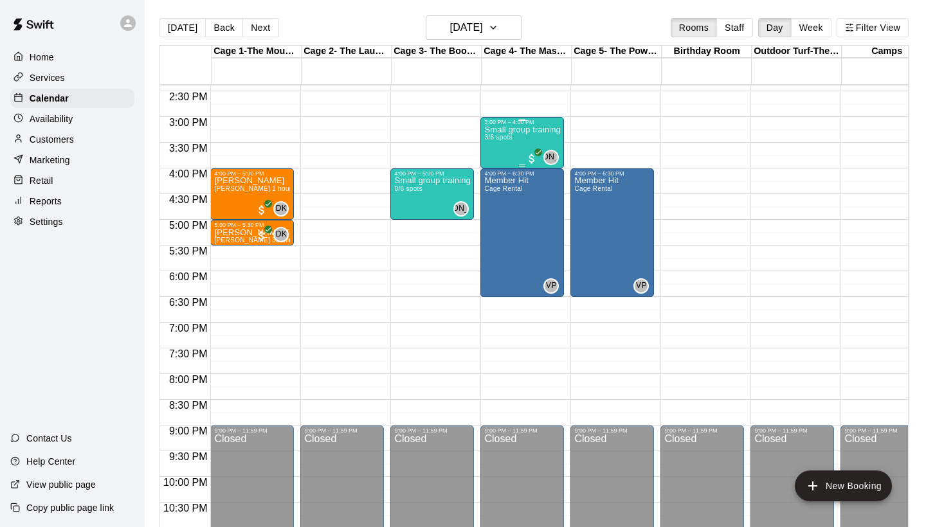
click at [526, 140] on div "Small group training w/Herm 3/6 spots" at bounding box center [522, 388] width 76 height 527
click at [499, 167] on img "edit" at bounding box center [498, 170] width 15 height 15
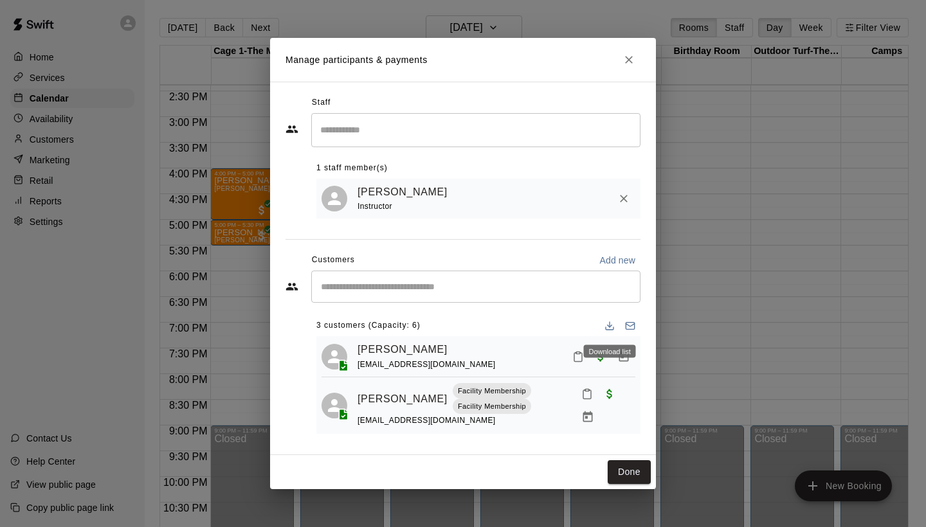
click at [607, 328] on icon "Download list" at bounding box center [610, 326] width 10 height 10
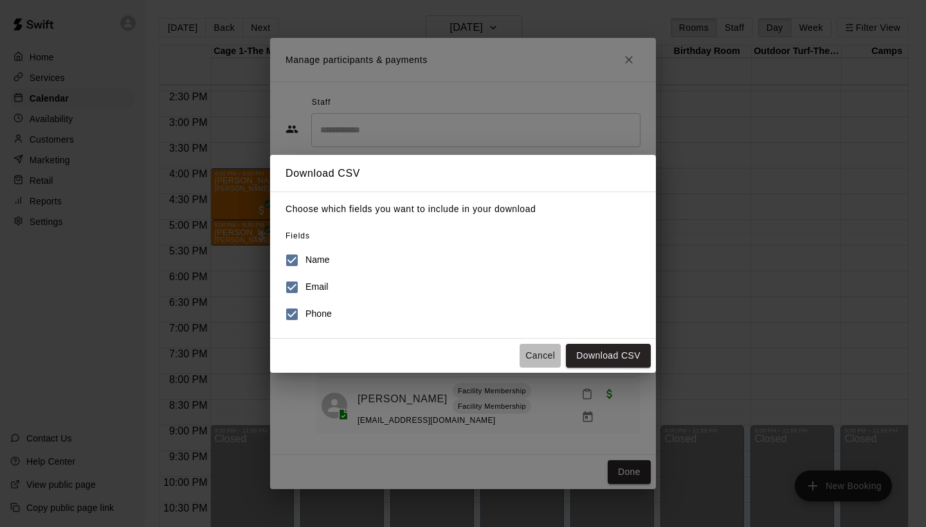
click at [540, 356] on button "Cancel" at bounding box center [540, 356] width 41 height 24
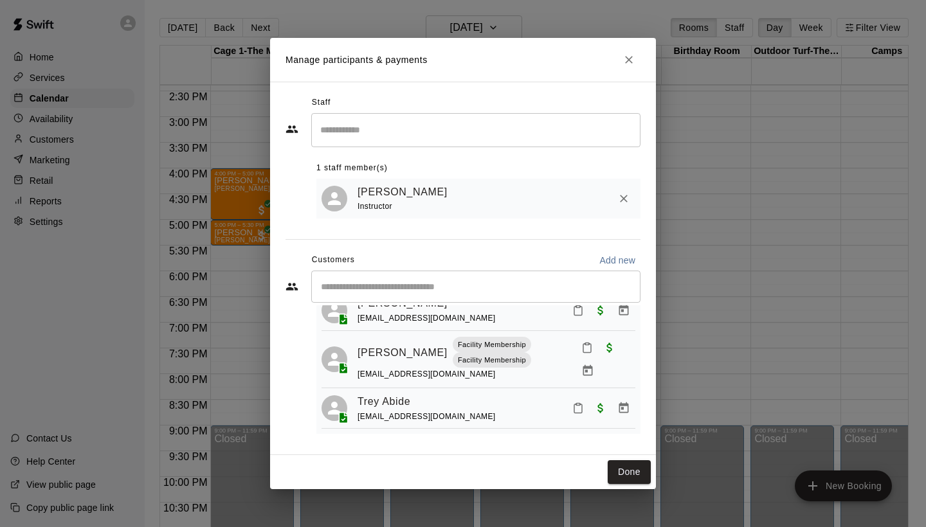
scroll to position [46, 0]
click at [602, 313] on span "Paid with Card" at bounding box center [600, 310] width 23 height 11
click at [598, 313] on span "Paid with Card" at bounding box center [600, 310] width 23 height 11
click at [602, 407] on span "Paid with Card" at bounding box center [600, 408] width 23 height 11
click at [634, 60] on icon "Close" at bounding box center [629, 59] width 13 height 13
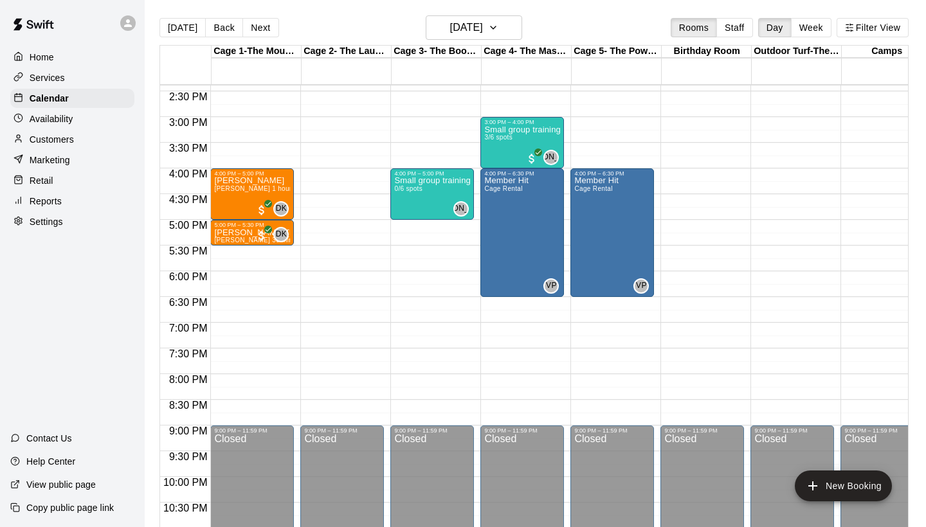
click at [42, 219] on p "Settings" at bounding box center [46, 221] width 33 height 13
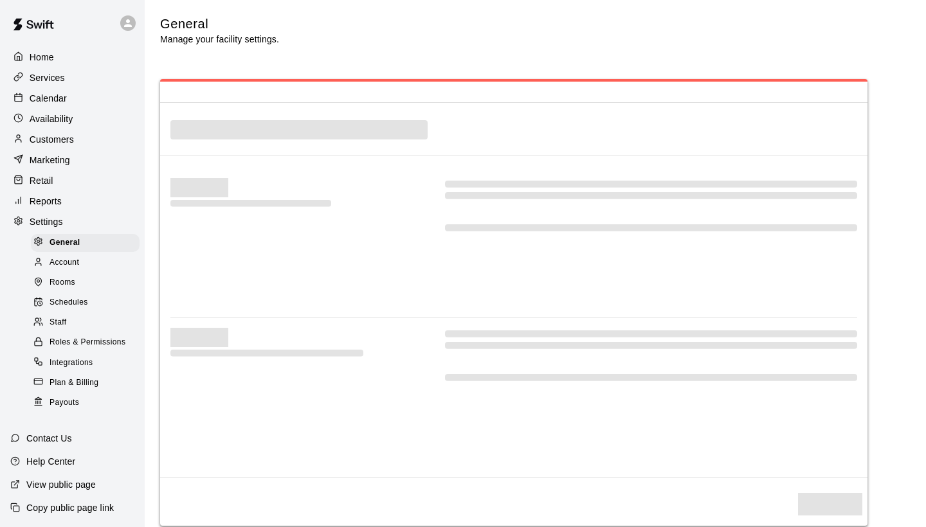
select select "**"
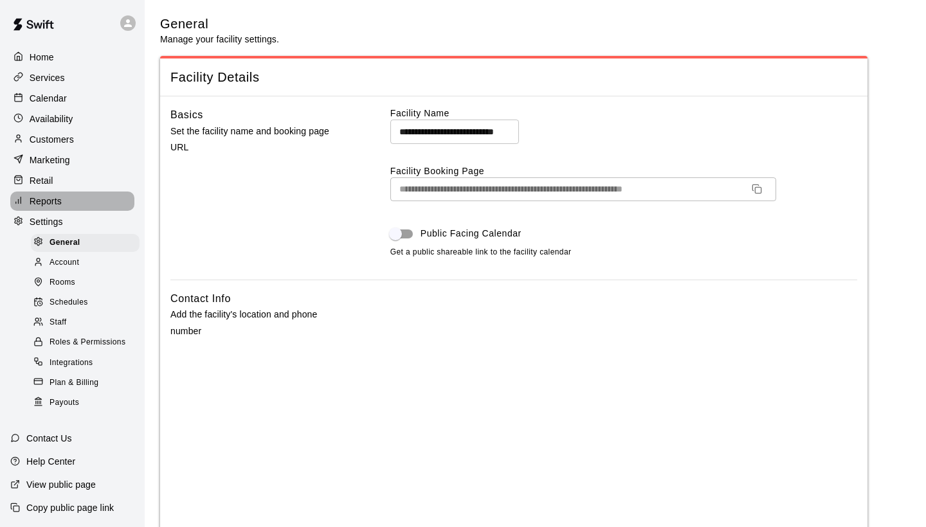
click at [42, 208] on div "Reports" at bounding box center [72, 201] width 124 height 19
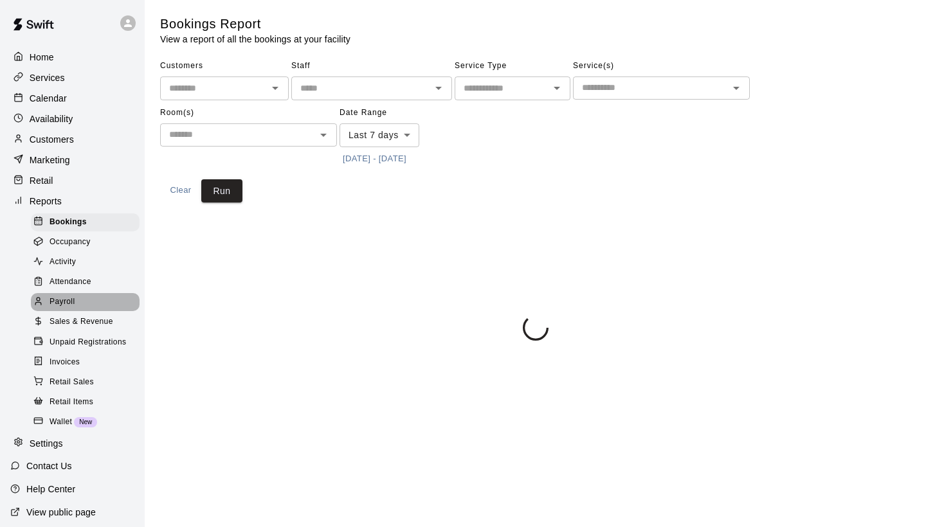
click at [77, 300] on div "Payroll" at bounding box center [85, 302] width 109 height 18
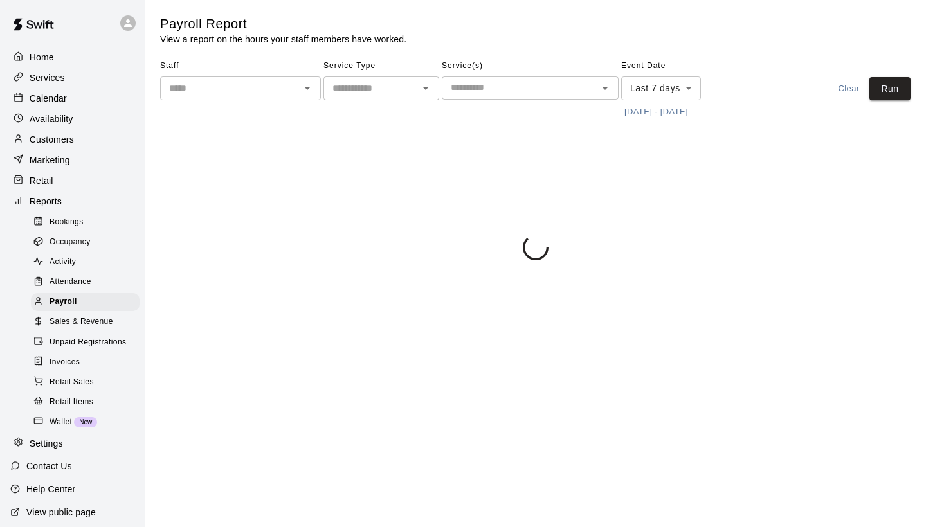
click at [236, 91] on input "text" at bounding box center [230, 88] width 132 height 16
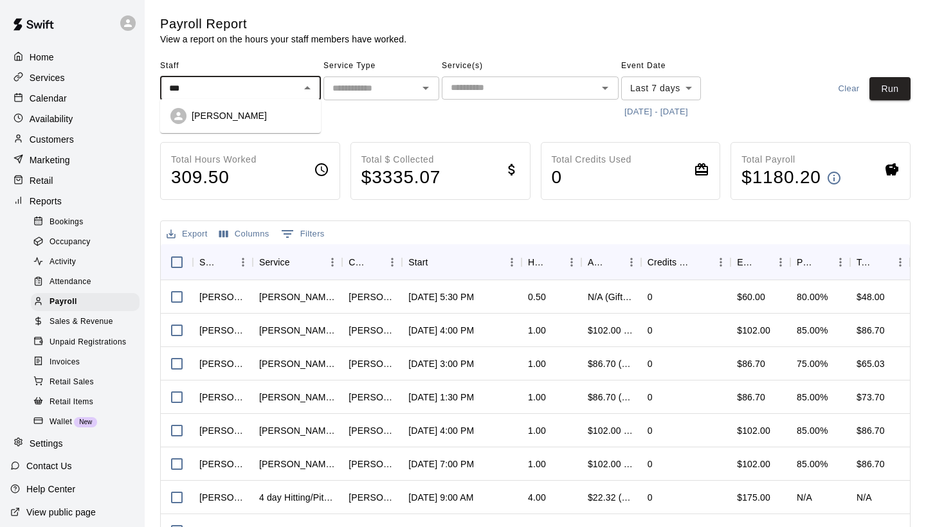
click at [179, 114] on icon at bounding box center [178, 116] width 8 height 8
type input "**********"
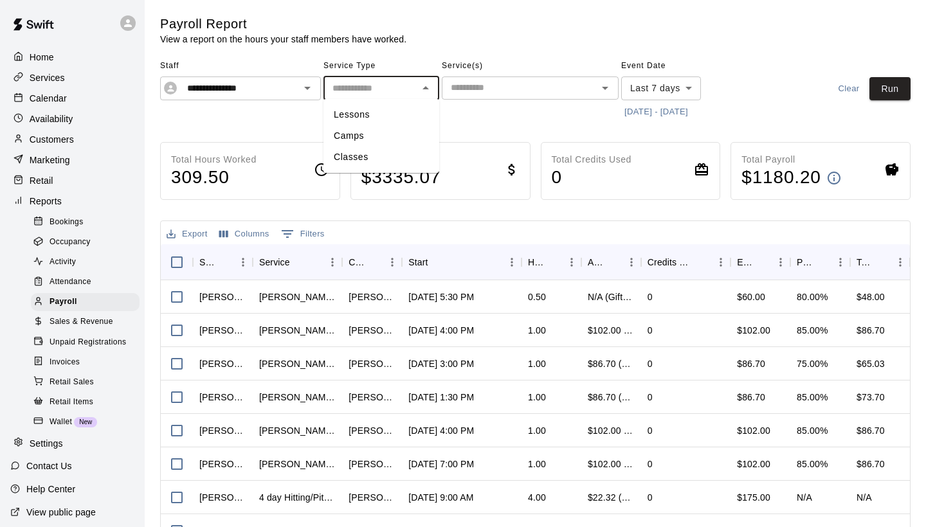
click at [353, 81] on input "text" at bounding box center [370, 88] width 87 height 16
click at [352, 158] on li "Classes" at bounding box center [382, 157] width 116 height 21
type input "*******"
click at [657, 88] on body "**********" at bounding box center [463, 338] width 926 height 676
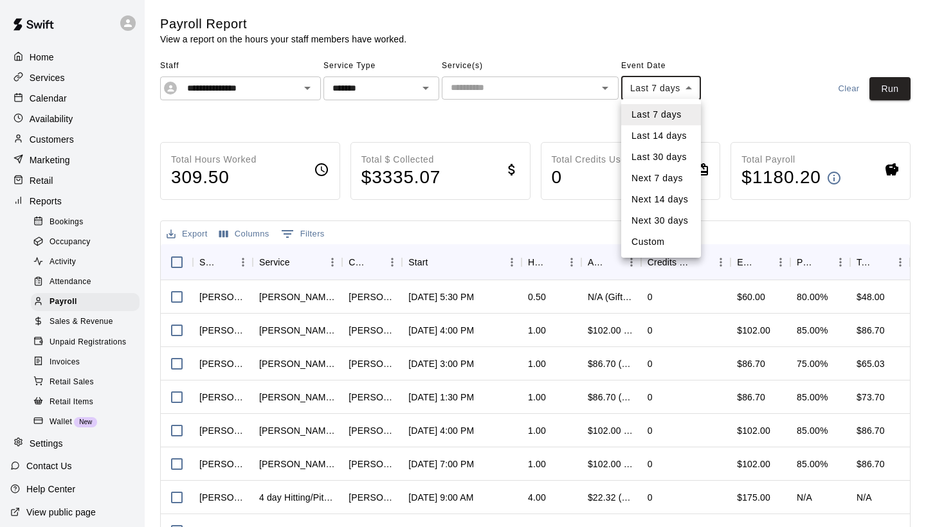
click at [659, 244] on li "Custom" at bounding box center [661, 242] width 80 height 21
type input "******"
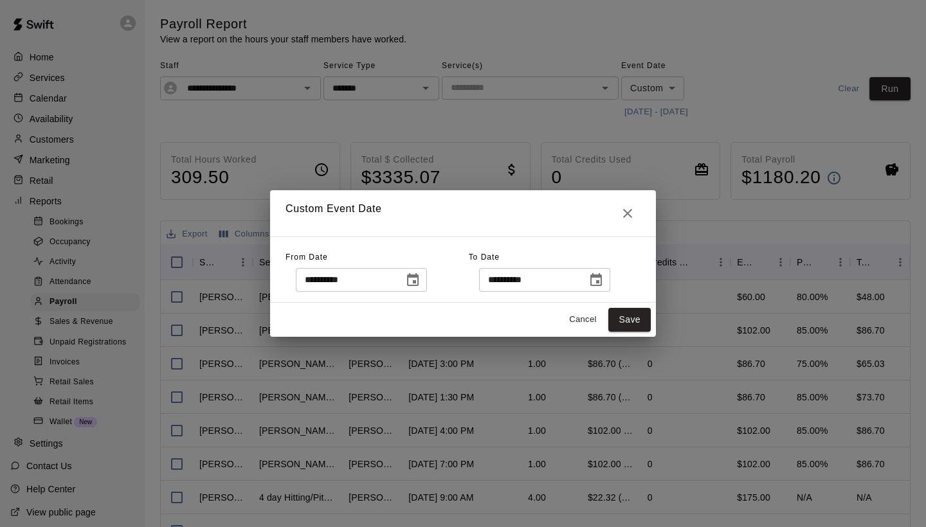
click at [599, 288] on icon "Choose date, selected date is Aug 18, 2025" at bounding box center [596, 280] width 15 height 15
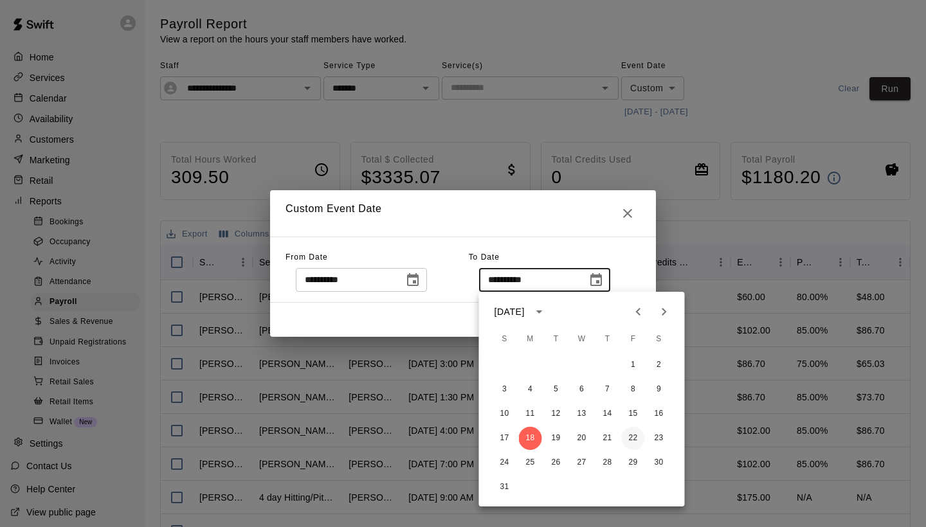
click at [637, 441] on button "22" at bounding box center [633, 438] width 23 height 23
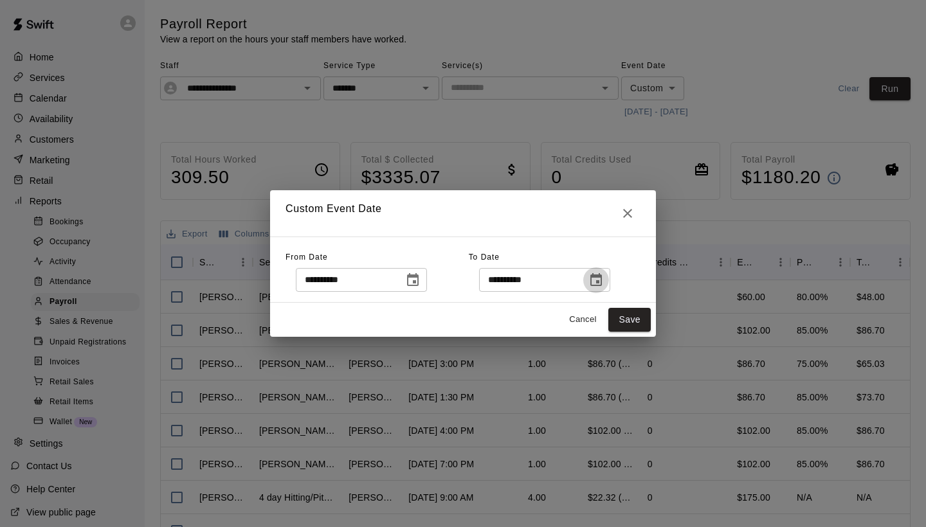
click at [598, 283] on icon "Choose date, selected date is Aug 22, 2025" at bounding box center [596, 279] width 12 height 13
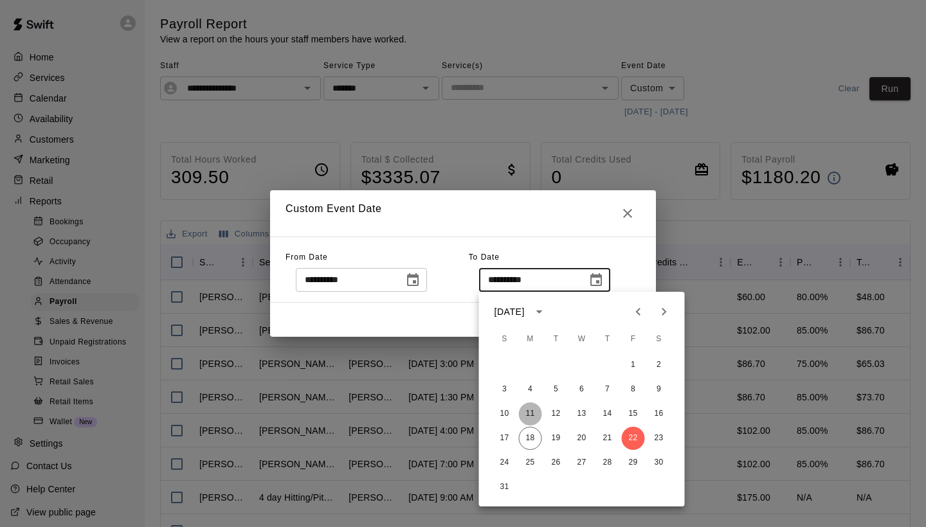
click at [531, 417] on button "11" at bounding box center [530, 414] width 23 height 23
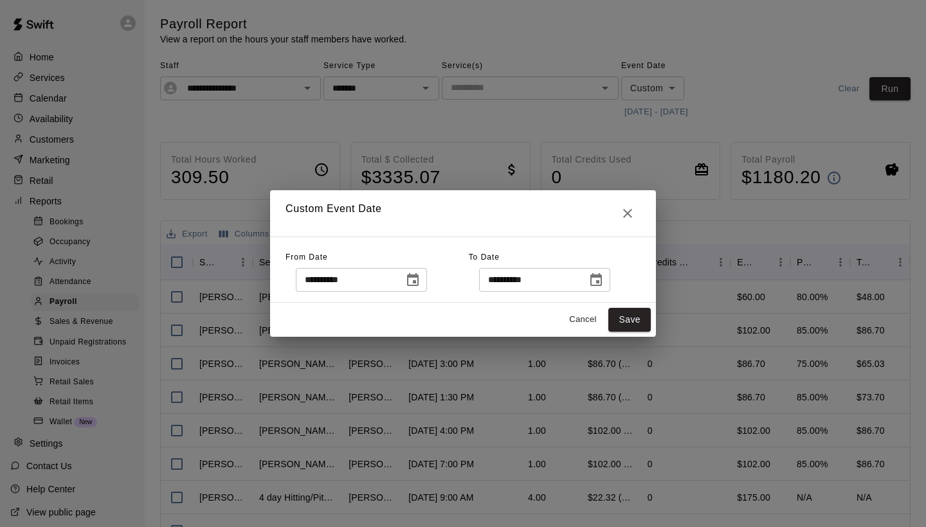
click at [604, 279] on icon "Choose date, selected date is Aug 11, 2025" at bounding box center [596, 280] width 15 height 15
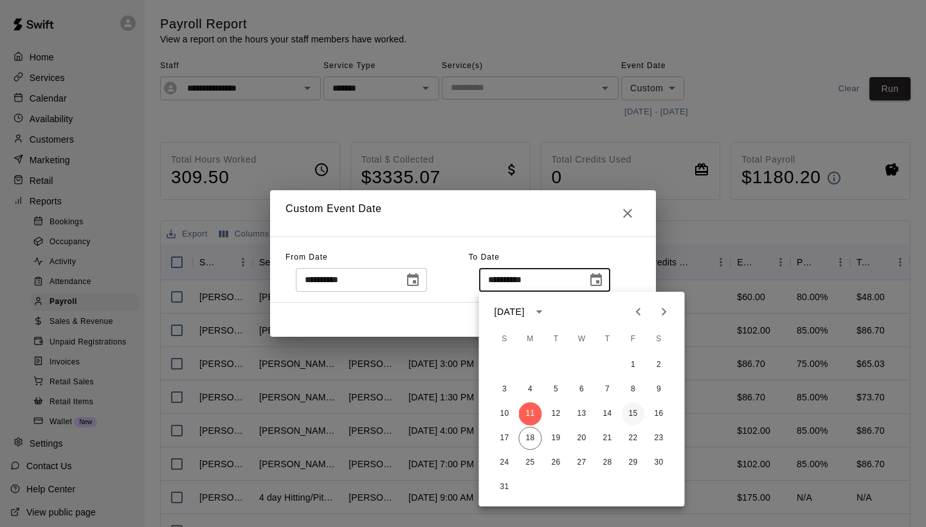
click at [635, 408] on button "15" at bounding box center [633, 414] width 23 height 23
type input "**********"
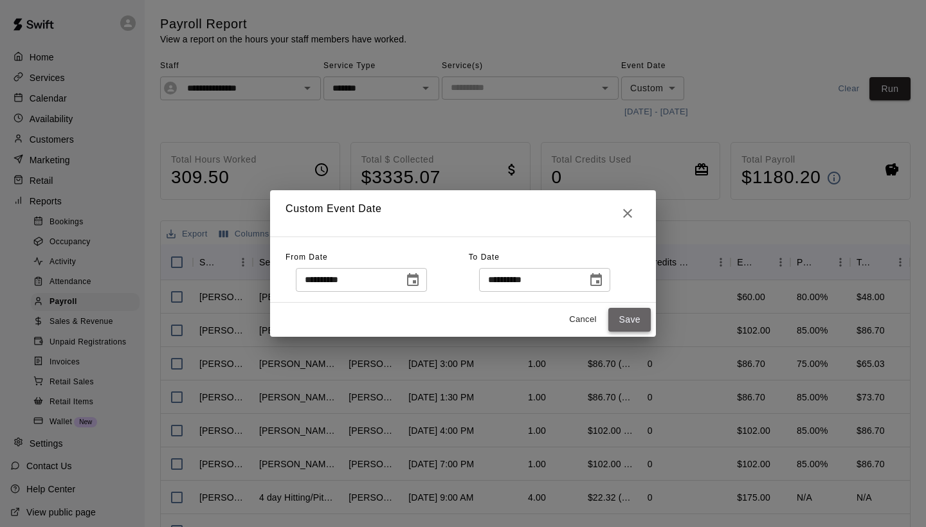
click at [616, 326] on button "Save" at bounding box center [630, 320] width 42 height 24
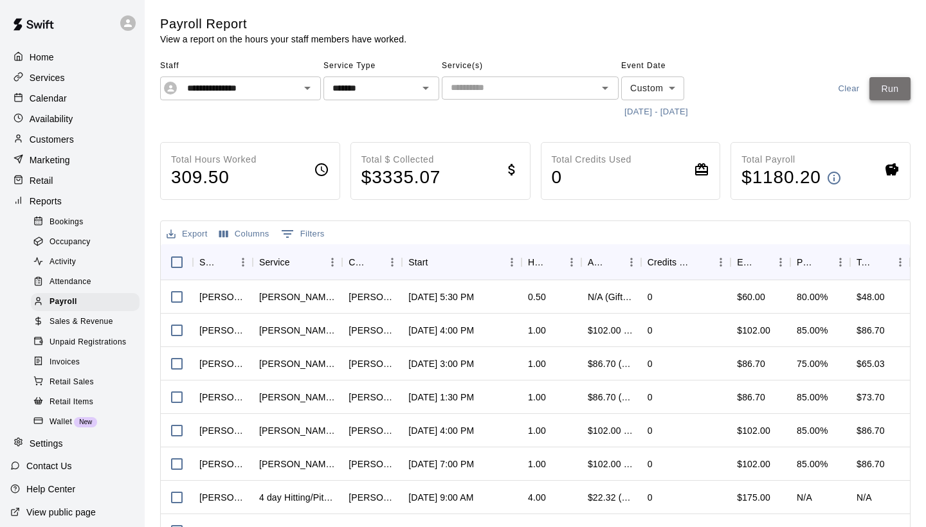
click at [887, 93] on button "Run" at bounding box center [890, 89] width 41 height 24
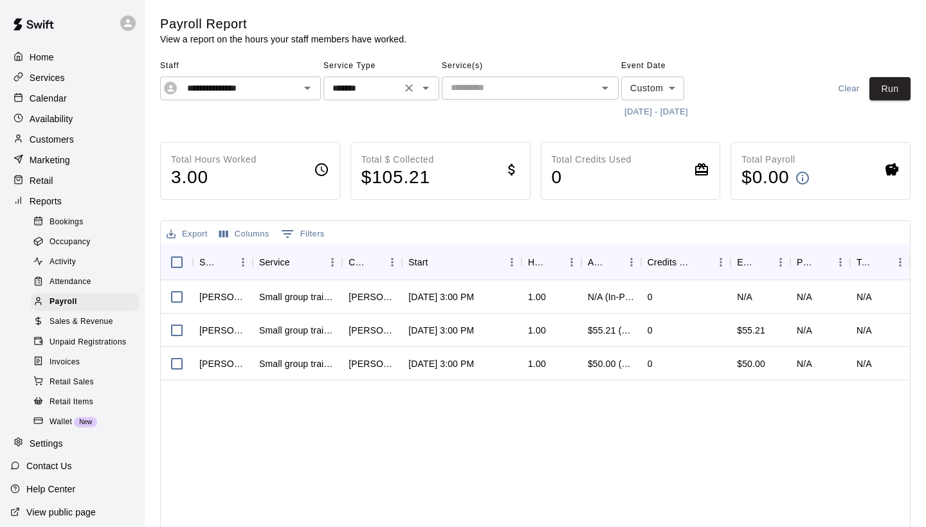
click at [417, 82] on div at bounding box center [416, 88] width 33 height 18
click at [424, 89] on icon "Open" at bounding box center [425, 87] width 15 height 15
click at [358, 113] on li "Lessons" at bounding box center [382, 114] width 116 height 21
type input "*******"
click at [888, 93] on button "Run" at bounding box center [890, 89] width 41 height 24
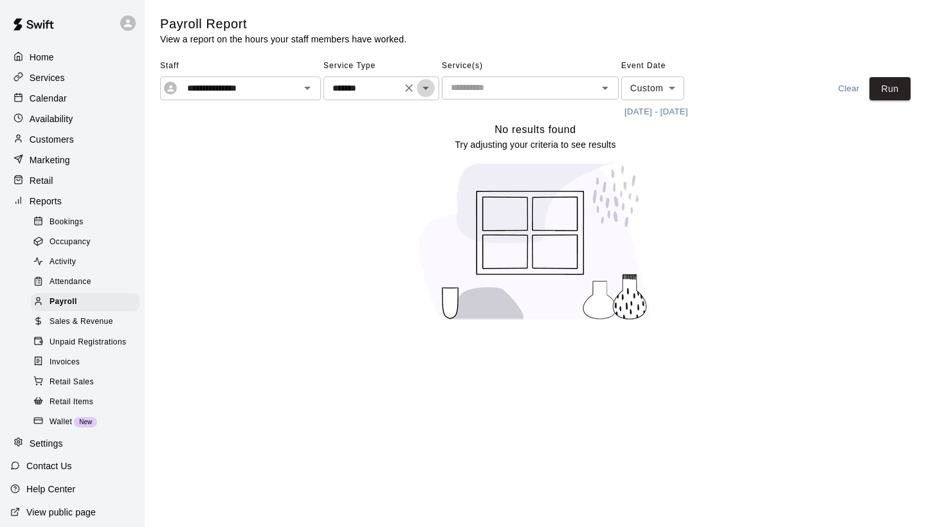
click at [424, 87] on icon "Open" at bounding box center [426, 88] width 6 height 3
click at [373, 113] on li "Lessons" at bounding box center [382, 114] width 116 height 21
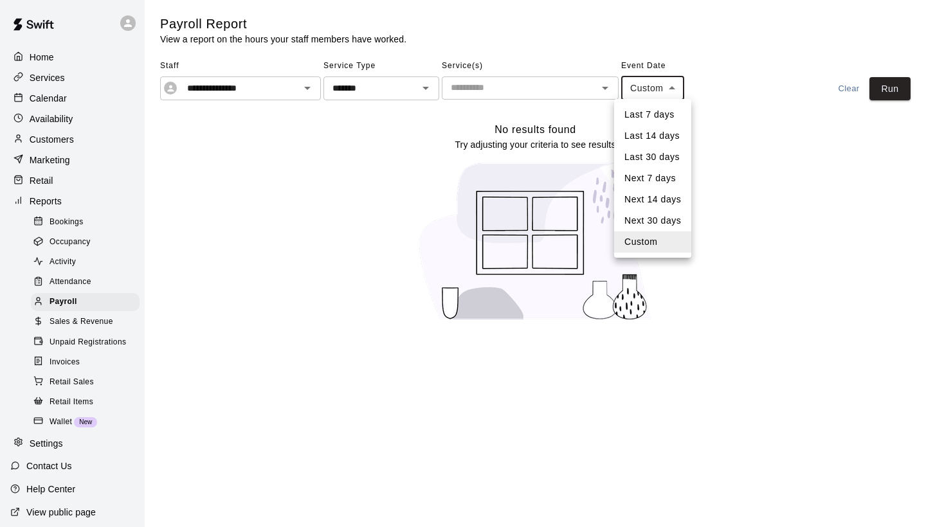
click at [671, 91] on body "**********" at bounding box center [463, 168] width 926 height 337
click at [632, 244] on li "Custom" at bounding box center [652, 242] width 77 height 21
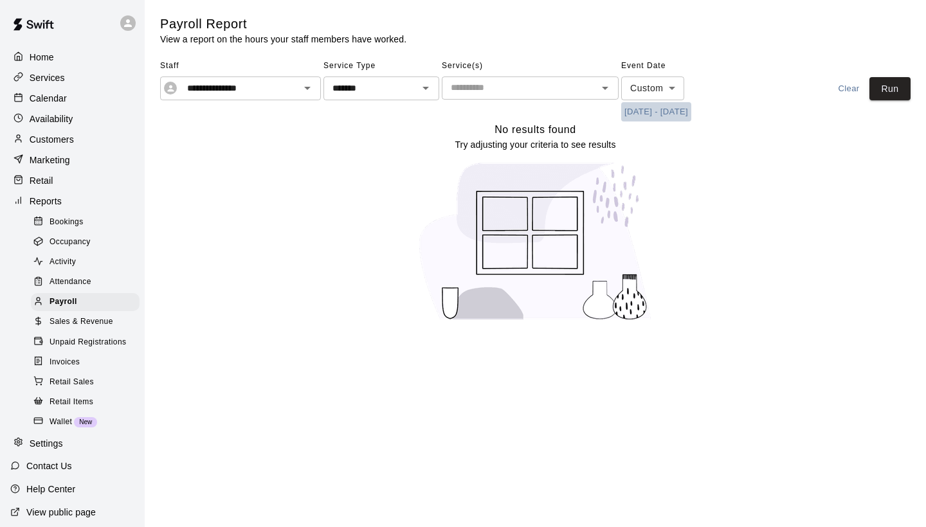
click at [643, 106] on button "[DATE] - [DATE]" at bounding box center [656, 112] width 70 height 20
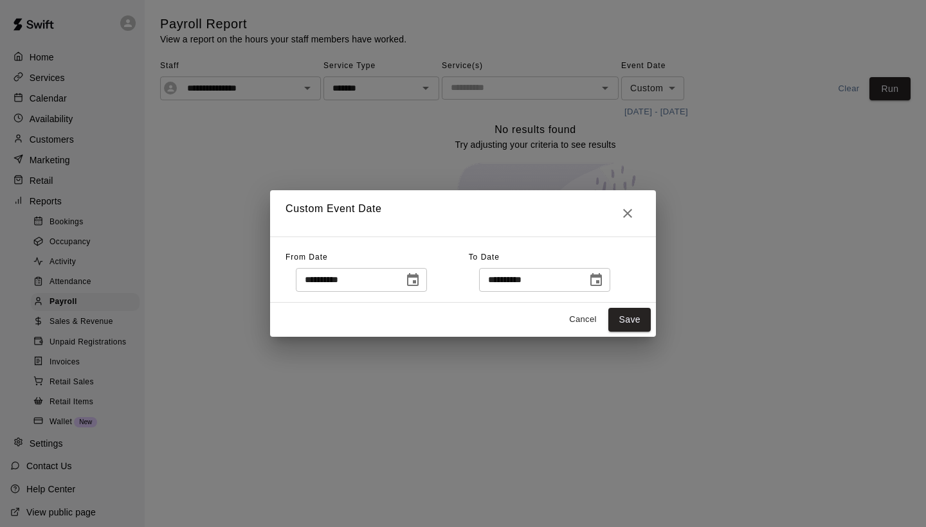
click at [417, 280] on icon "Choose date, selected date is Aug 11, 2025" at bounding box center [412, 280] width 15 height 15
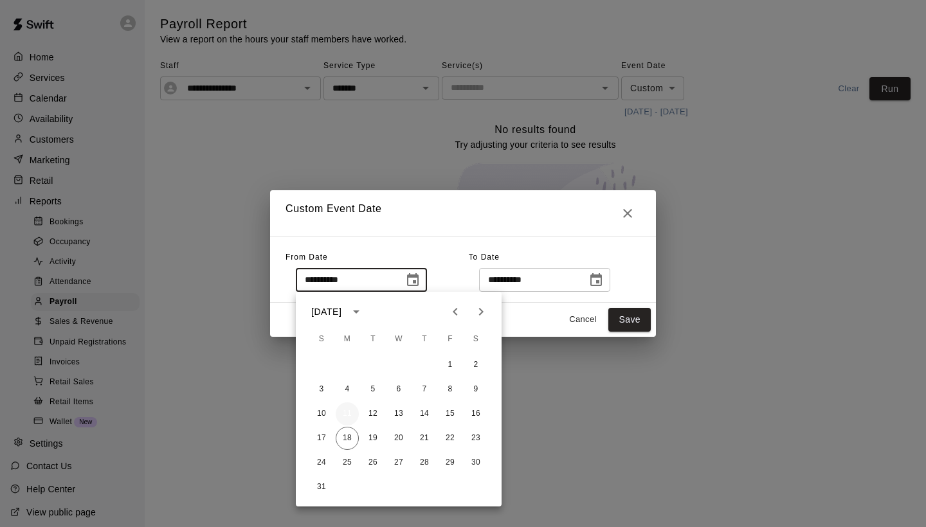
click at [349, 420] on button "11" at bounding box center [347, 414] width 23 height 23
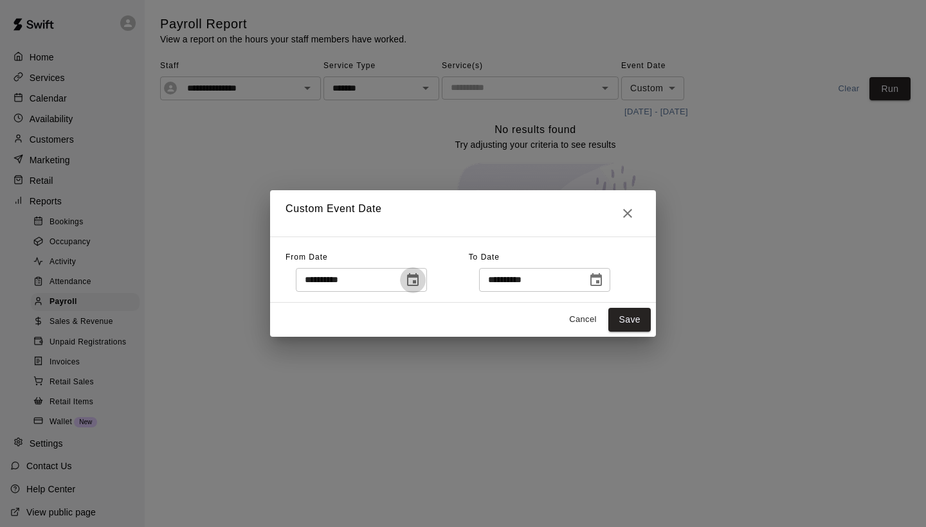
click at [419, 285] on icon "Choose date, selected date is Aug 11, 2025" at bounding box center [413, 279] width 12 height 13
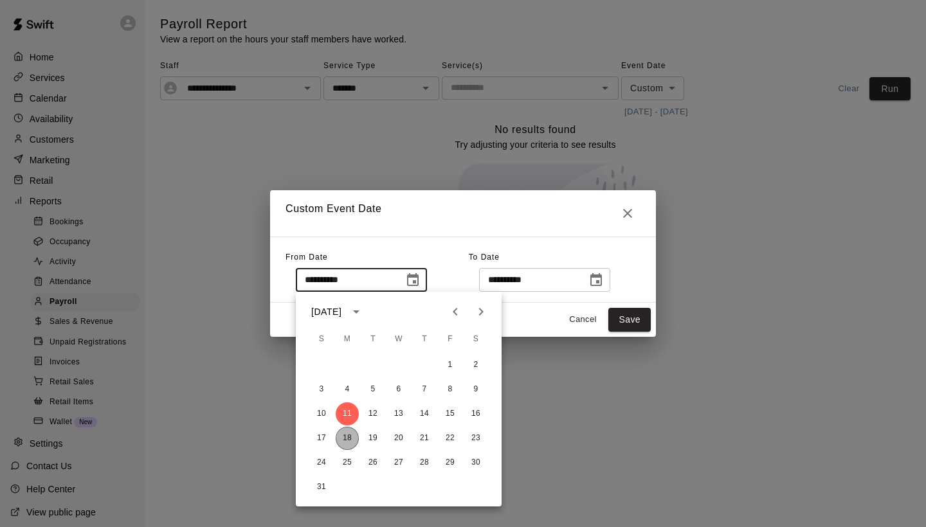
click at [349, 438] on button "18" at bounding box center [347, 438] width 23 height 23
type input "**********"
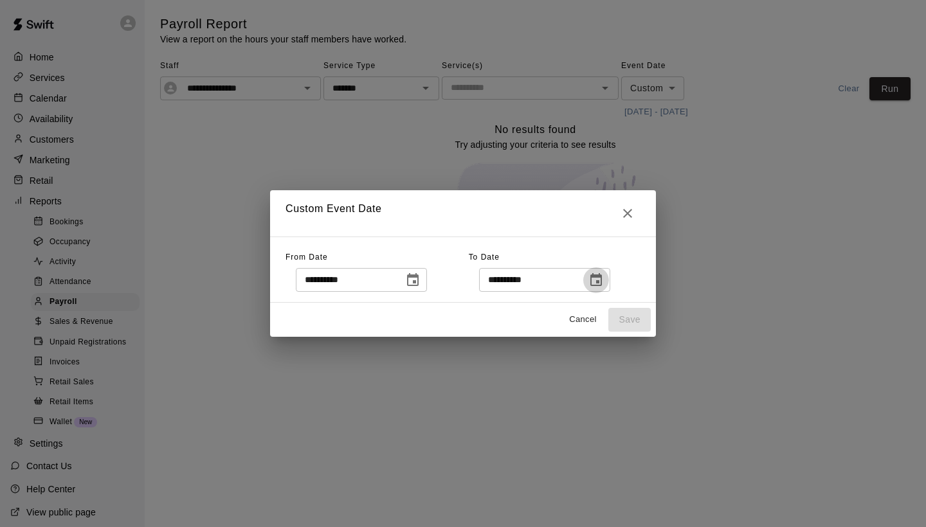
click at [602, 277] on icon "Choose date, selected date is Aug 15, 2025" at bounding box center [596, 279] width 12 height 13
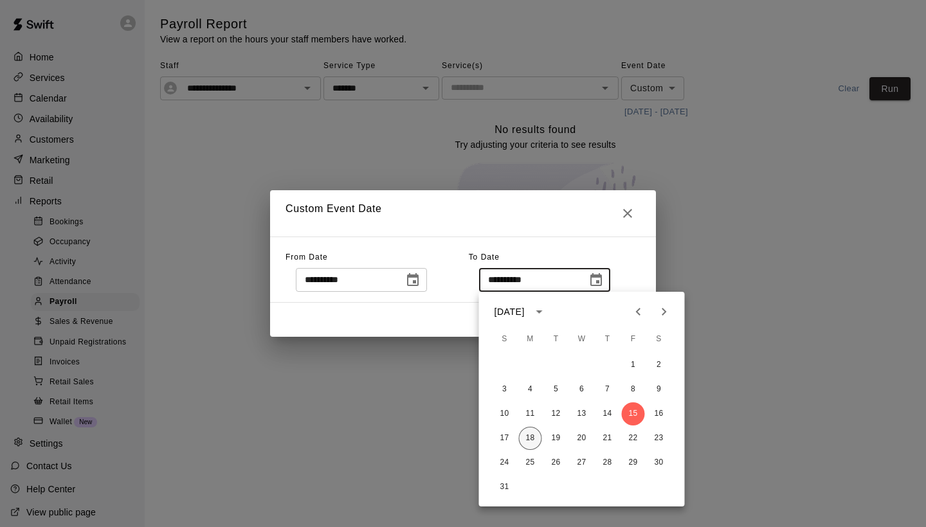
click at [533, 441] on button "18" at bounding box center [530, 438] width 23 height 23
type input "**********"
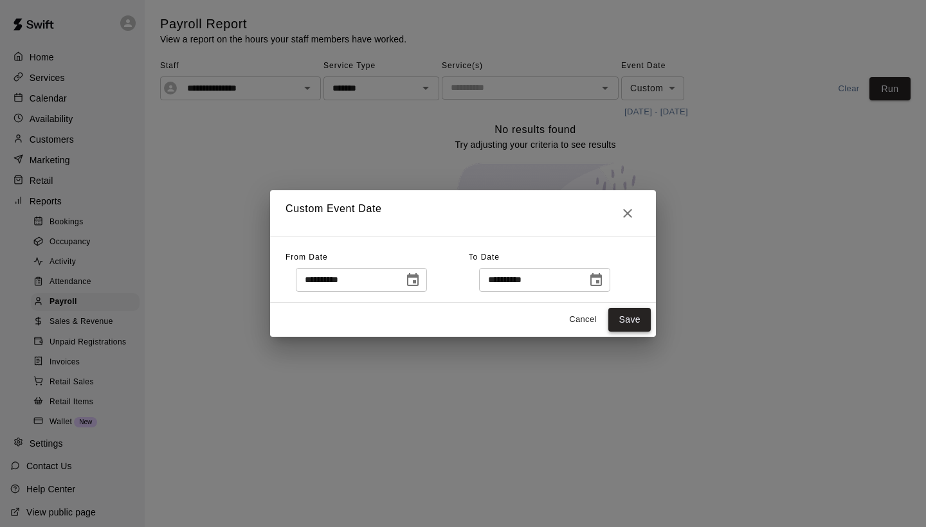
click at [629, 324] on button "Save" at bounding box center [630, 320] width 42 height 24
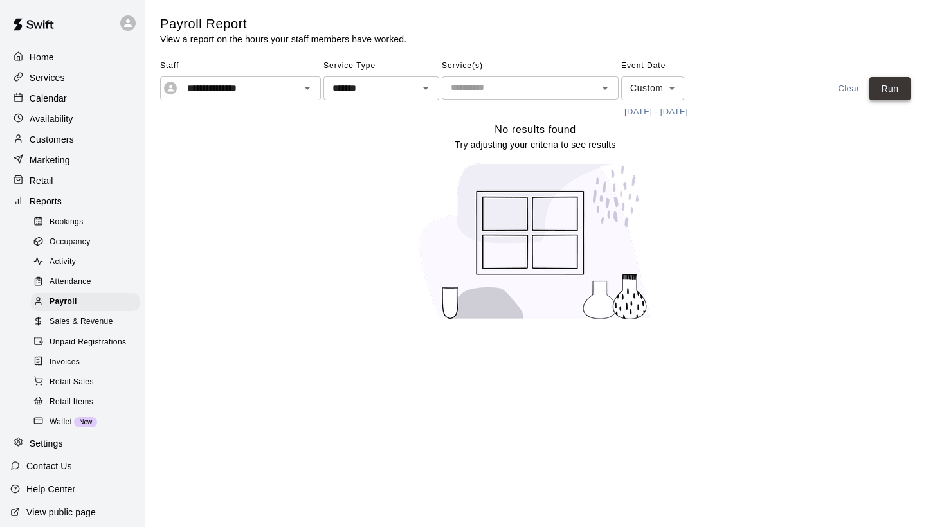
click at [905, 89] on button "Run" at bounding box center [890, 89] width 41 height 24
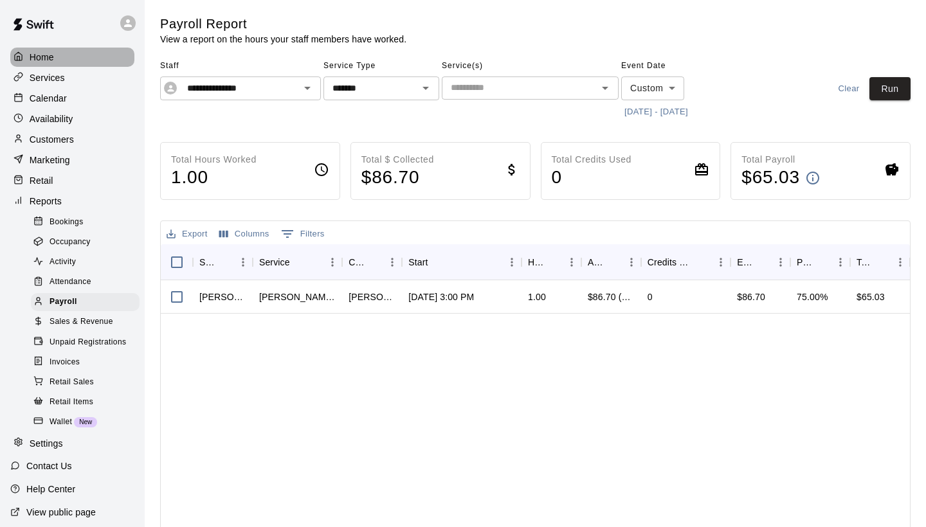
click at [42, 57] on p "Home" at bounding box center [42, 57] width 24 height 13
